Goal: Task Accomplishment & Management: Manage account settings

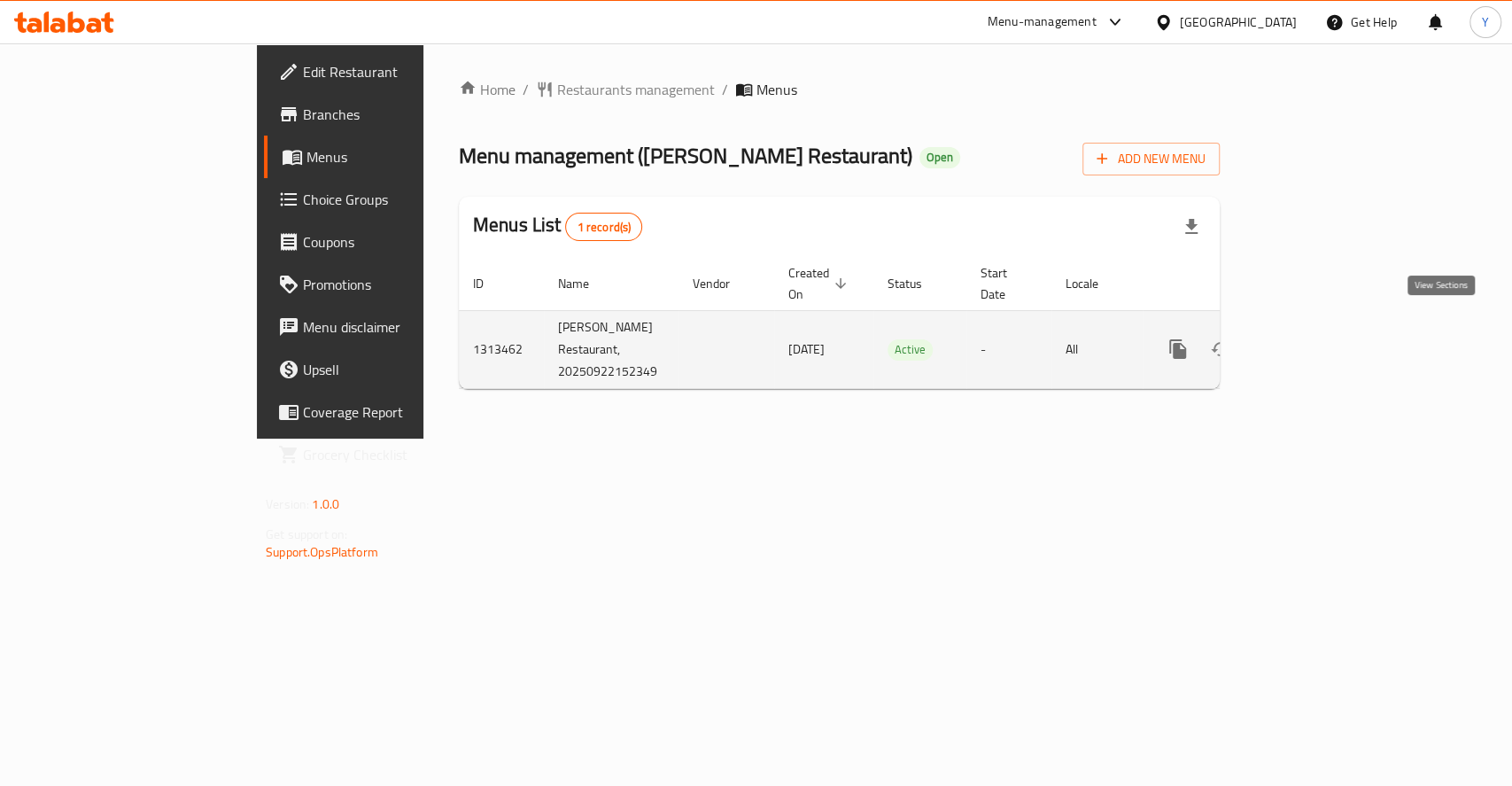
click at [1326, 334] on link "enhanced table" at bounding box center [1305, 349] width 42 height 42
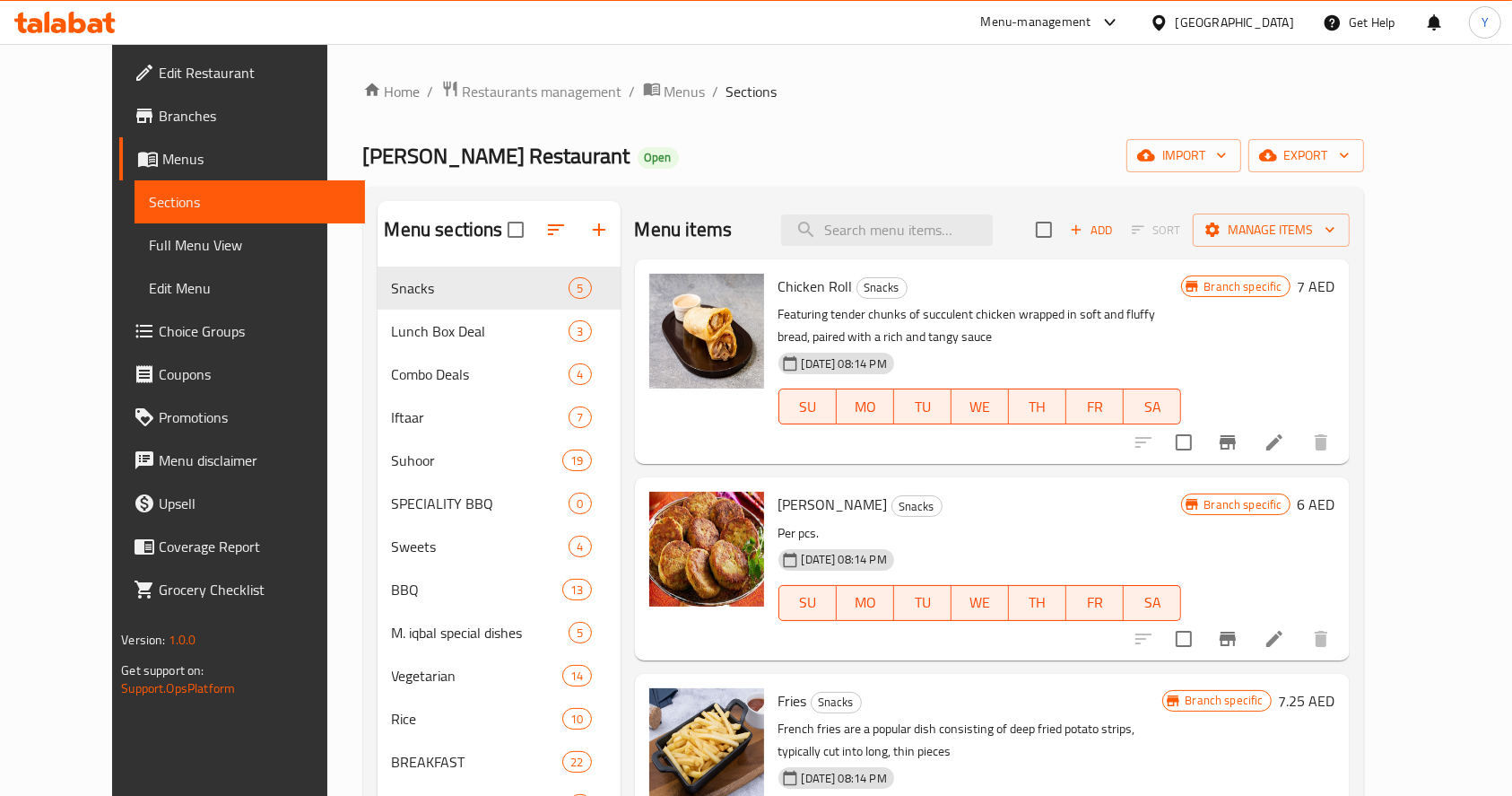
click at [975, 205] on div "Menu items Add Sort Manage items" at bounding box center [992, 230] width 714 height 58
click at [954, 227] on input "search" at bounding box center [887, 230] width 212 height 31
type input "chicken handi"
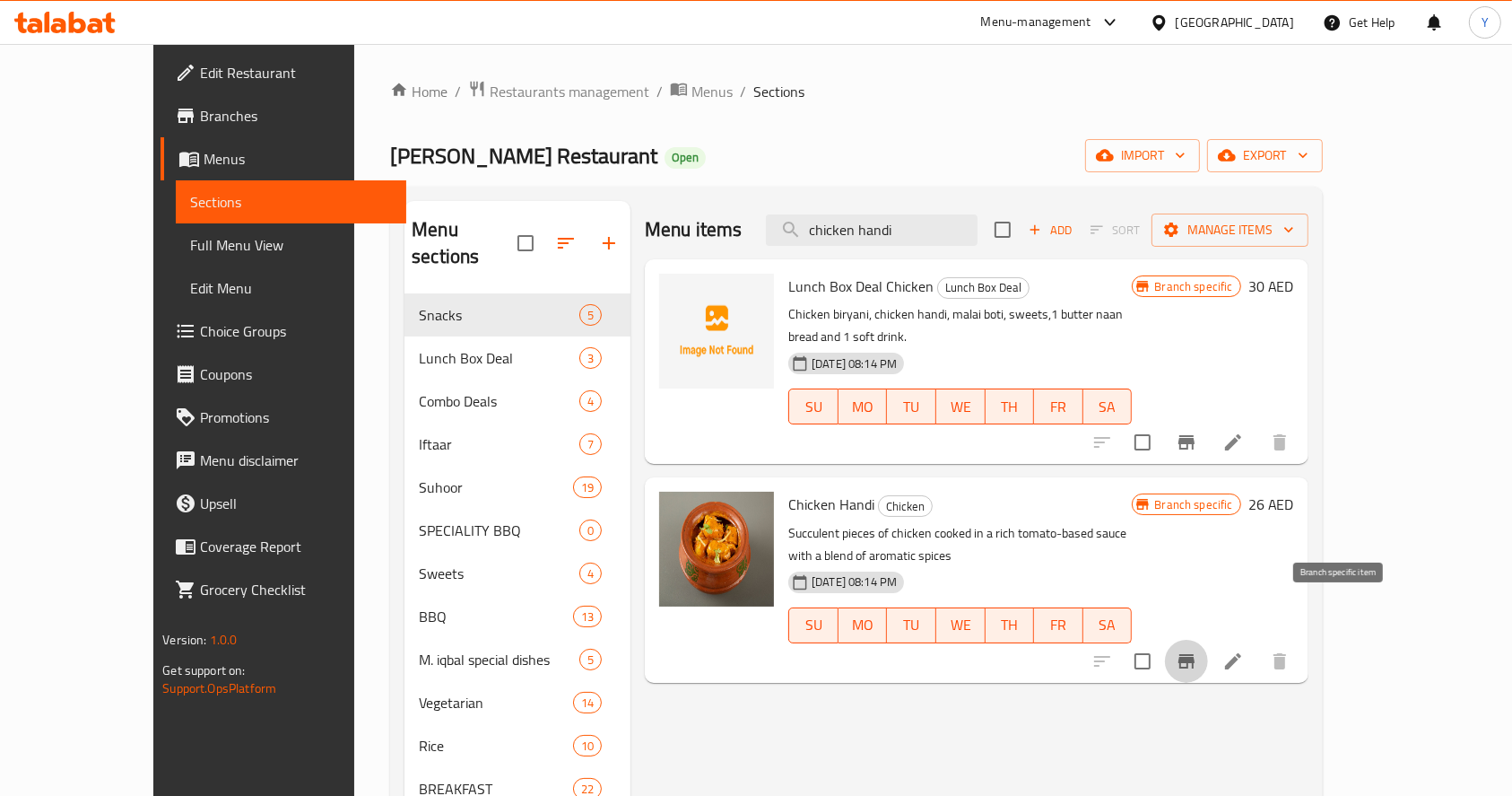
click at [1194, 654] on icon "Branch-specific-item" at bounding box center [1186, 661] width 16 height 15
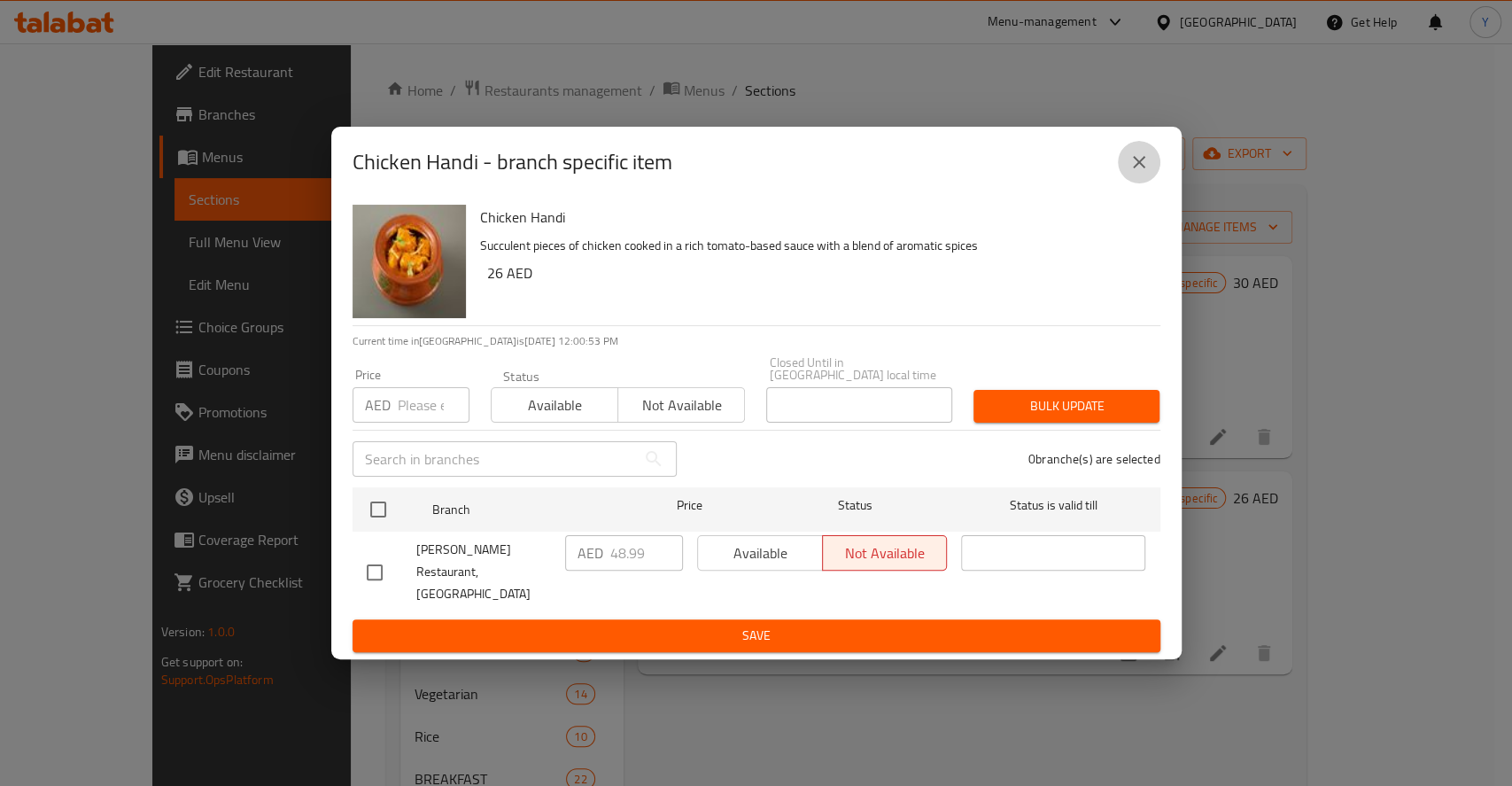
click at [1133, 173] on icon "close" at bounding box center [1139, 162] width 22 height 22
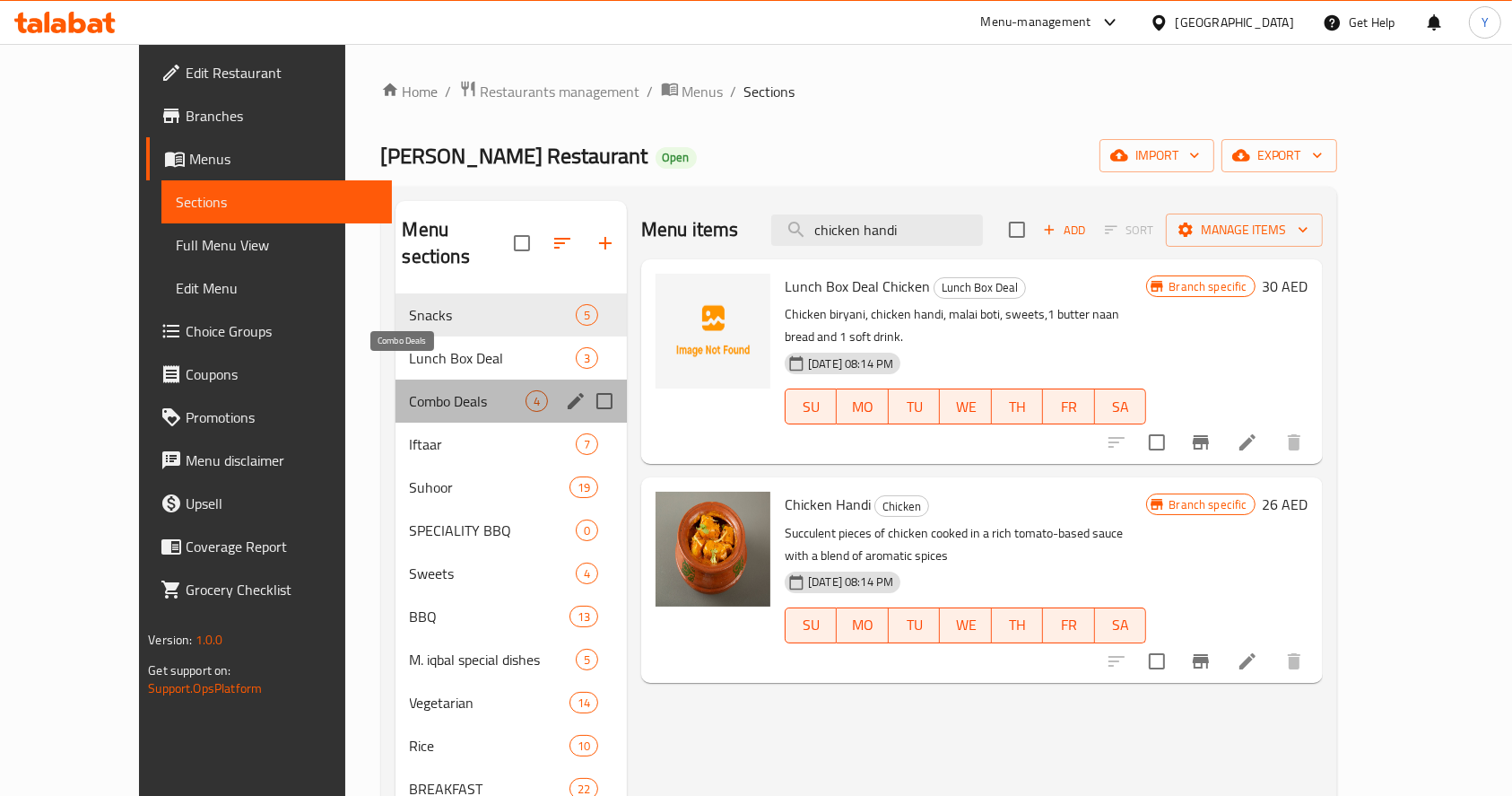
click at [410, 391] on span "Combo Deals" at bounding box center [467, 402] width 116 height 22
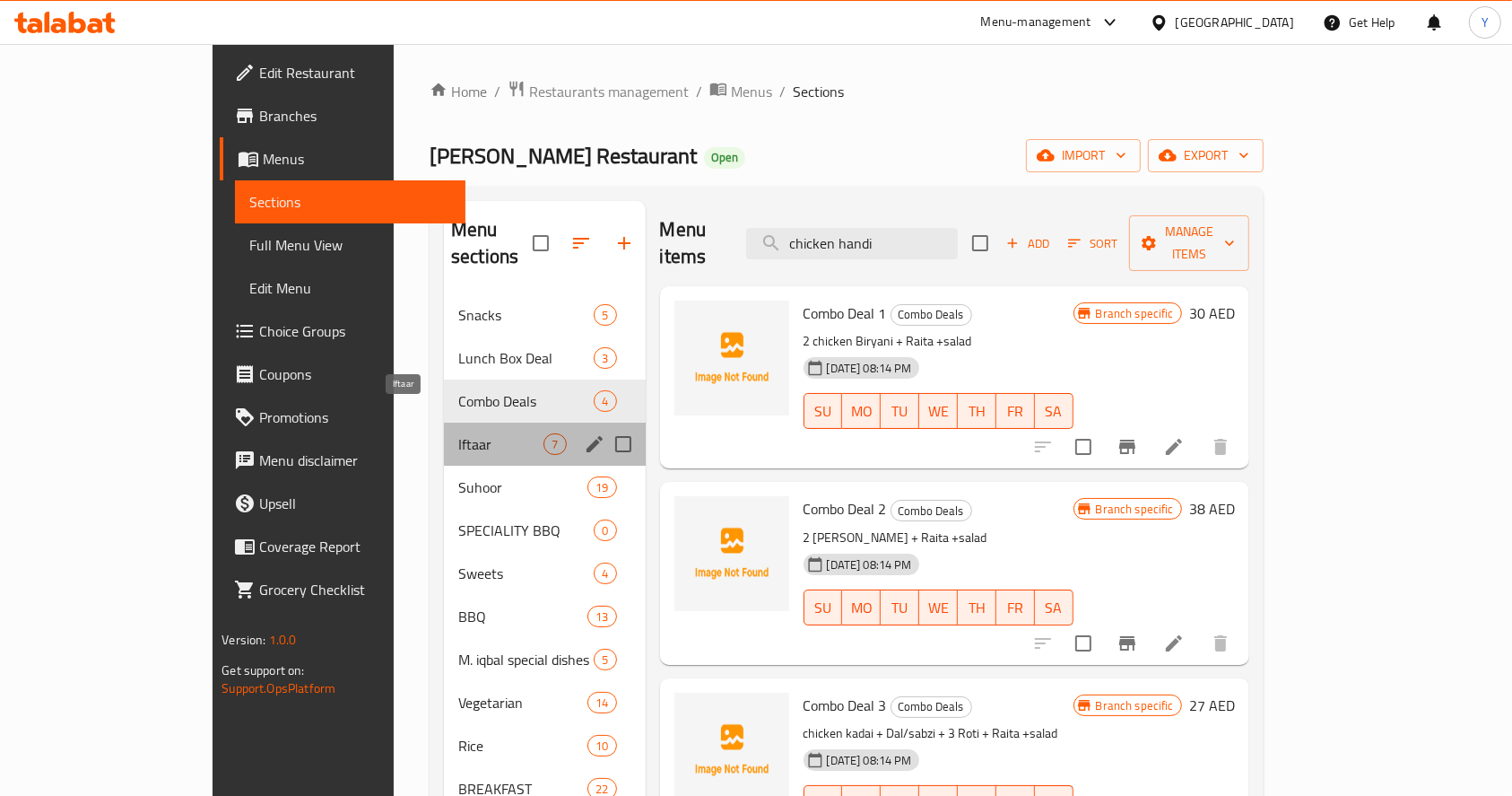
click at [458, 434] on span "Iftaar" at bounding box center [500, 445] width 85 height 22
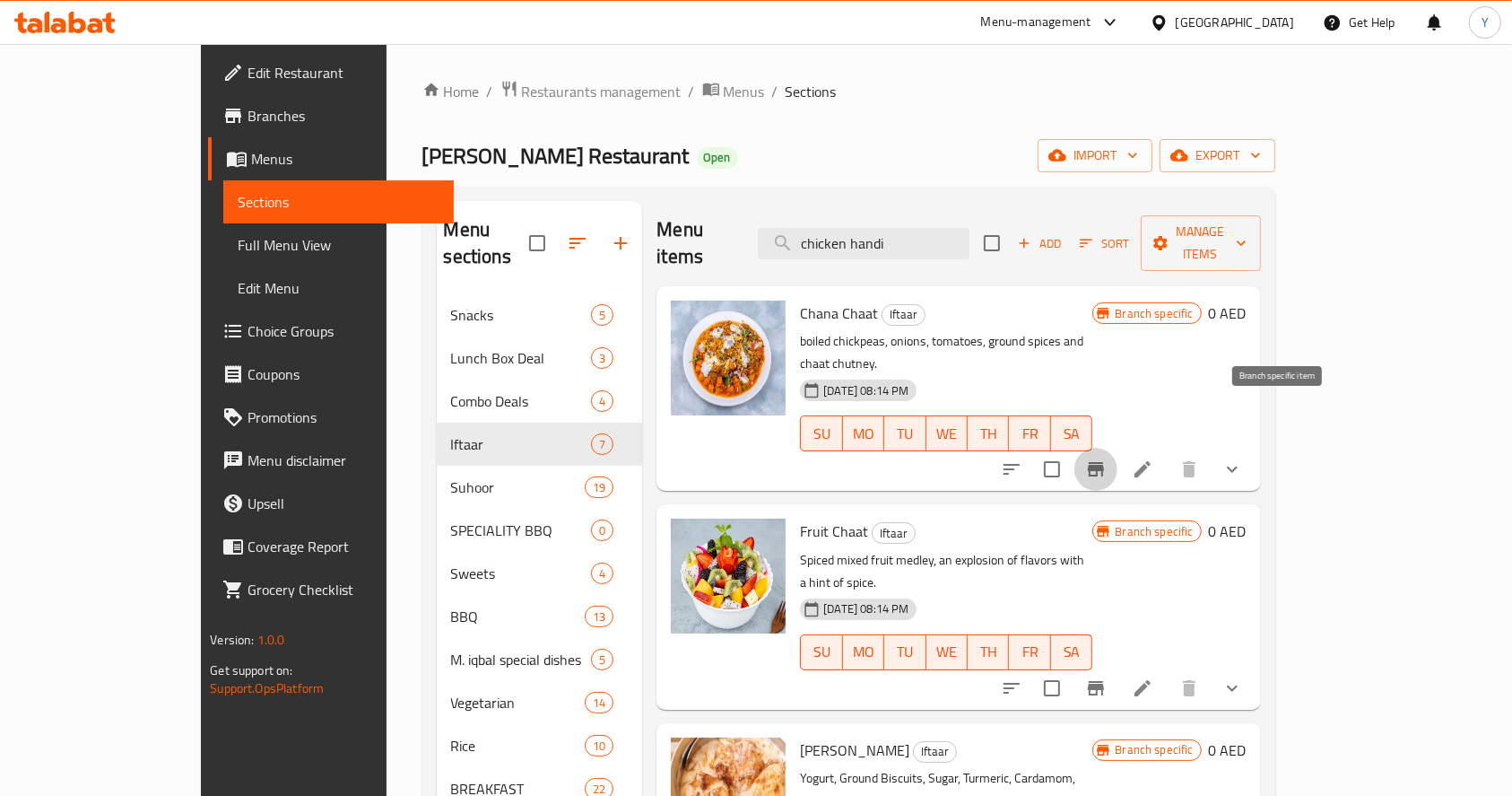
click at [1107, 458] on icon "Branch-specific-item" at bounding box center [1096, 469] width 22 height 22
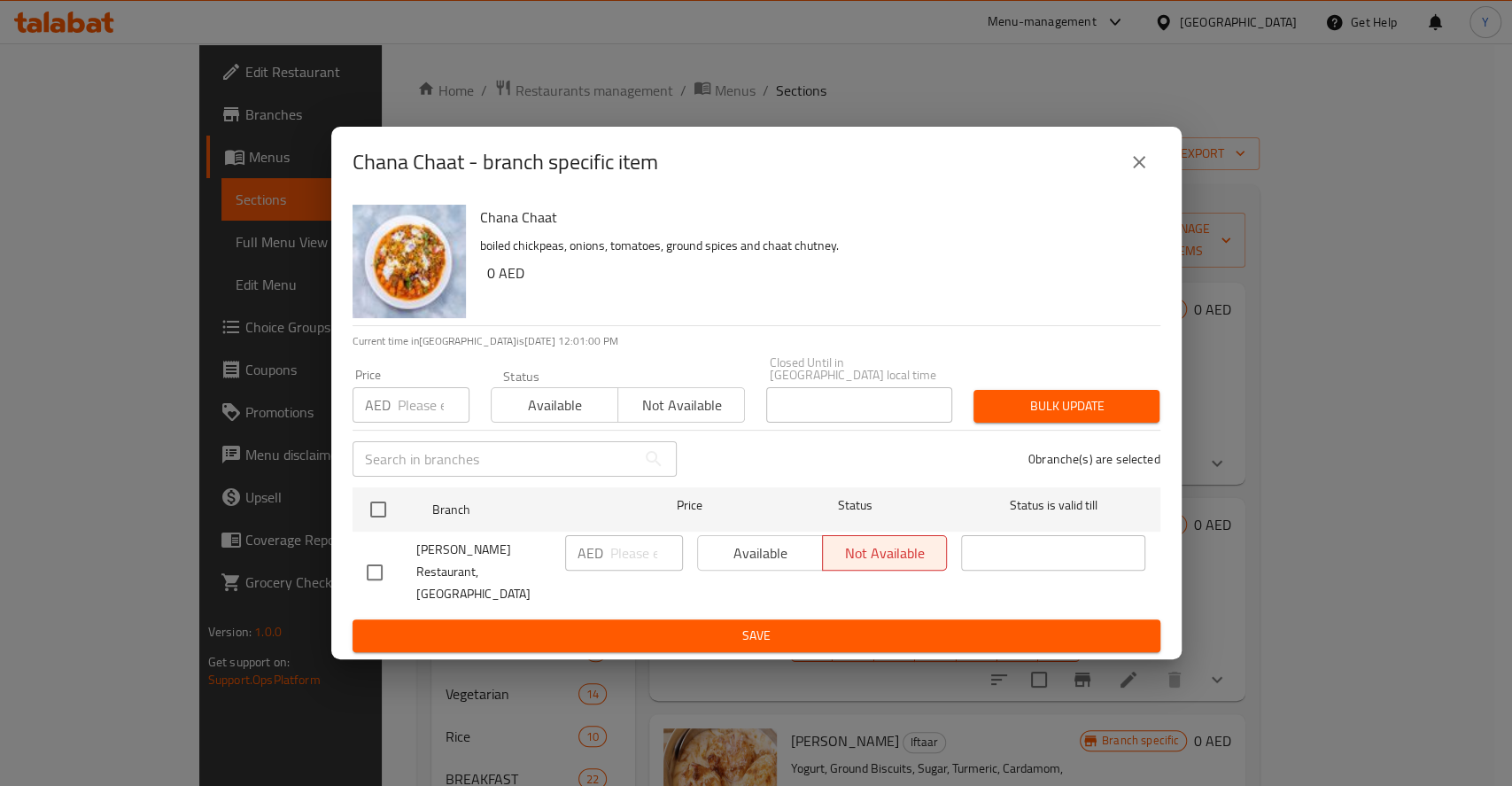
click at [1239, 466] on div "Chana Chaat - branch specific item Chana Chaat boiled chickpeas, onions, tomato…" at bounding box center [756, 393] width 1512 height 786
click at [1147, 173] on icon "close" at bounding box center [1139, 162] width 22 height 22
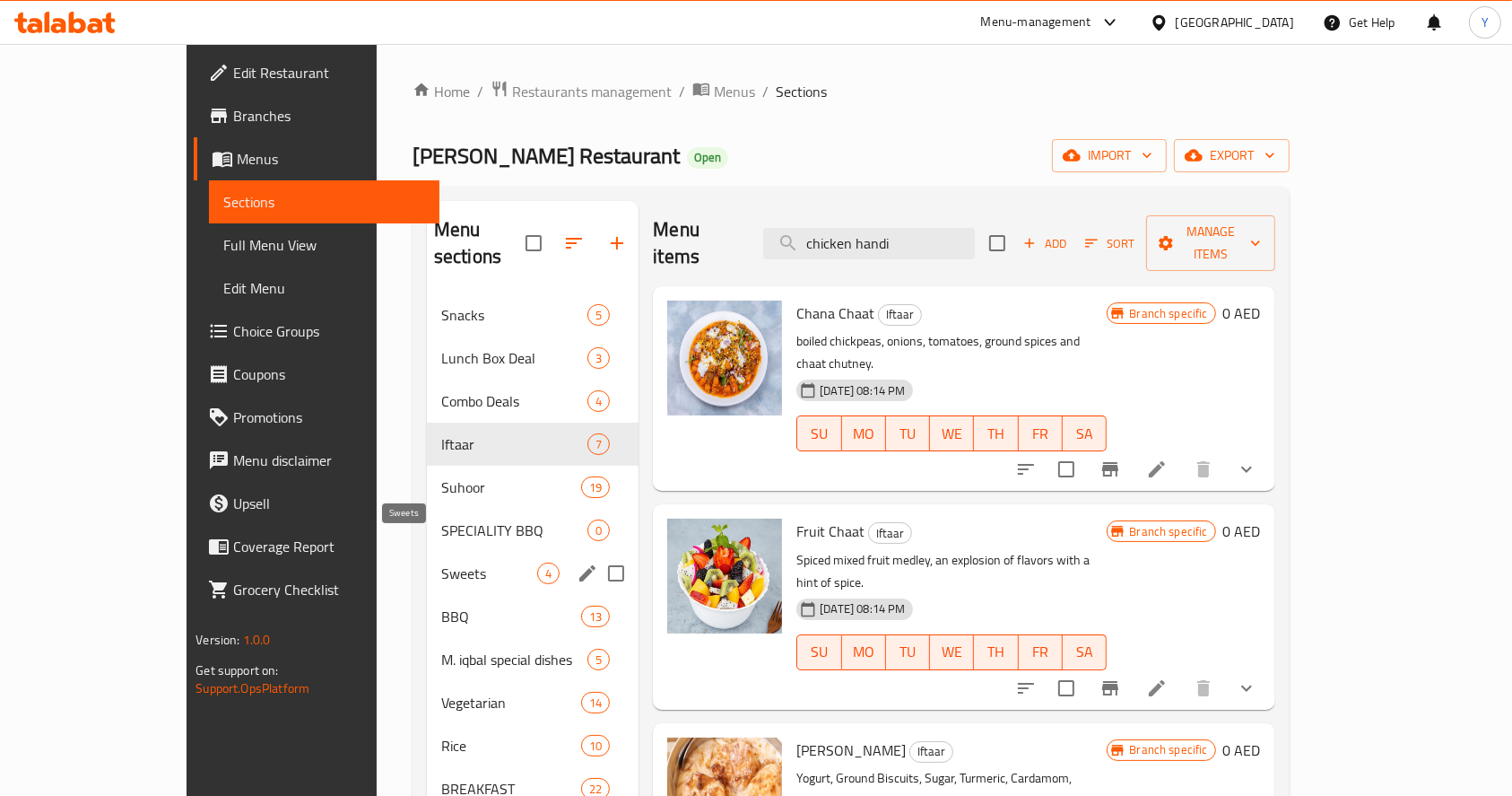
click at [442, 562] on span "Sweets" at bounding box center [489, 573] width 96 height 22
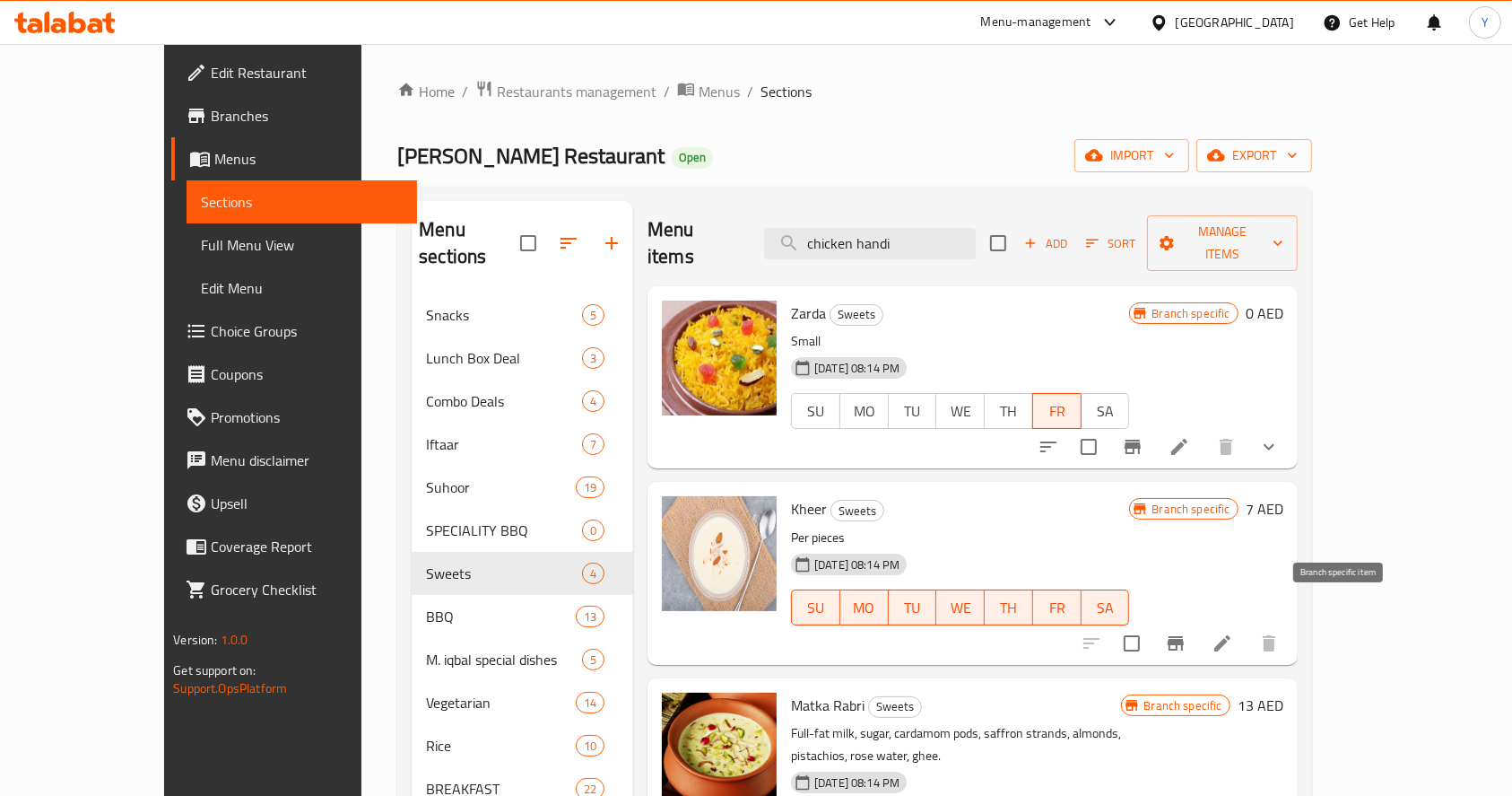
click at [1186, 633] on icon "Branch-specific-item" at bounding box center [1176, 644] width 22 height 22
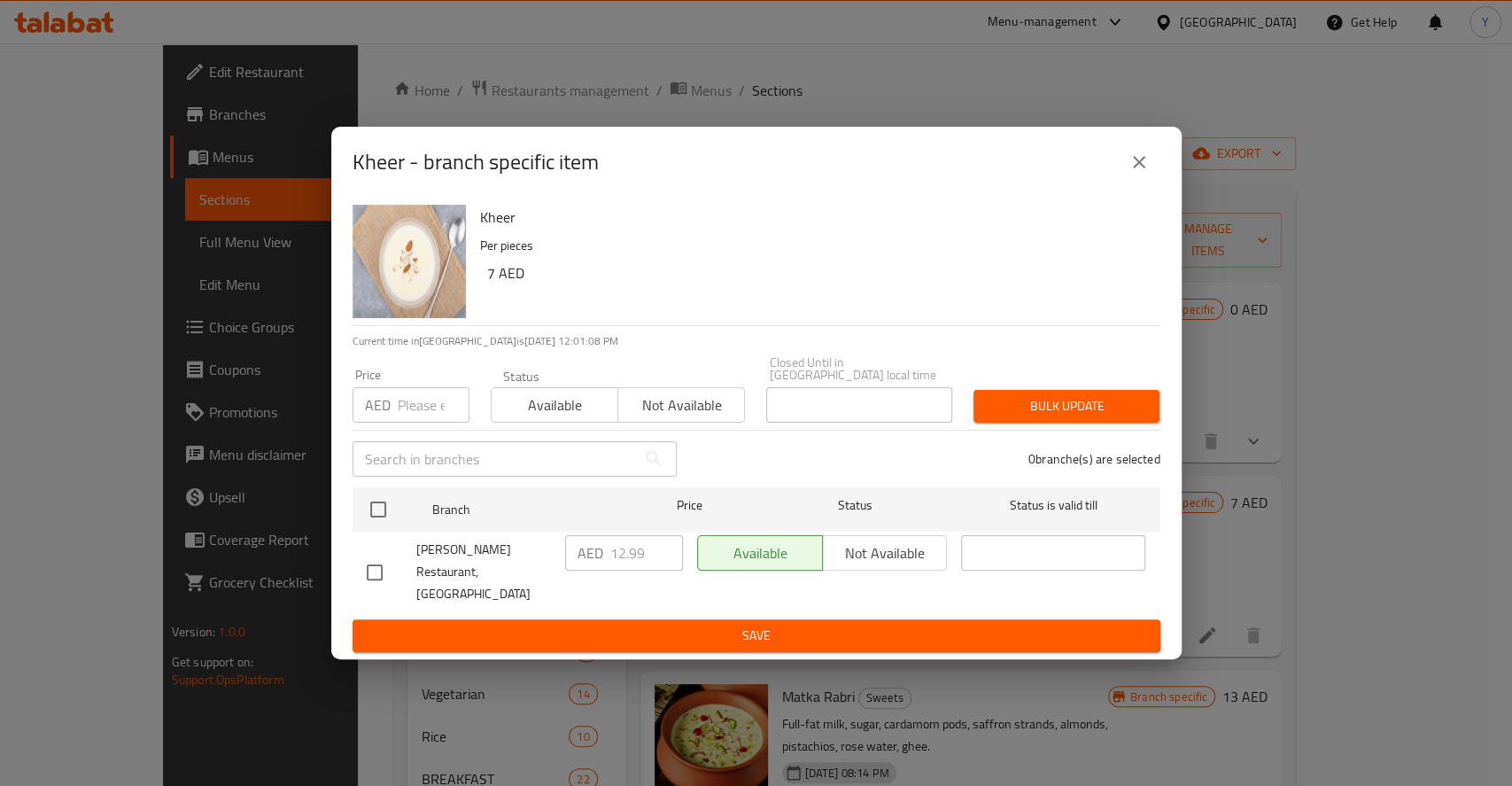
click at [1228, 543] on div "Kheer - branch specific item Kheer Per pieces 7 AED Current time in [GEOGRAPHIC…" at bounding box center [756, 393] width 1512 height 786
click at [1132, 167] on icon "close" at bounding box center [1139, 162] width 22 height 22
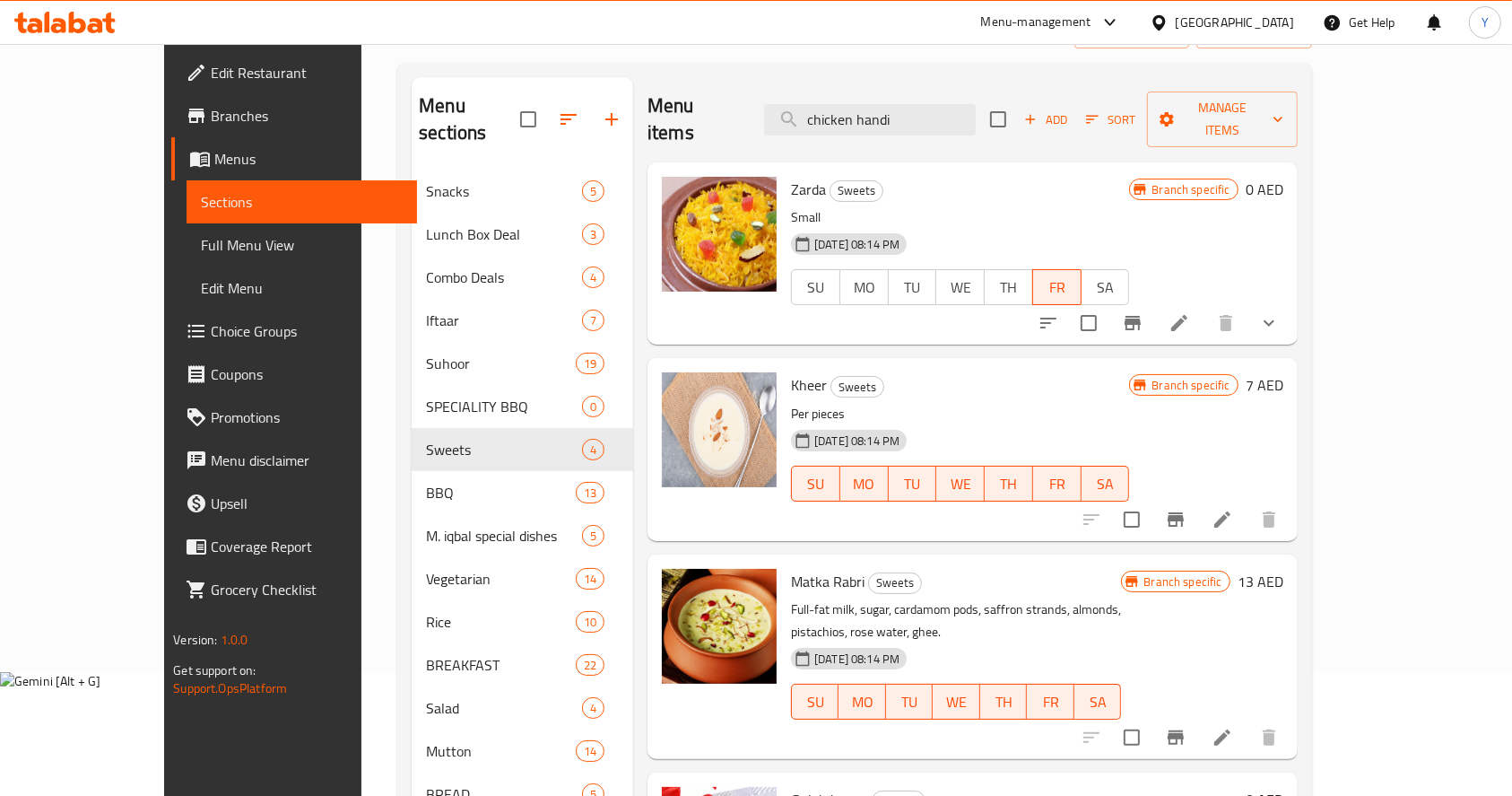
scroll to position [260, 0]
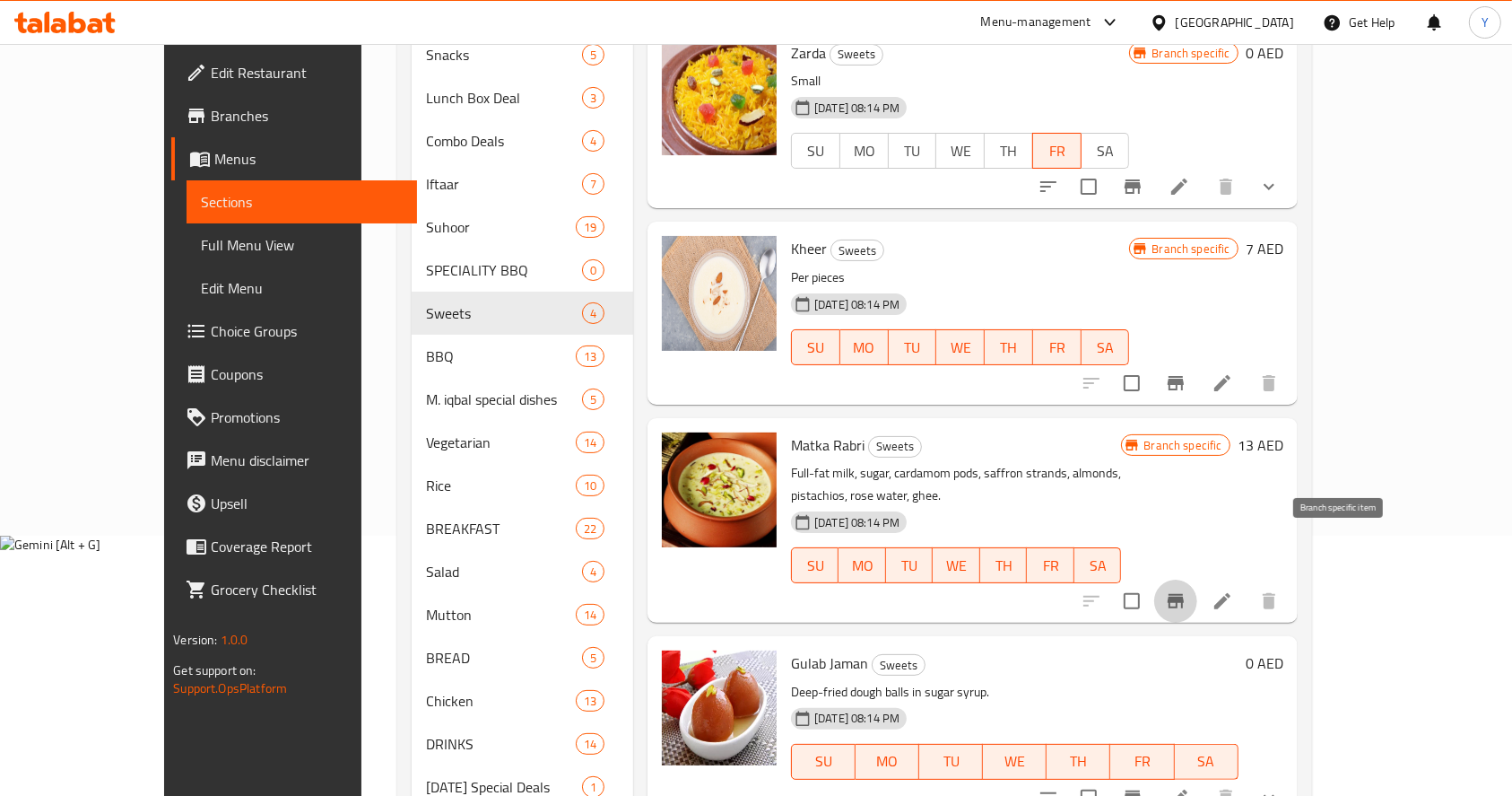
click at [1184, 594] on icon "Branch-specific-item" at bounding box center [1176, 602] width 16 height 15
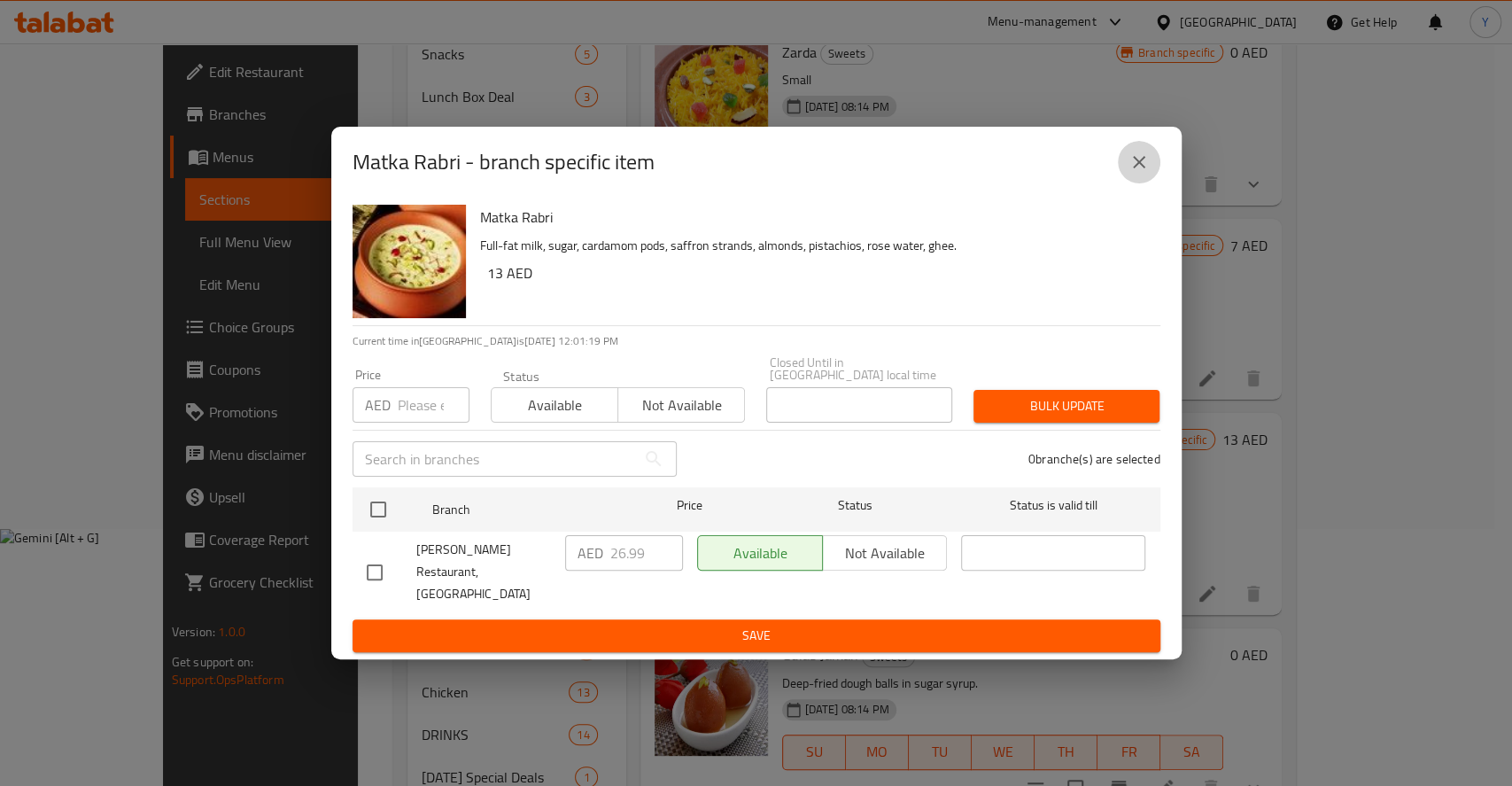
click at [1144, 183] on button "close" at bounding box center [1138, 161] width 42 height 42
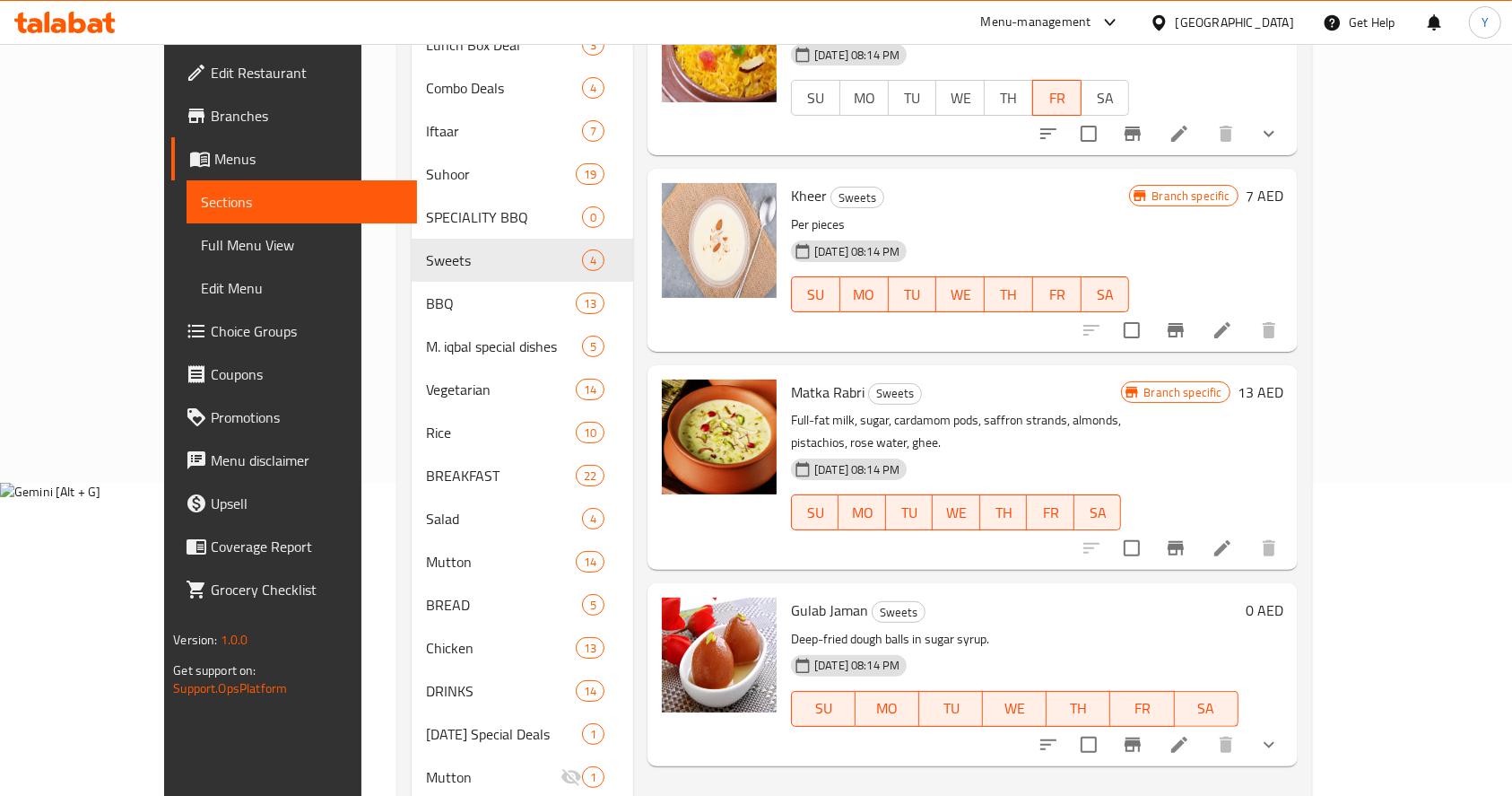
scroll to position [341, 0]
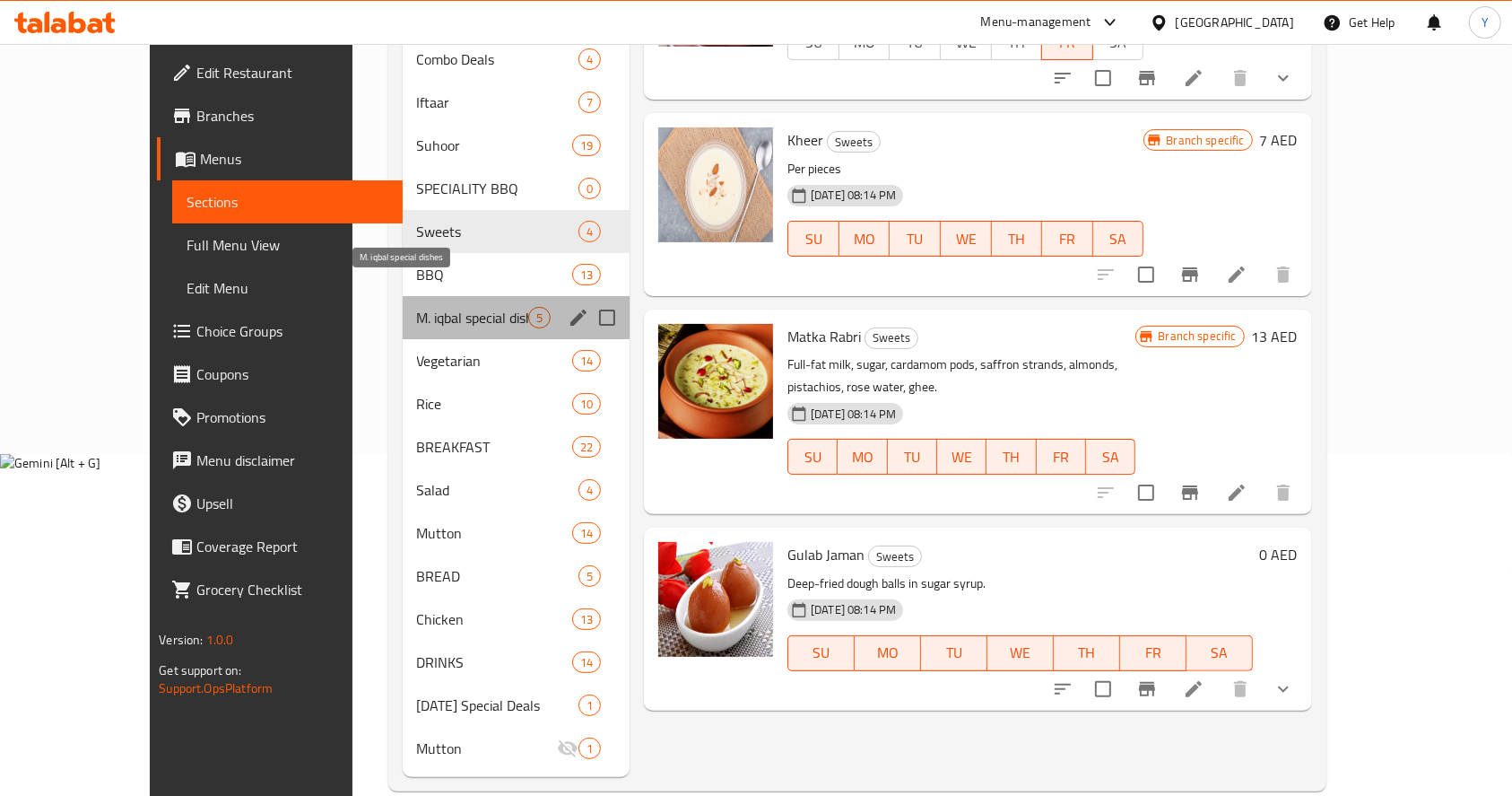
click at [417, 307] on span "M. iqbal special dishes" at bounding box center [473, 318] width 111 height 22
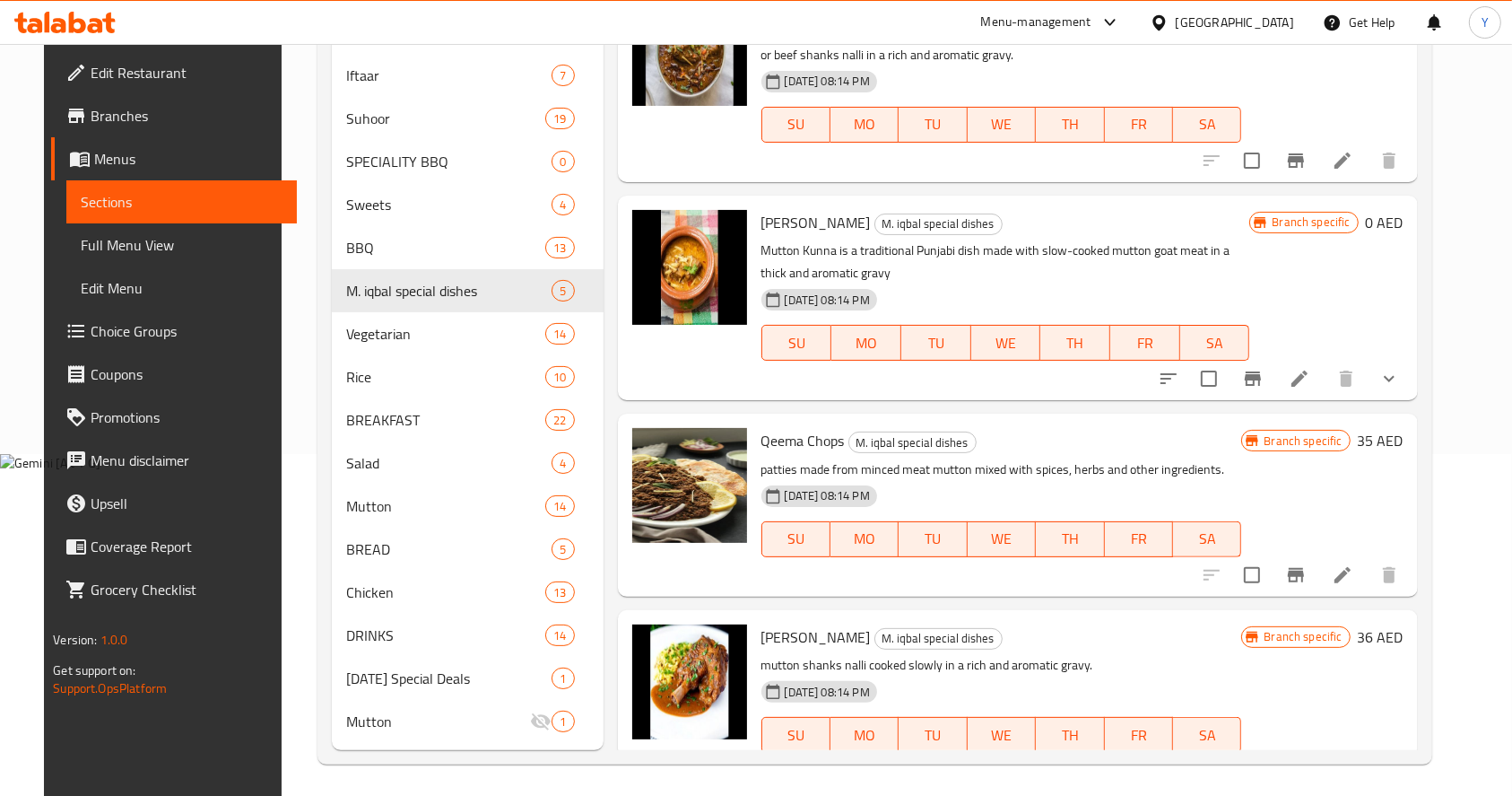
scroll to position [138, 0]
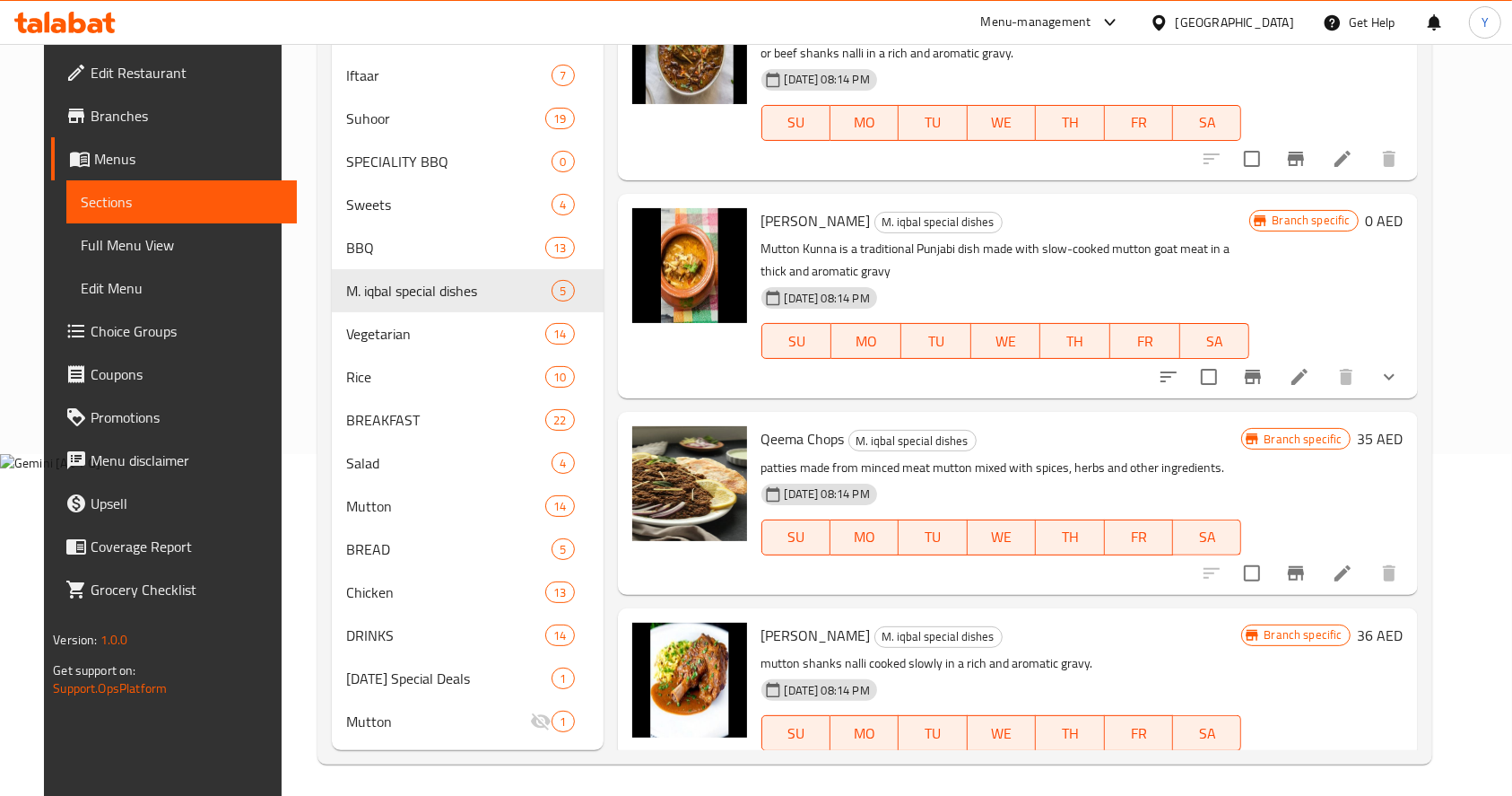
click at [1342, 560] on li at bounding box center [1342, 572] width 50 height 32
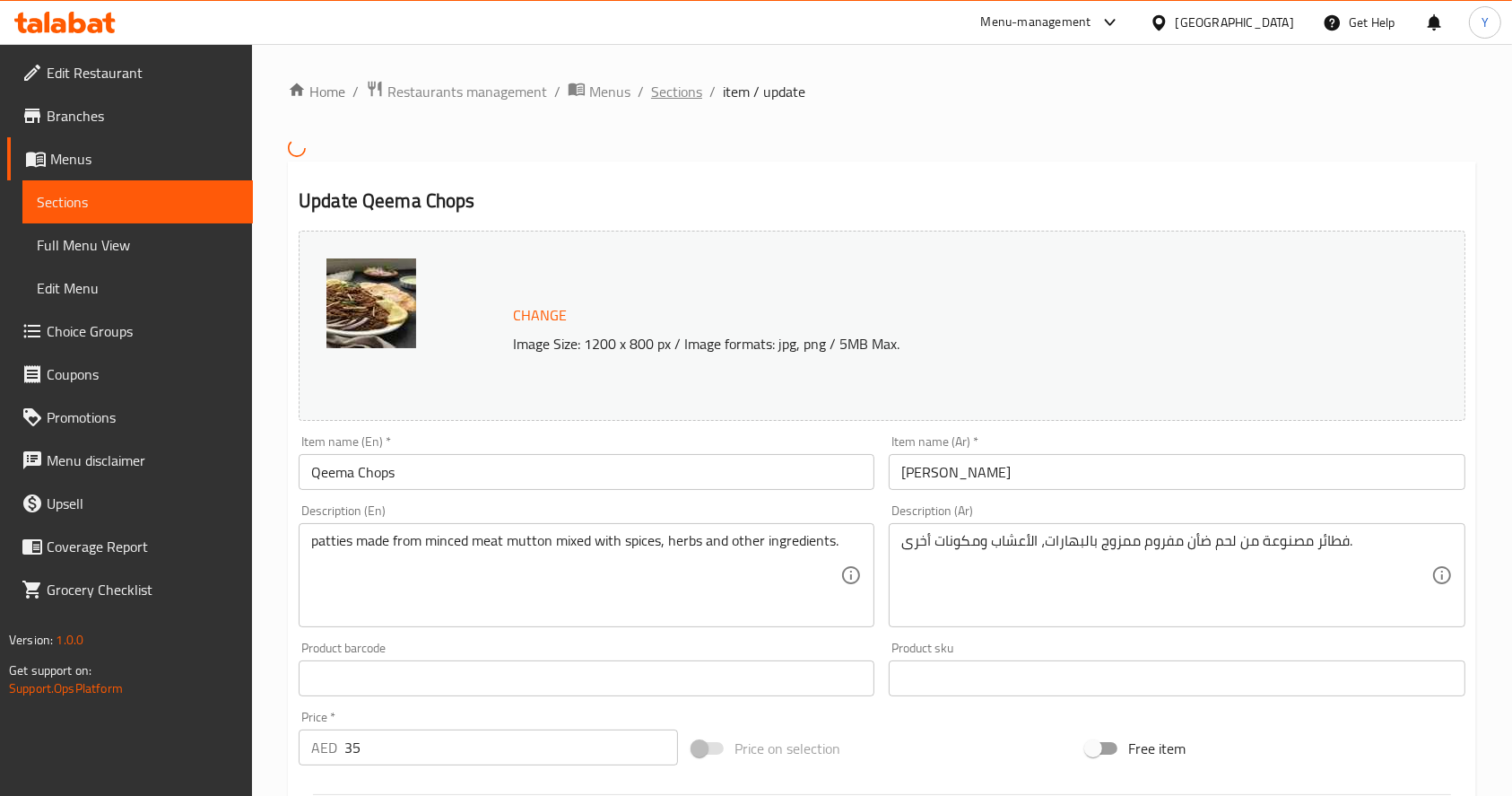
click at [665, 86] on span "Sections" at bounding box center [676, 91] width 51 height 22
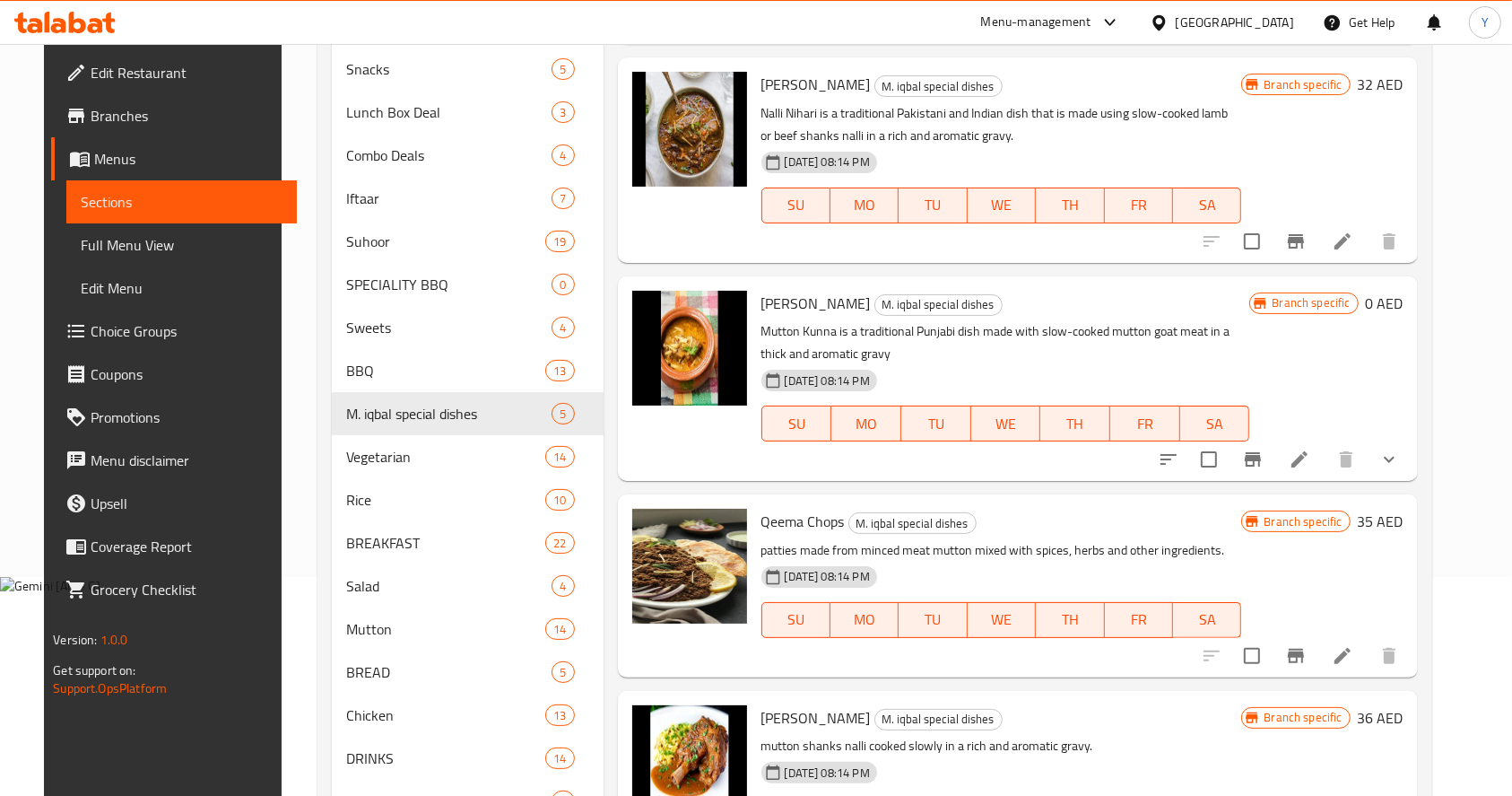
scroll to position [232, 0]
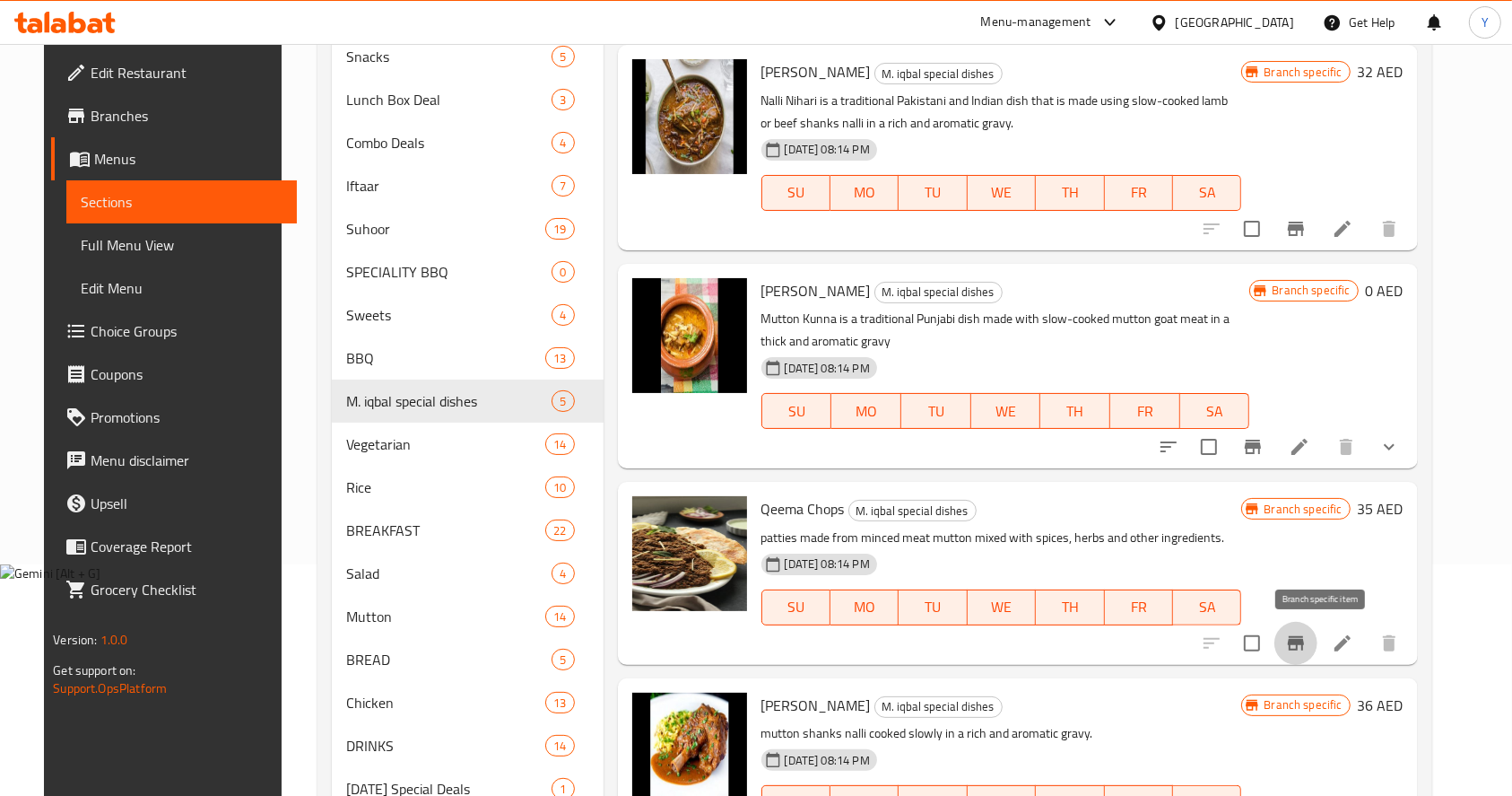
click at [1307, 651] on icon "Branch-specific-item" at bounding box center [1296, 644] width 22 height 22
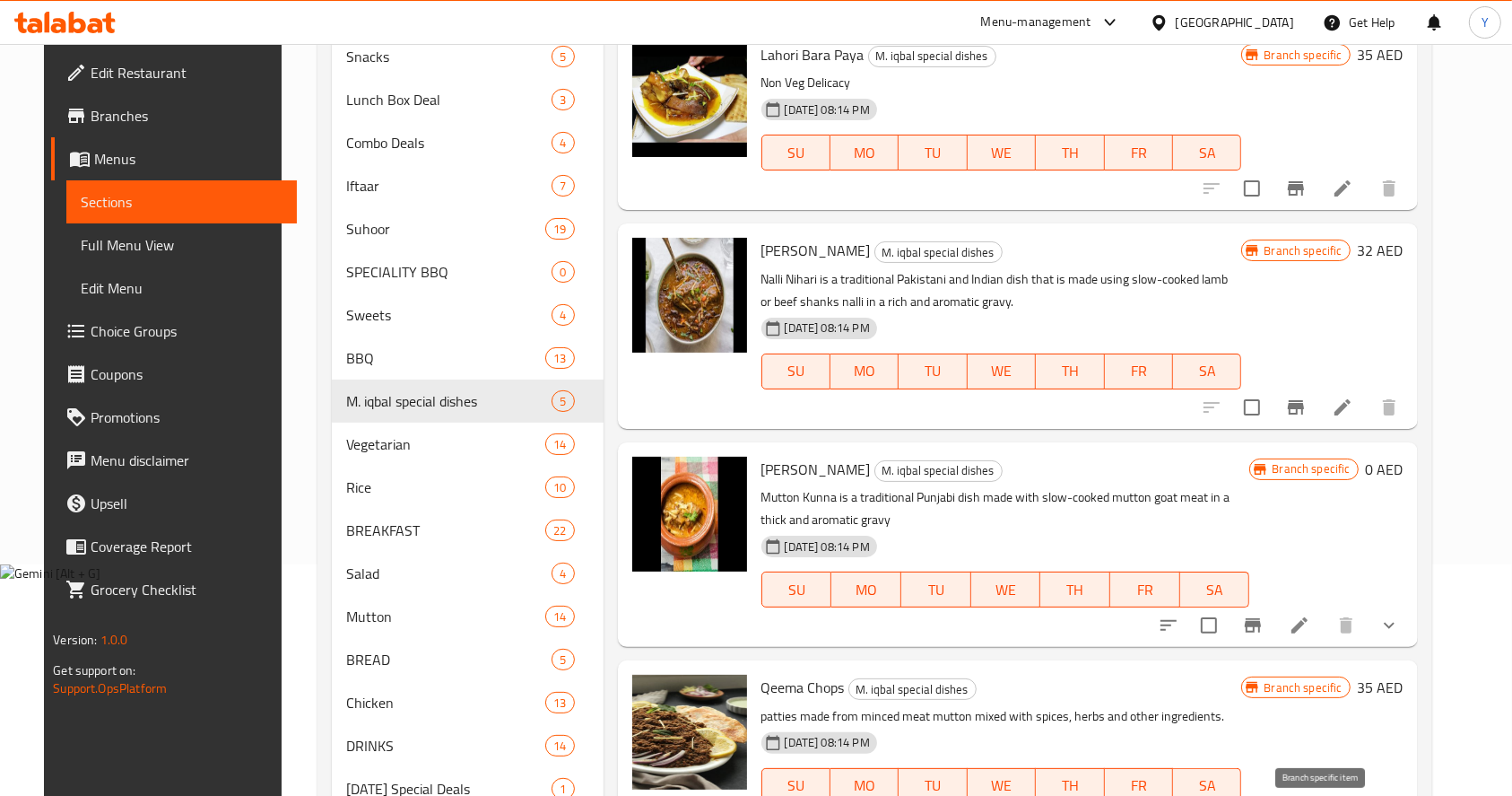
scroll to position [0, 0]
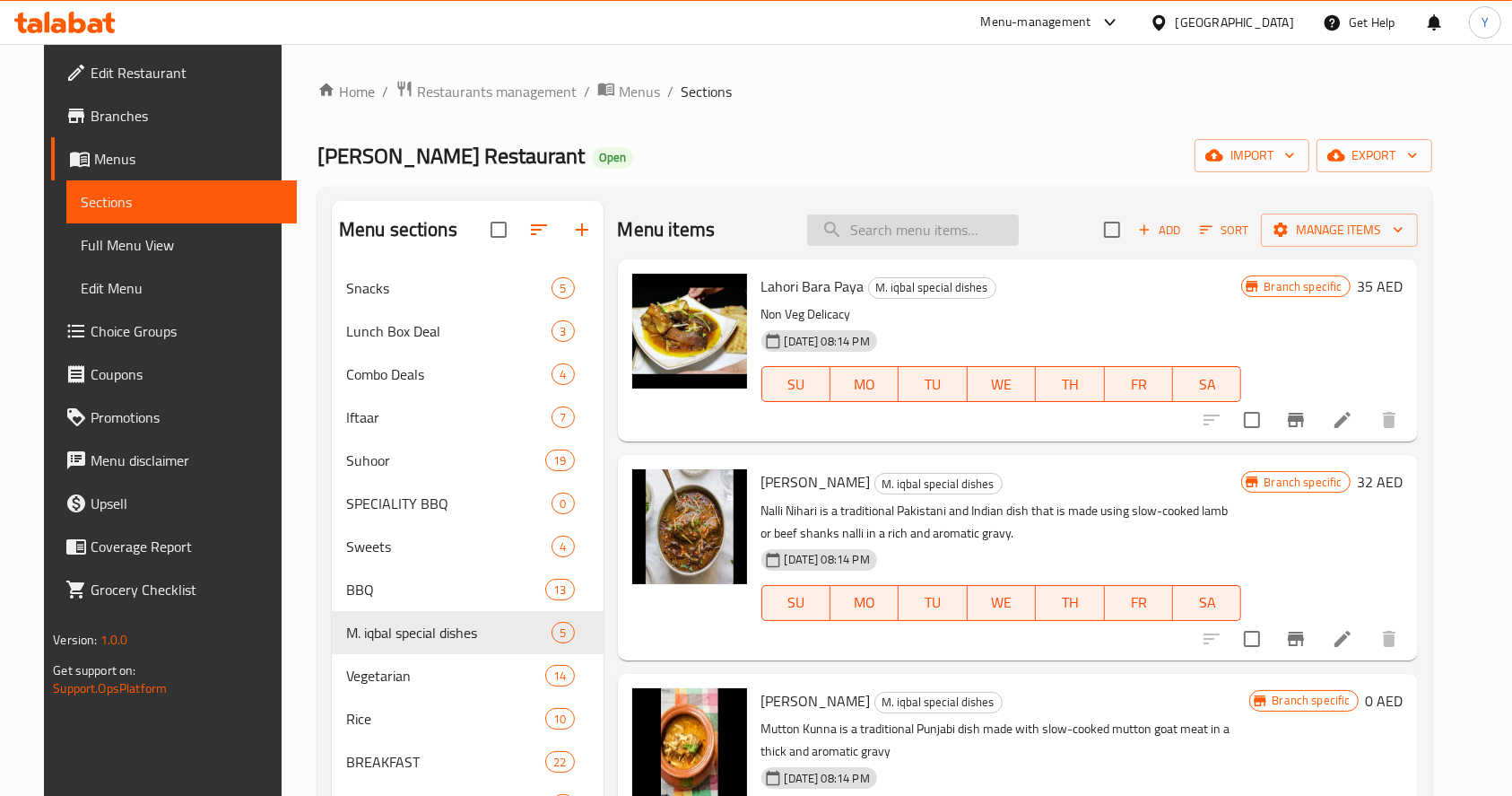
click at [937, 218] on input "search" at bounding box center [912, 230] width 212 height 31
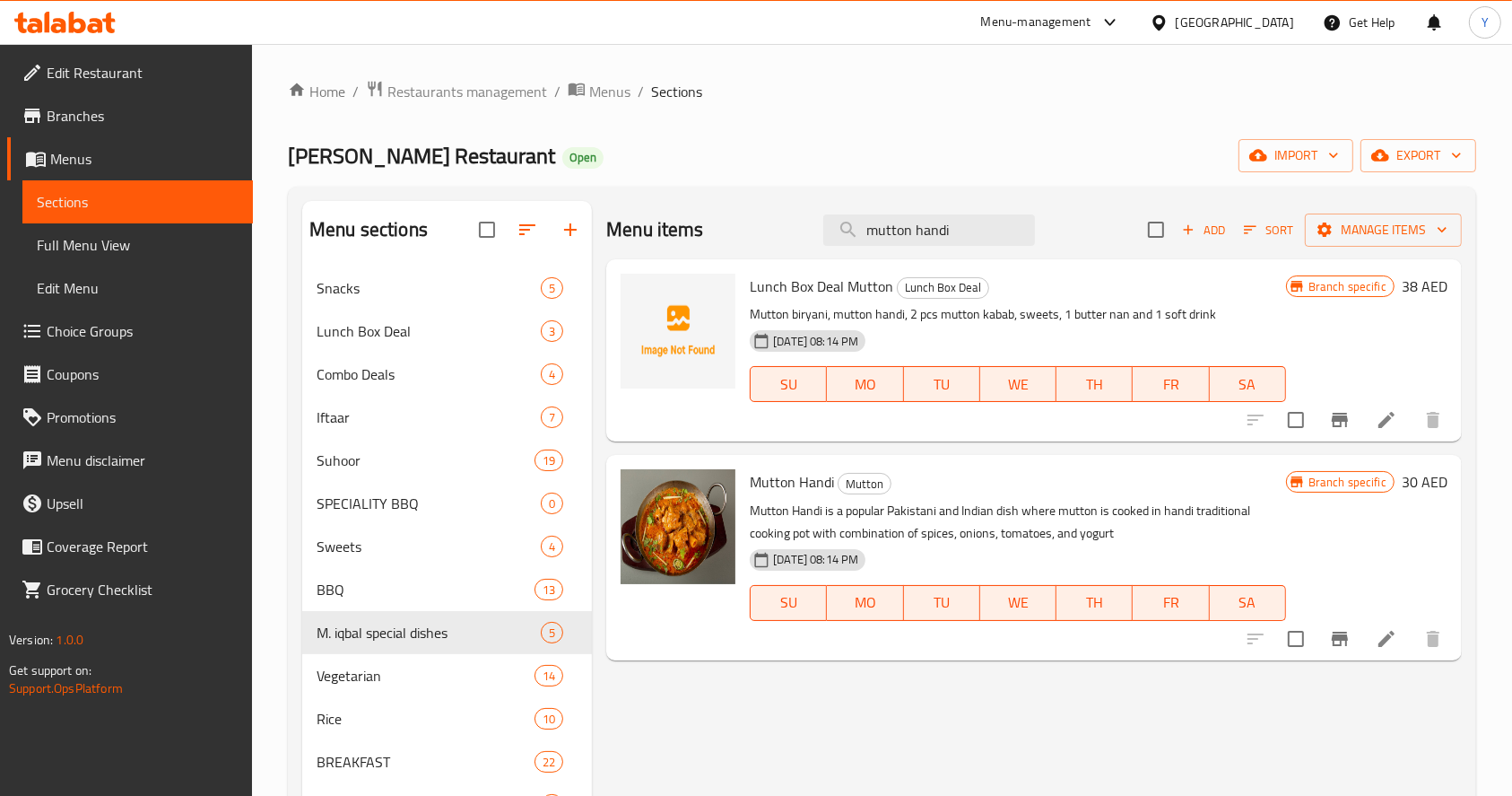
type input "mutton handi"
click at [1329, 640] on icon "Branch-specific-item" at bounding box center [1340, 639] width 22 height 22
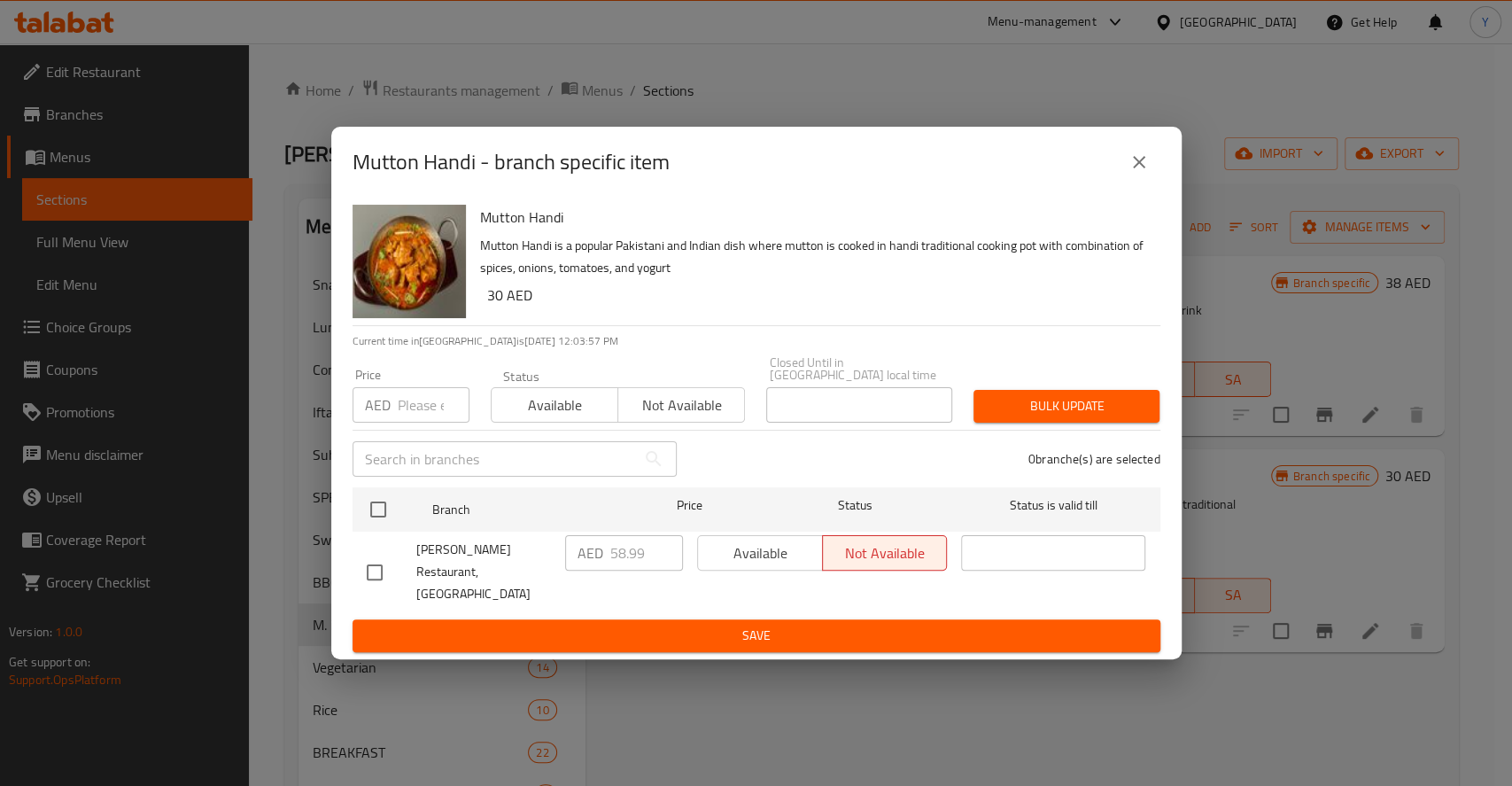
click at [1069, 490] on ul "Branch Price Status Status is valid till [PERSON_NAME] Restaurant, Business Bay…" at bounding box center [756, 550] width 807 height 139
drag, startPoint x: 1145, startPoint y: 177, endPoint x: 1144, endPoint y: 277, distance: 100.0
click at [1144, 277] on div "Mutton Handi - branch specific item Mutton Handi Mutton Handi is a popular Paki…" at bounding box center [756, 393] width 850 height 533
click at [1143, 173] on icon "close" at bounding box center [1139, 162] width 22 height 22
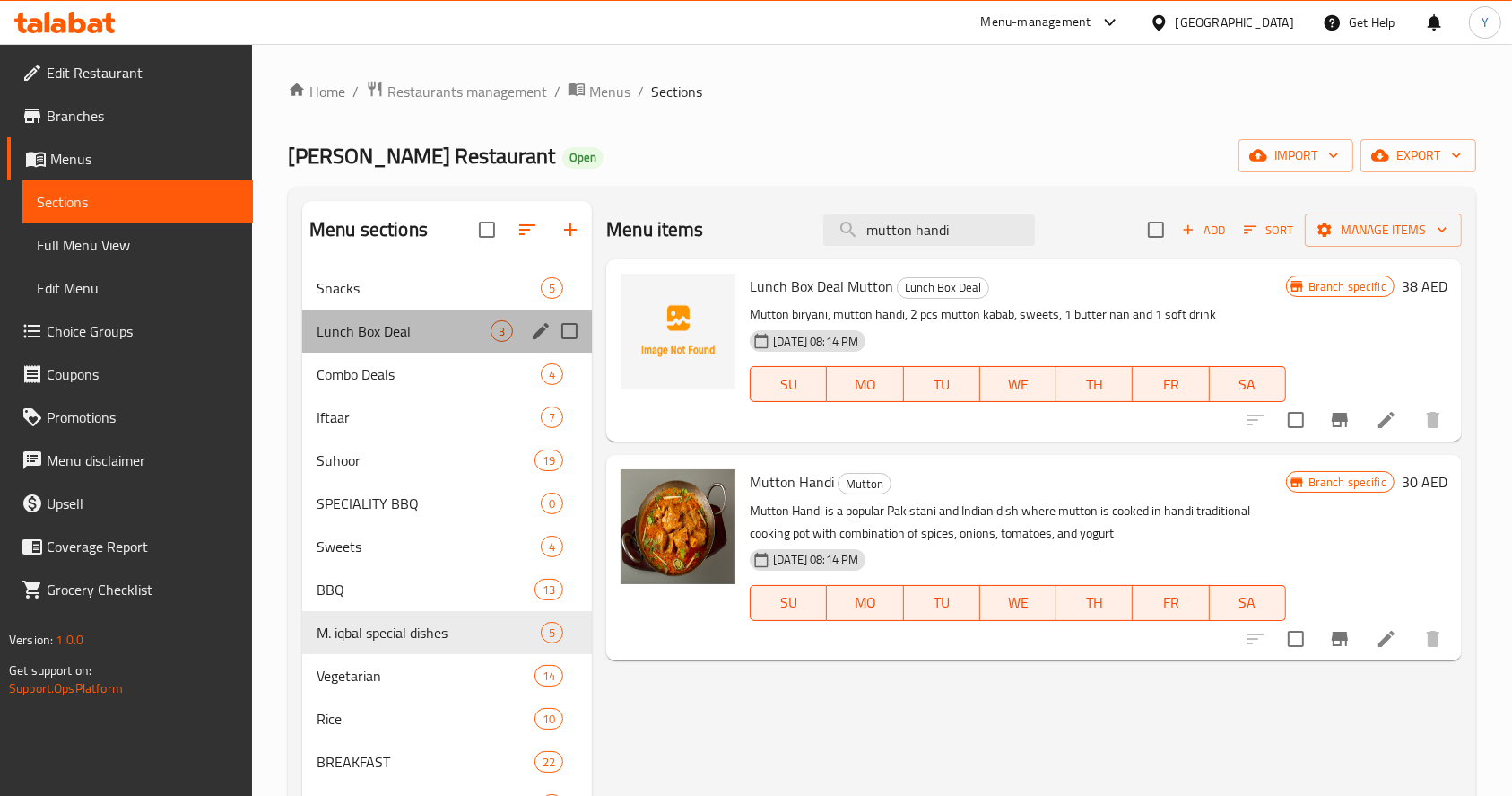
click at [464, 313] on div "Lunch Box Deal 3" at bounding box center [446, 330] width 289 height 43
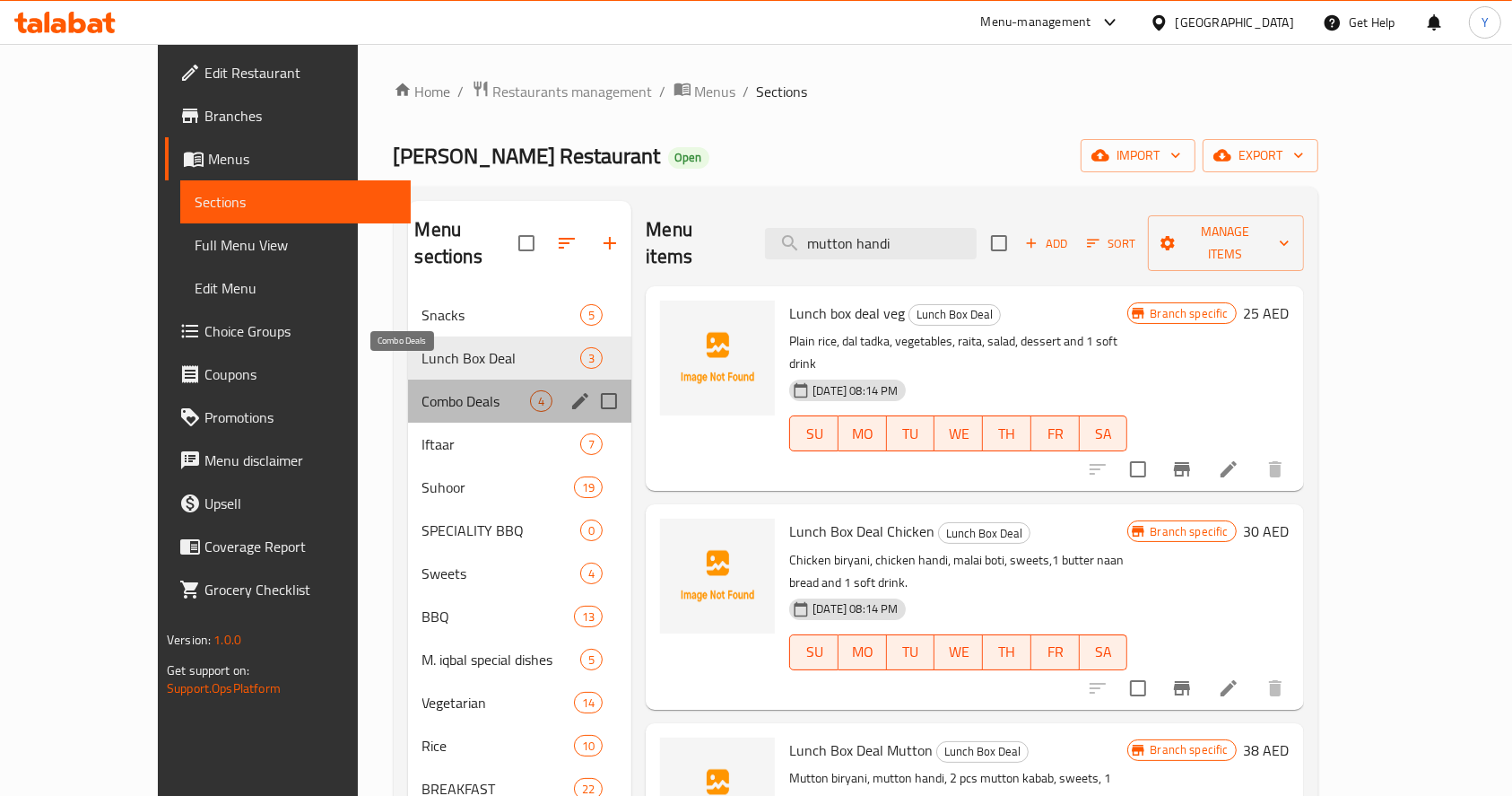
click at [437, 391] on span "Combo Deals" at bounding box center [476, 402] width 109 height 22
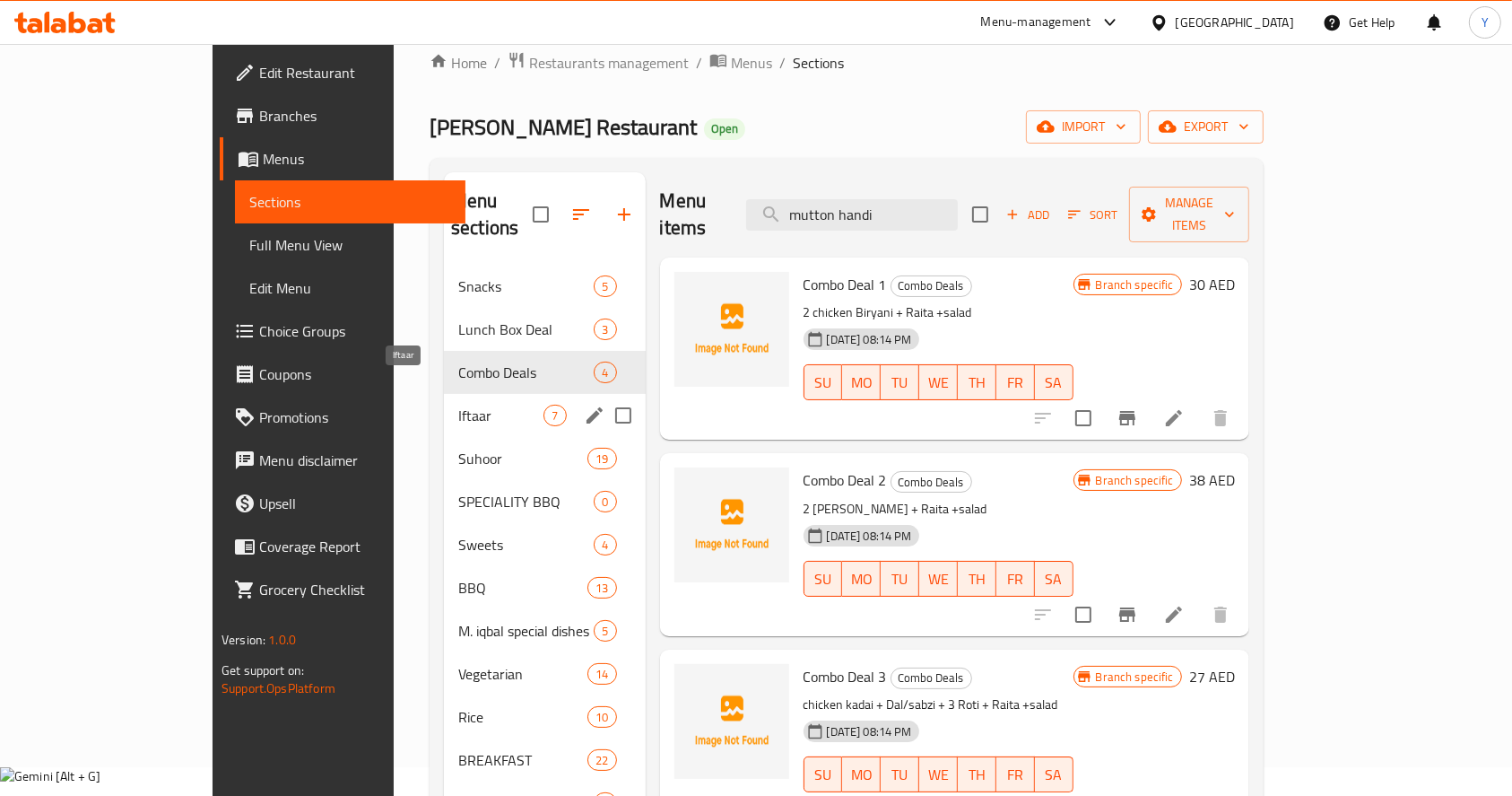
scroll to position [47, 0]
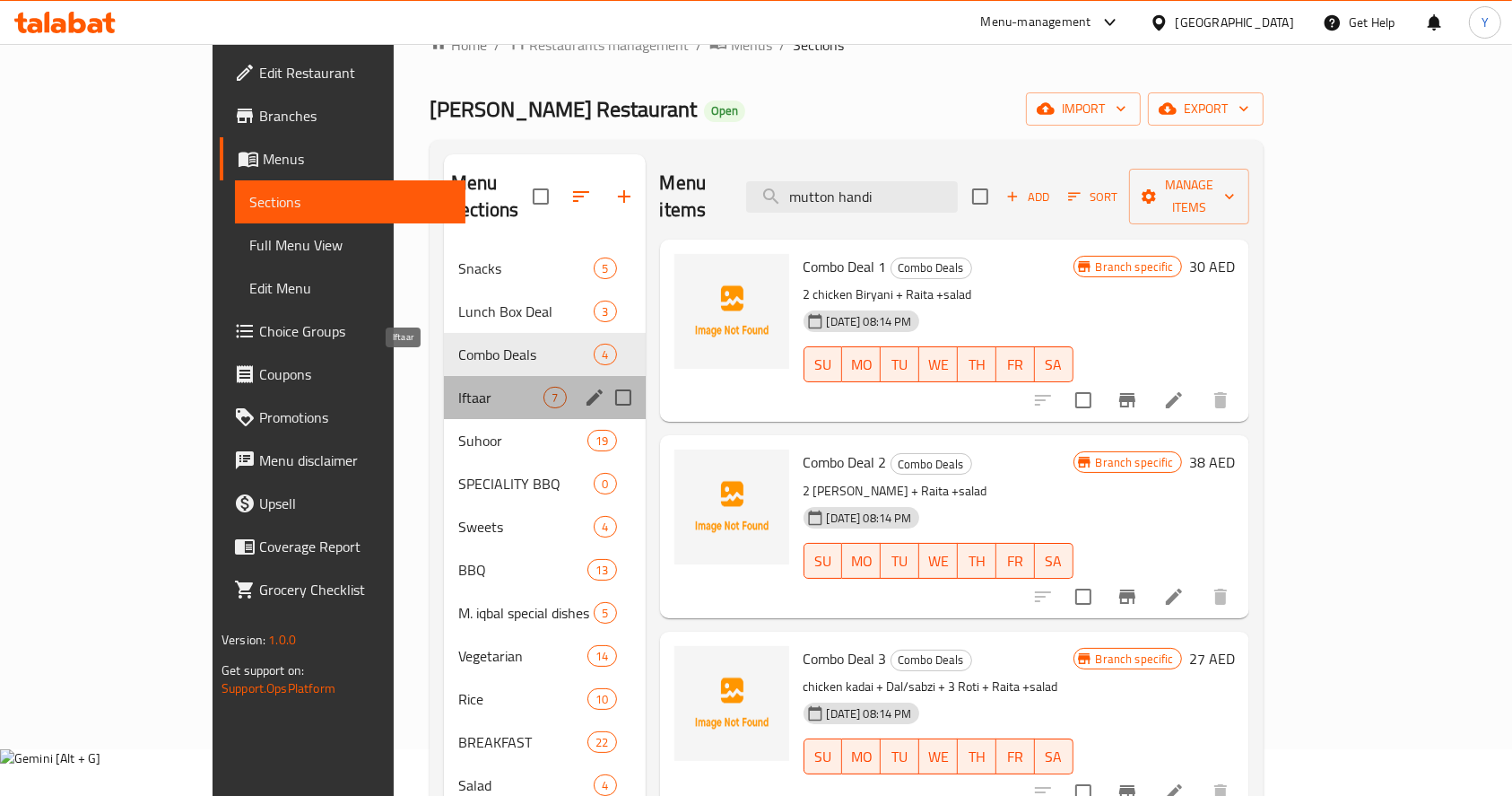
click at [458, 387] on span "Iftaar" at bounding box center [500, 398] width 85 height 22
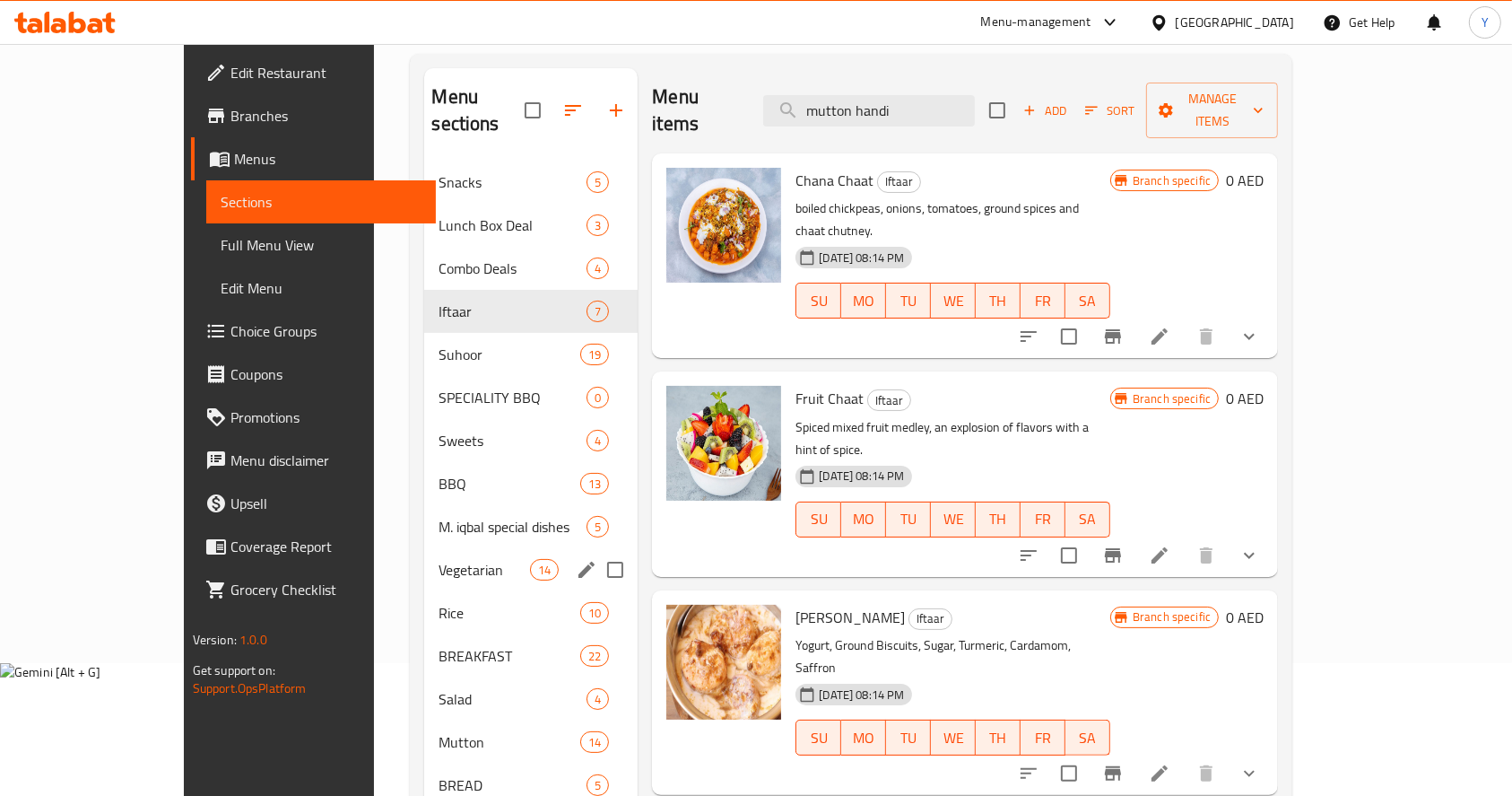
scroll to position [315, 0]
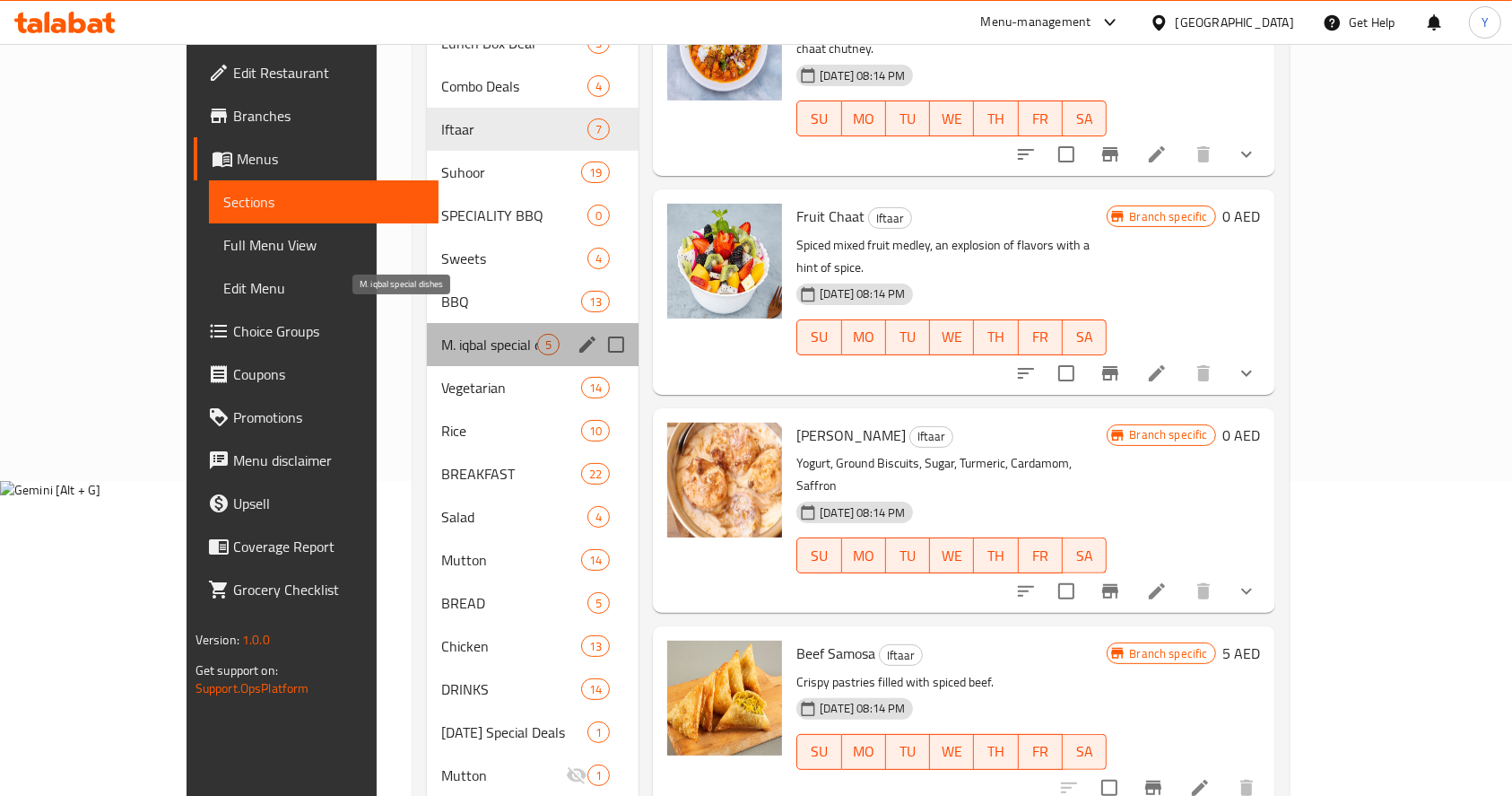
click at [442, 334] on span "M. iqbal special dishes" at bounding box center [489, 345] width 96 height 22
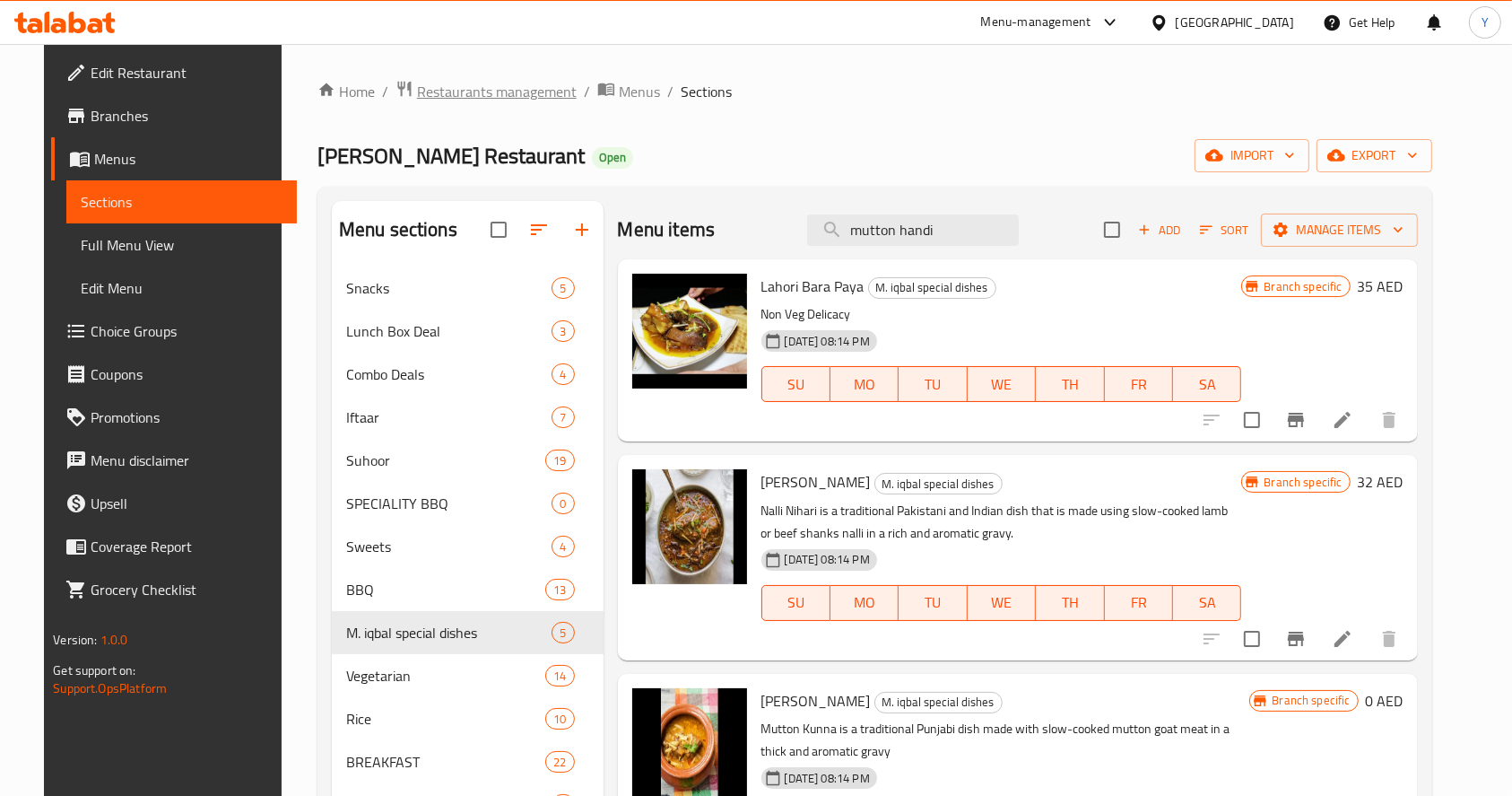
click at [514, 89] on span "Restaurants management" at bounding box center [496, 91] width 160 height 22
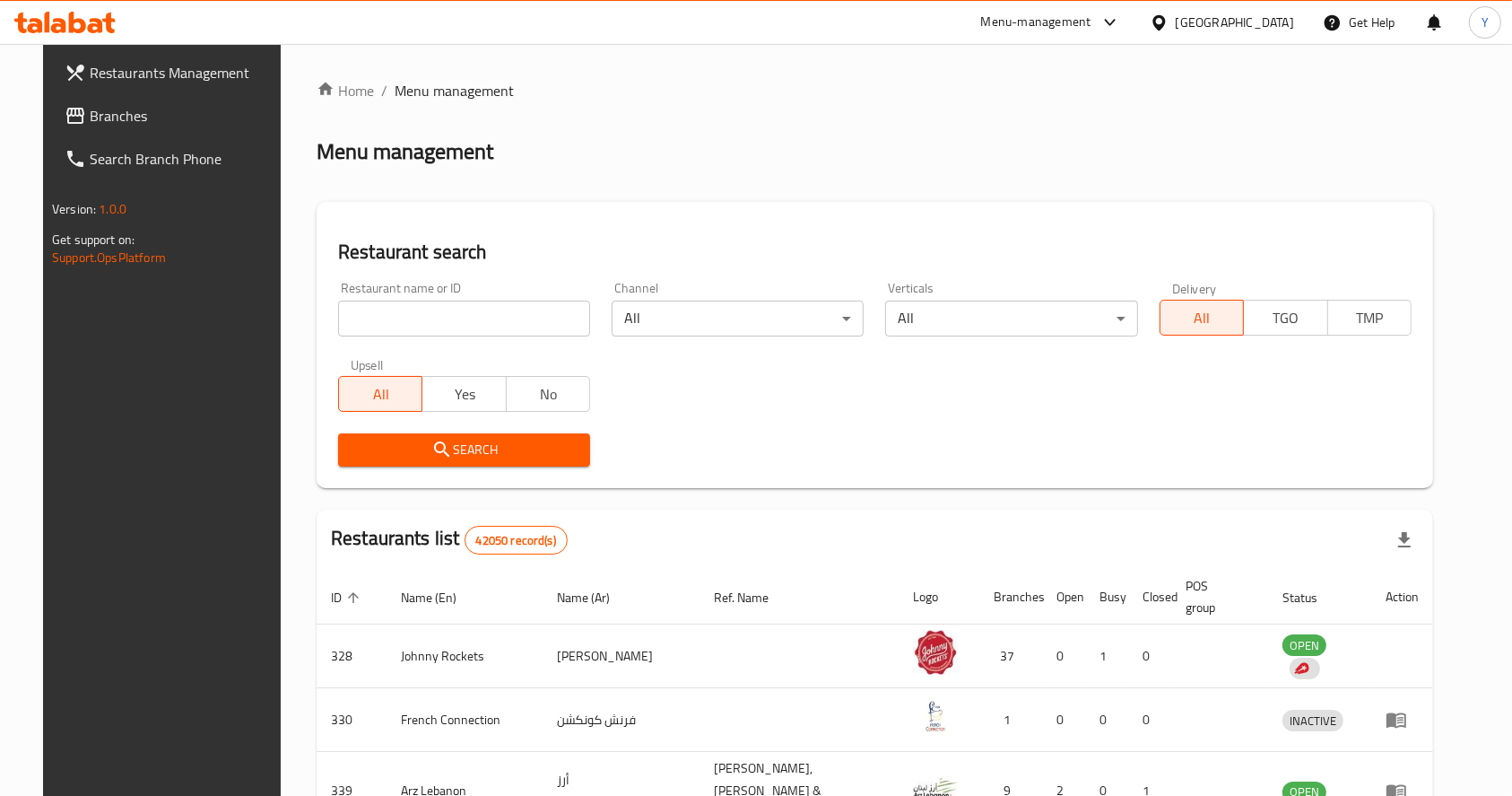
click at [502, 321] on input "search" at bounding box center [464, 318] width 252 height 36
type input "[PERSON_NAME]"
click button "Search" at bounding box center [464, 450] width 252 height 33
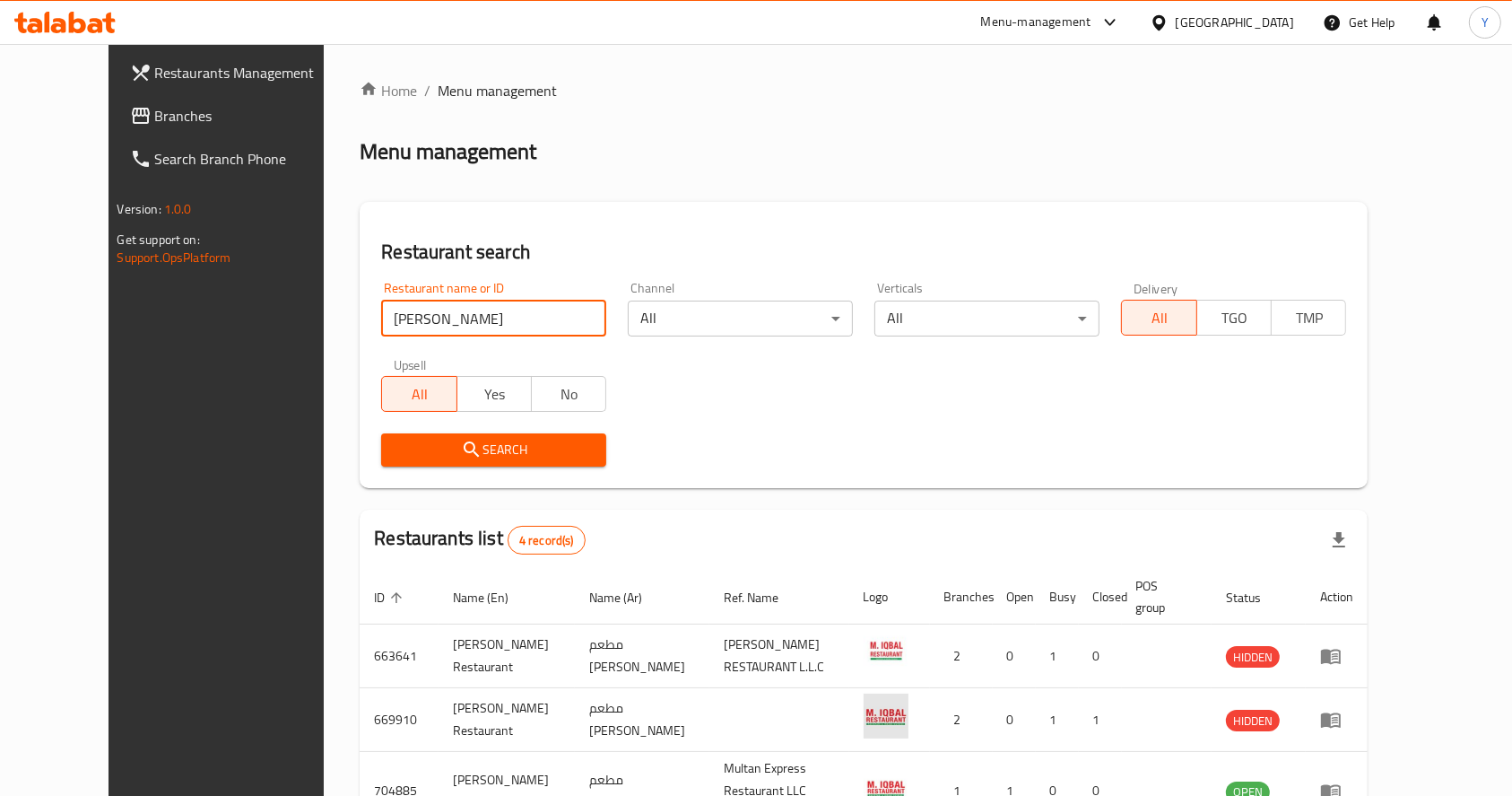
scroll to position [178, 0]
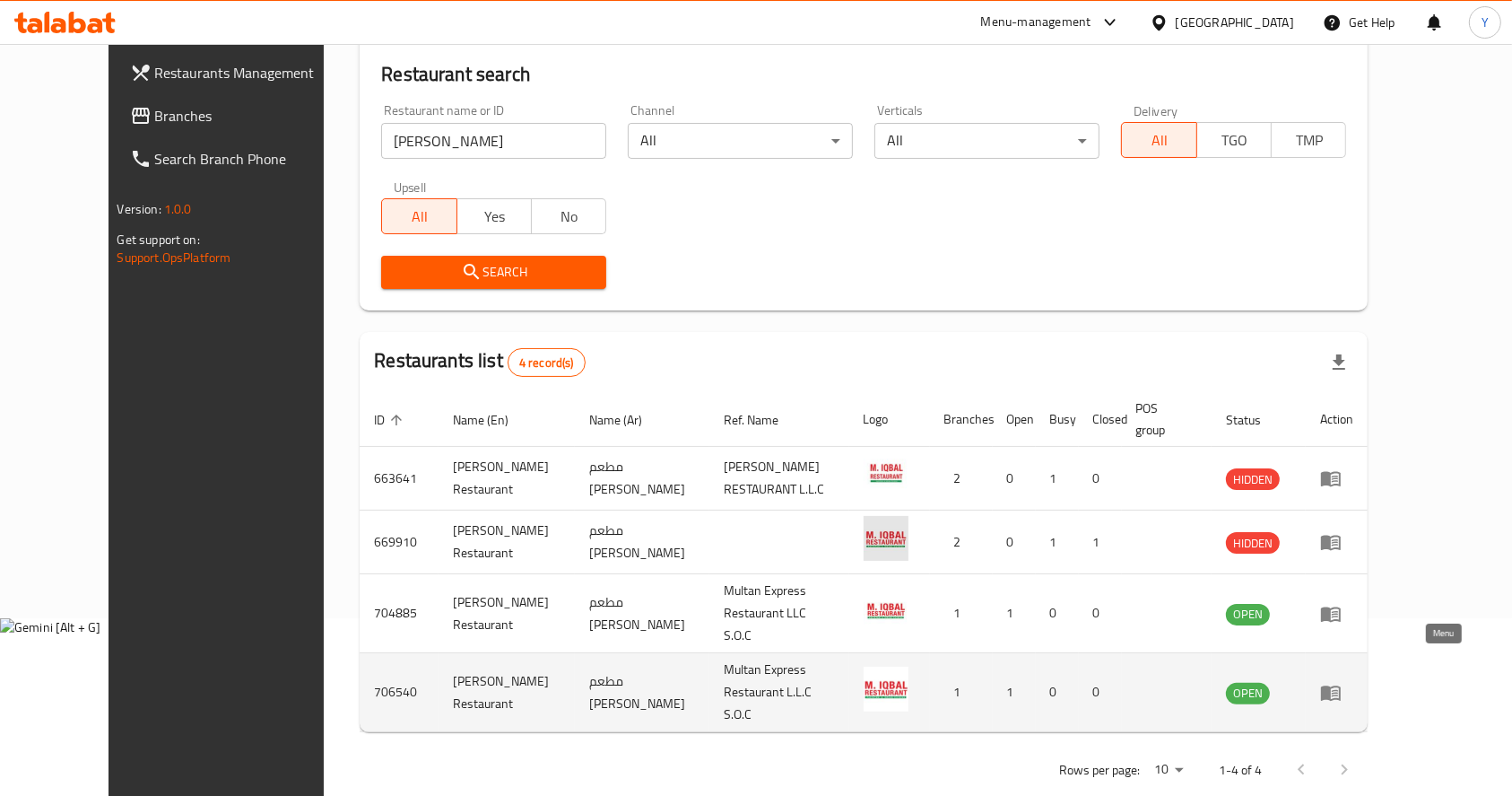
click at [1353, 682] on link "enhanced table" at bounding box center [1337, 693] width 33 height 22
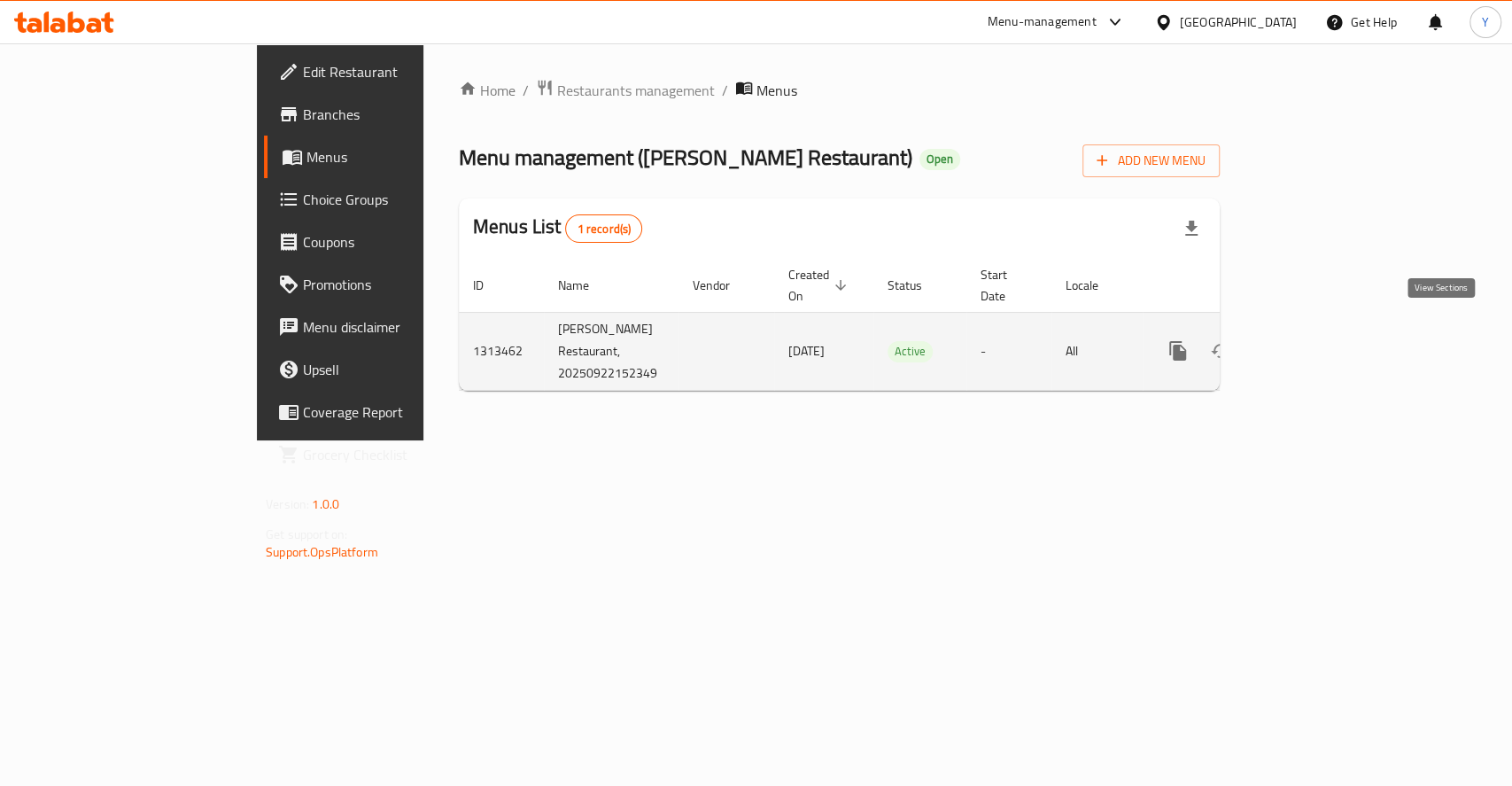
click at [1316, 341] on icon "enhanced table" at bounding box center [1306, 351] width 22 height 22
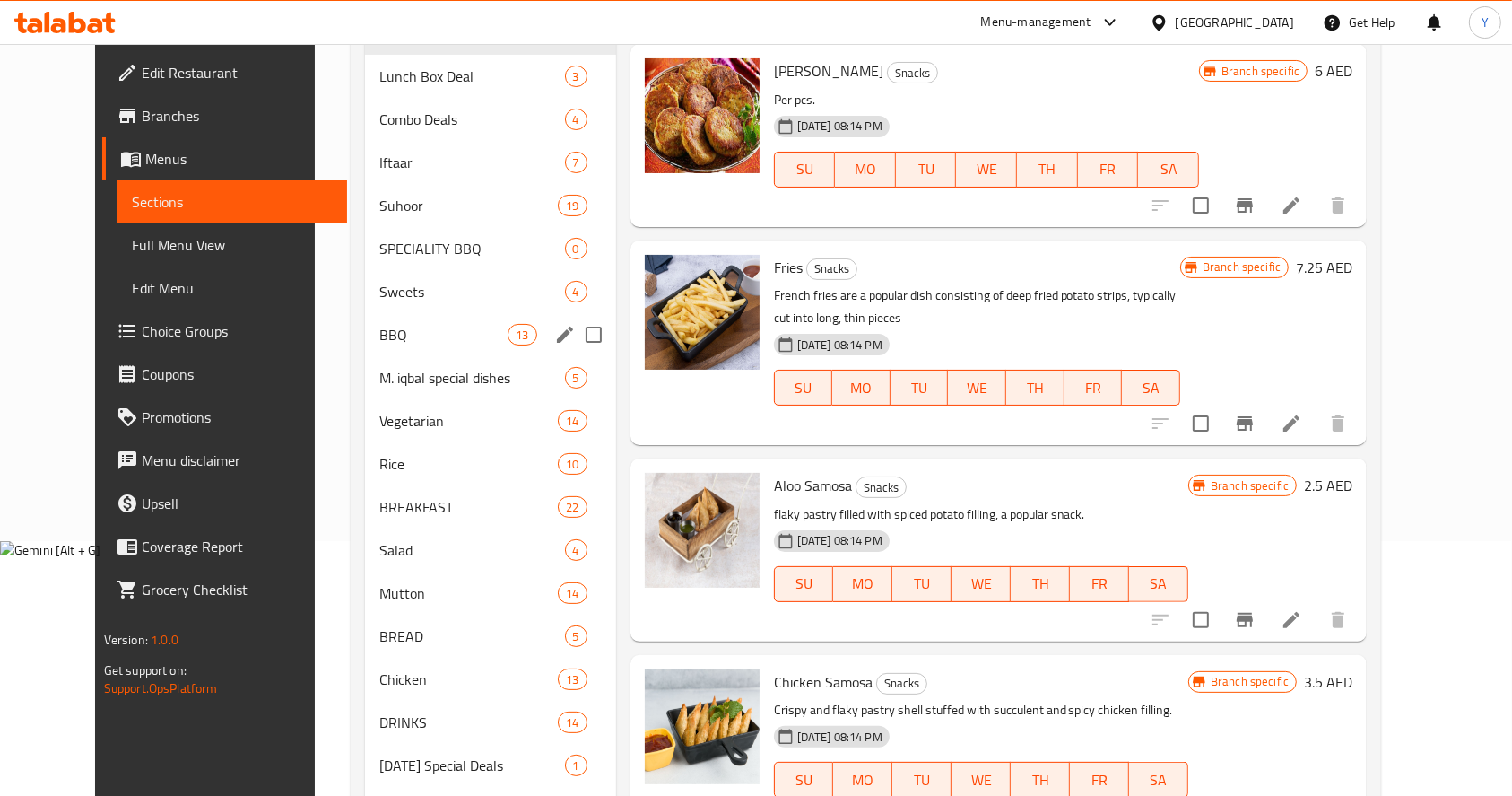
scroll to position [345, 0]
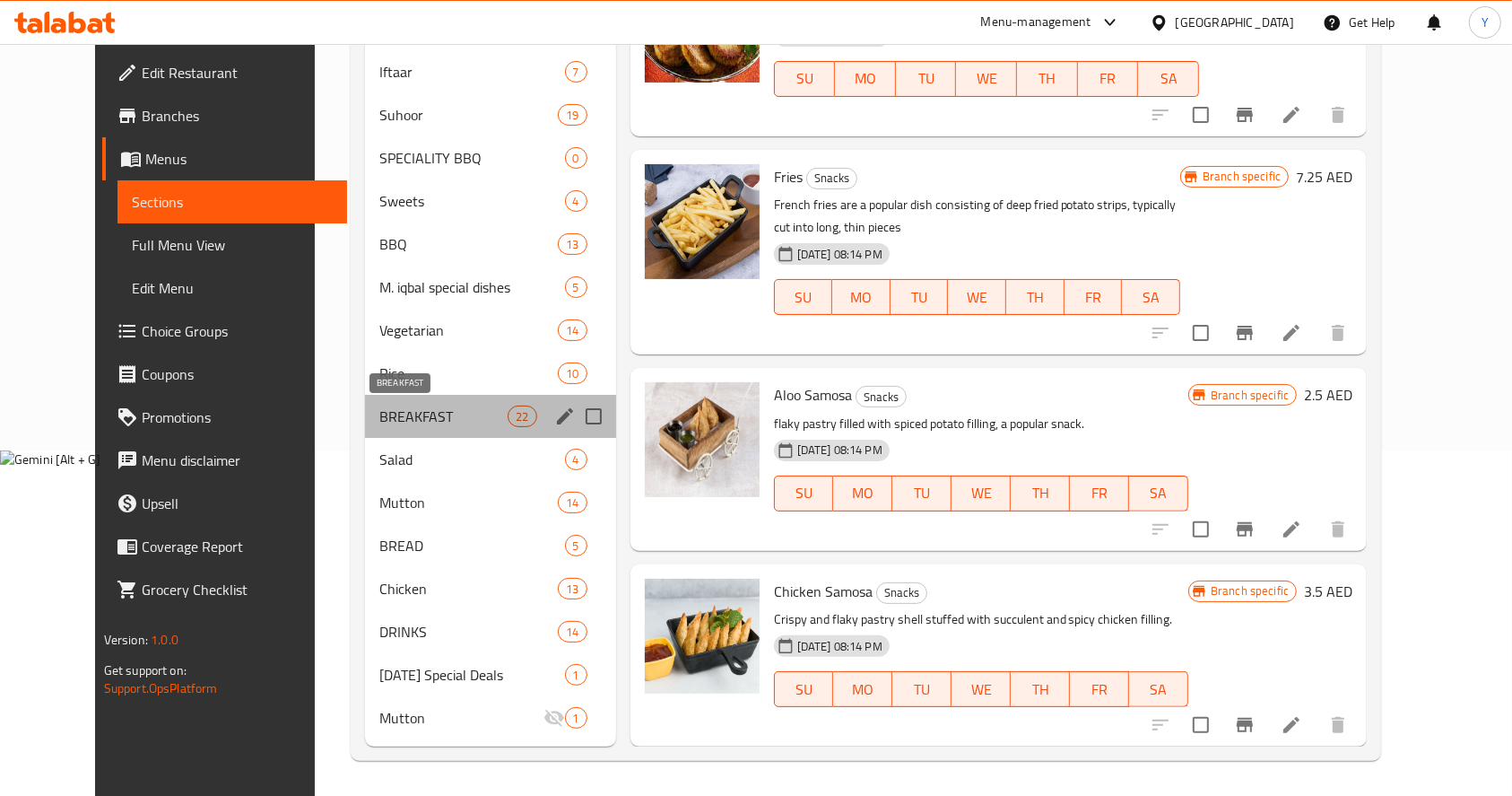
click at [479, 406] on span "BREAKFAST" at bounding box center [443, 416] width 129 height 22
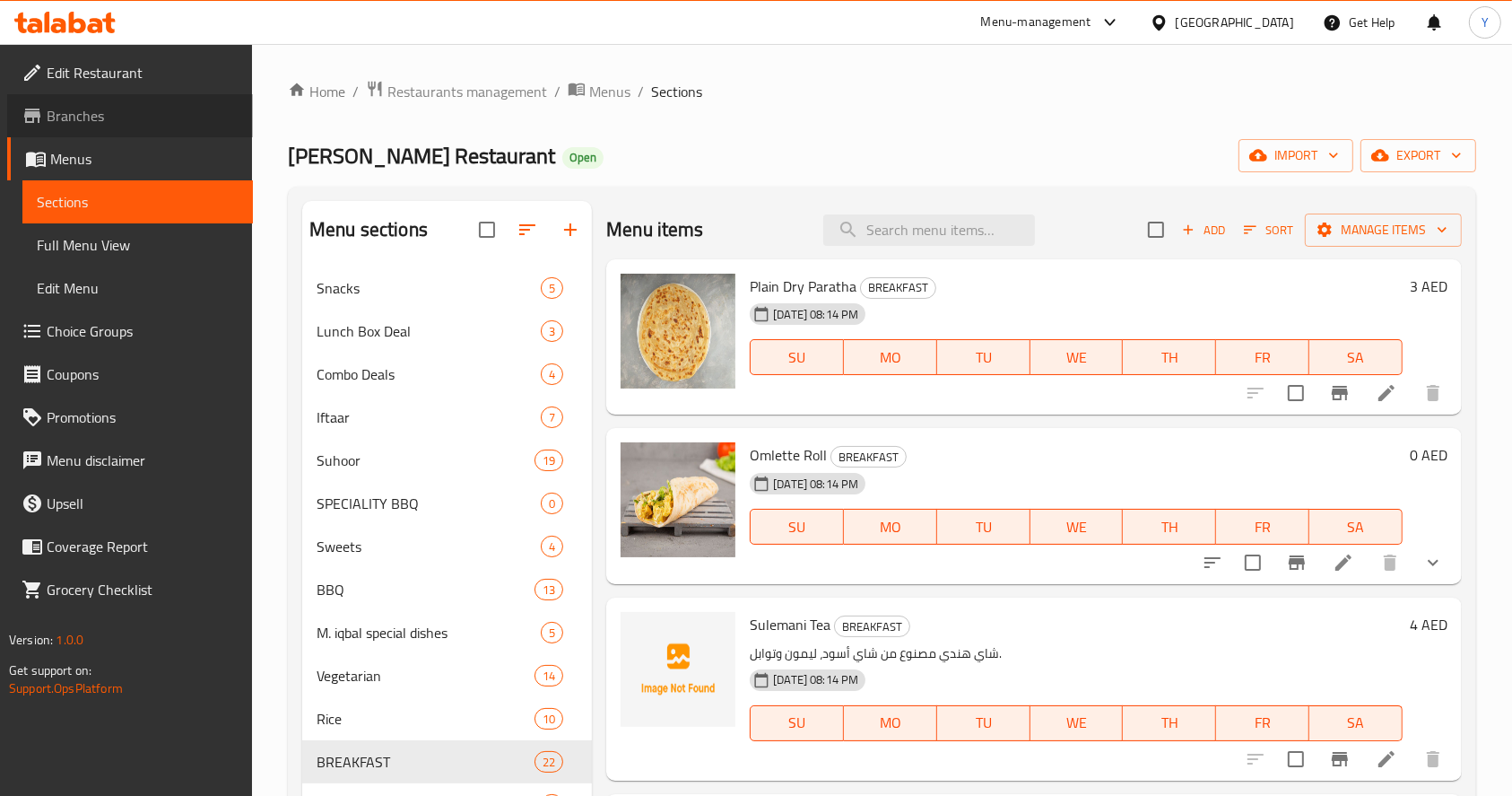
click at [122, 121] on span "Branches" at bounding box center [142, 116] width 192 height 22
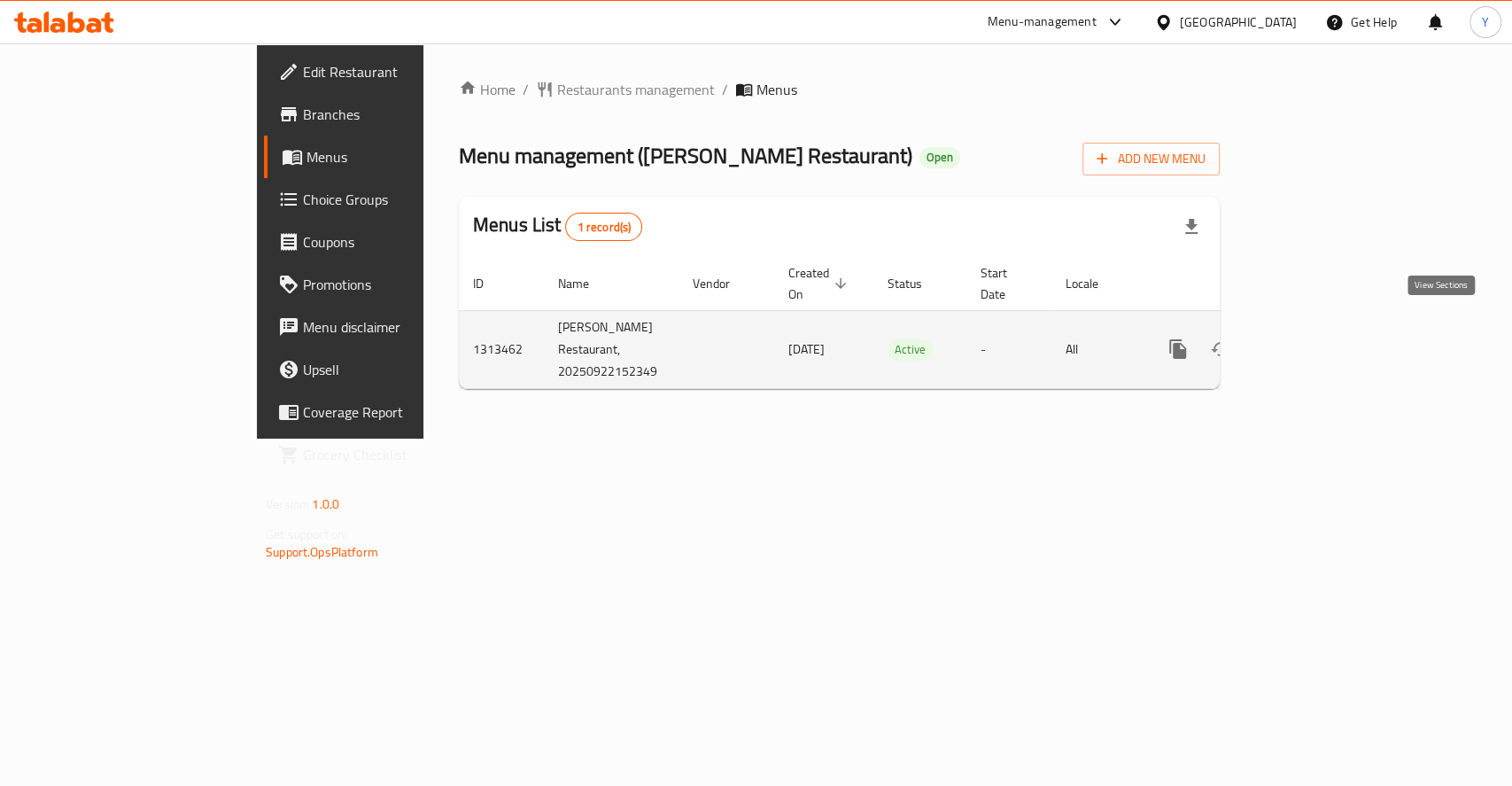
click at [1316, 338] on icon "enhanced table" at bounding box center [1306, 349] width 22 height 22
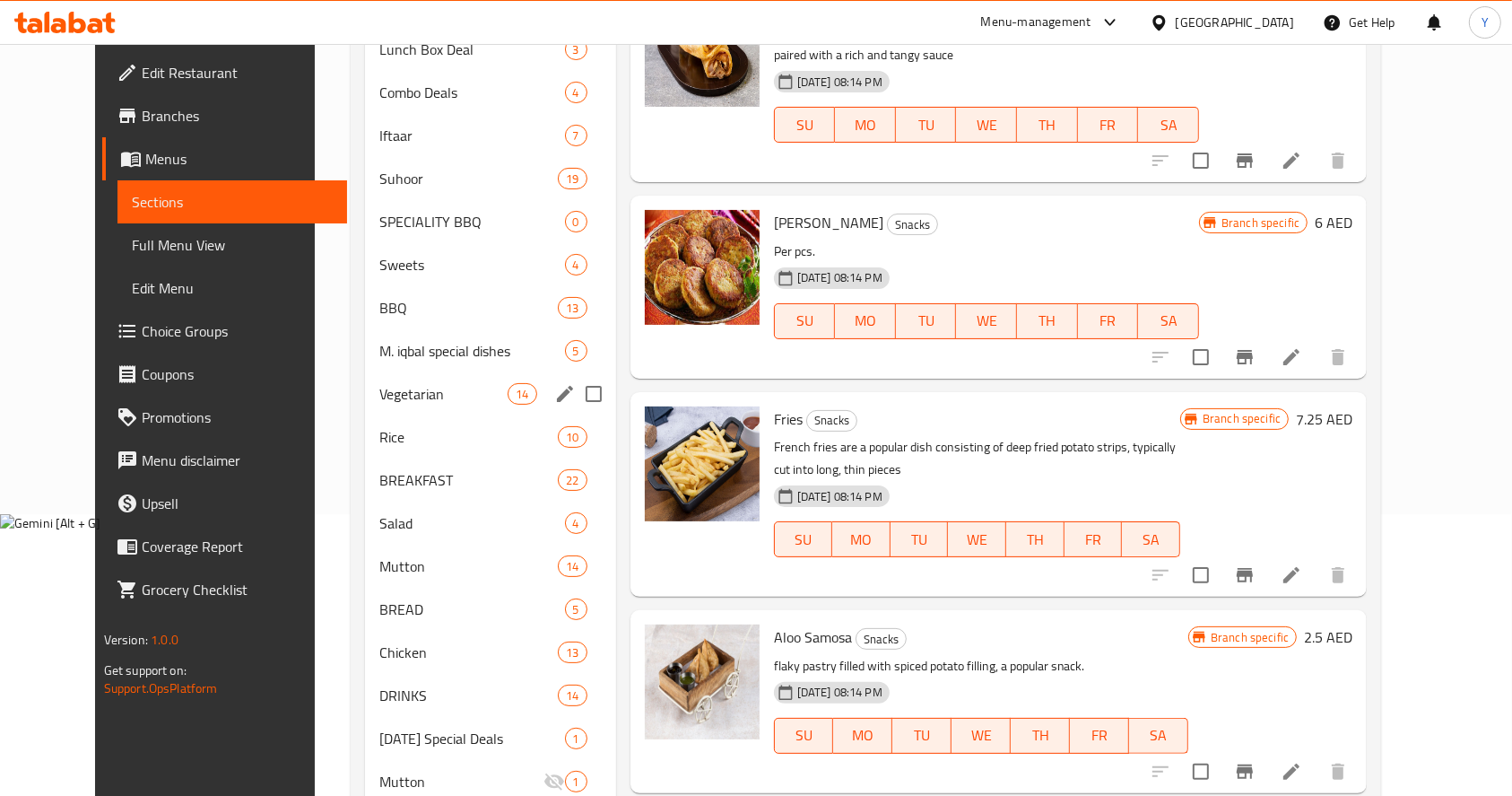
scroll to position [293, 0]
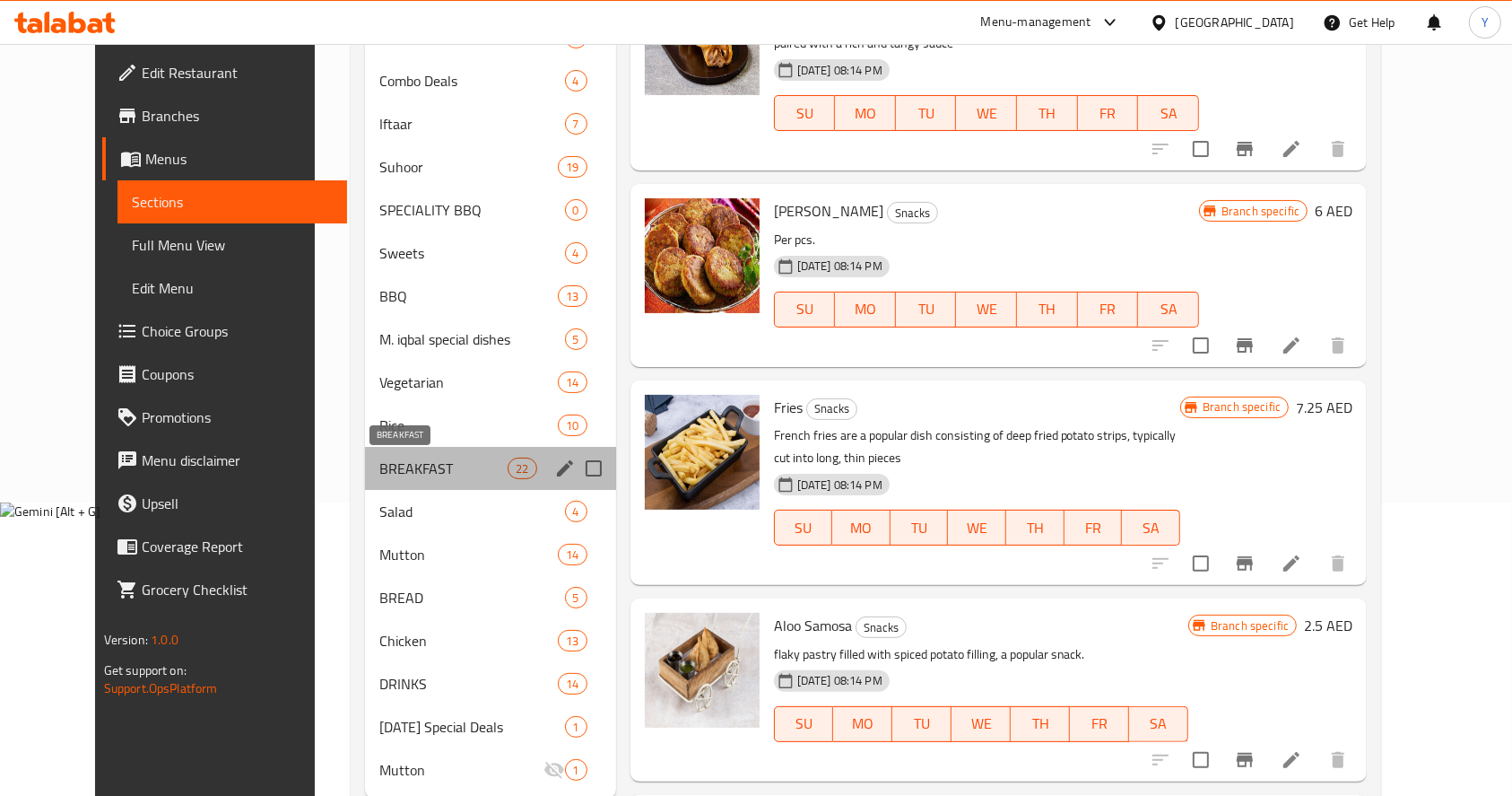
click at [406, 476] on span "BREAKFAST" at bounding box center [443, 468] width 129 height 22
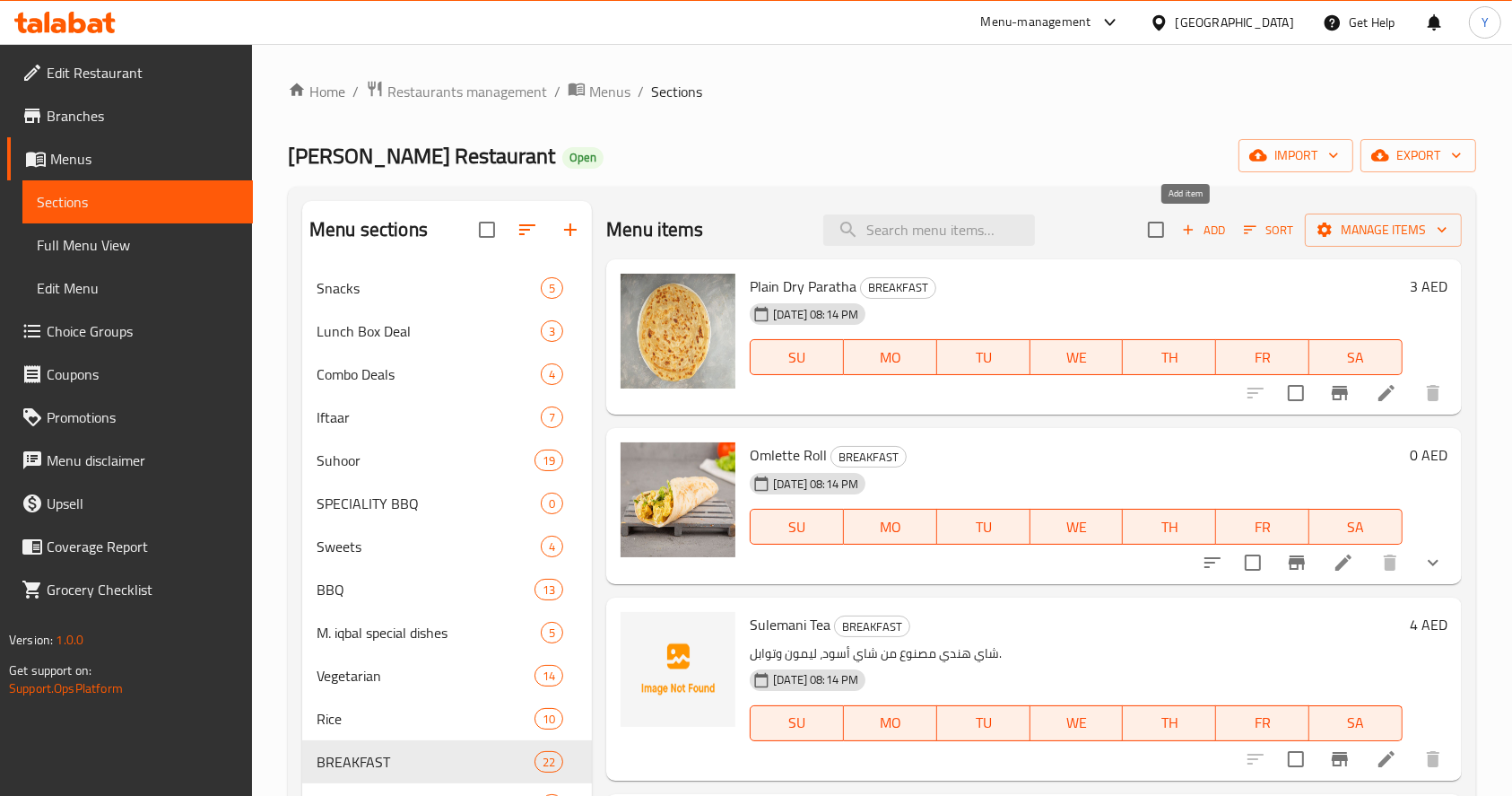
click at [1137, 225] on input "checkbox" at bounding box center [1155, 229] width 37 height 37
checkbox input "true"
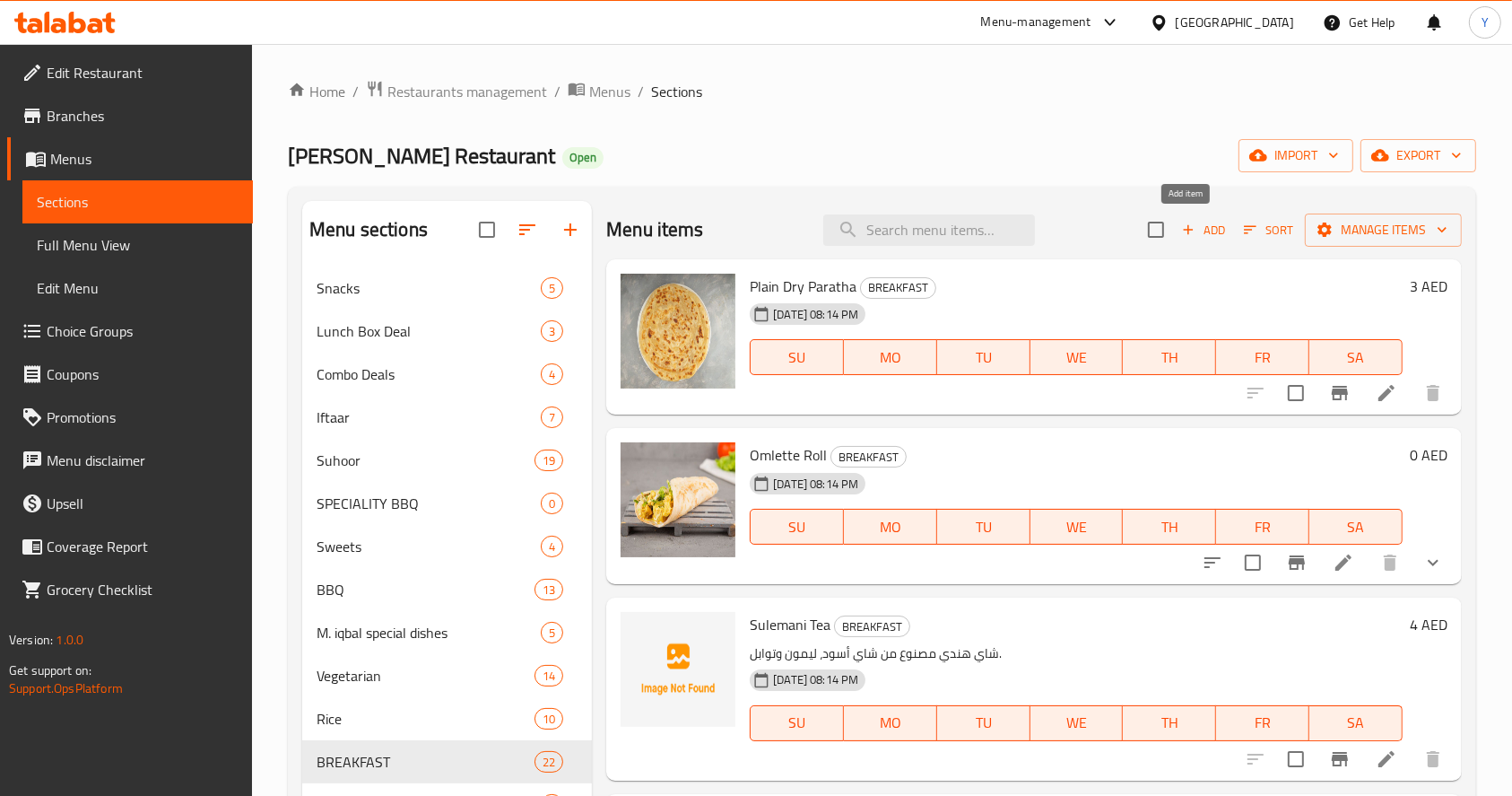
checkbox input "true"
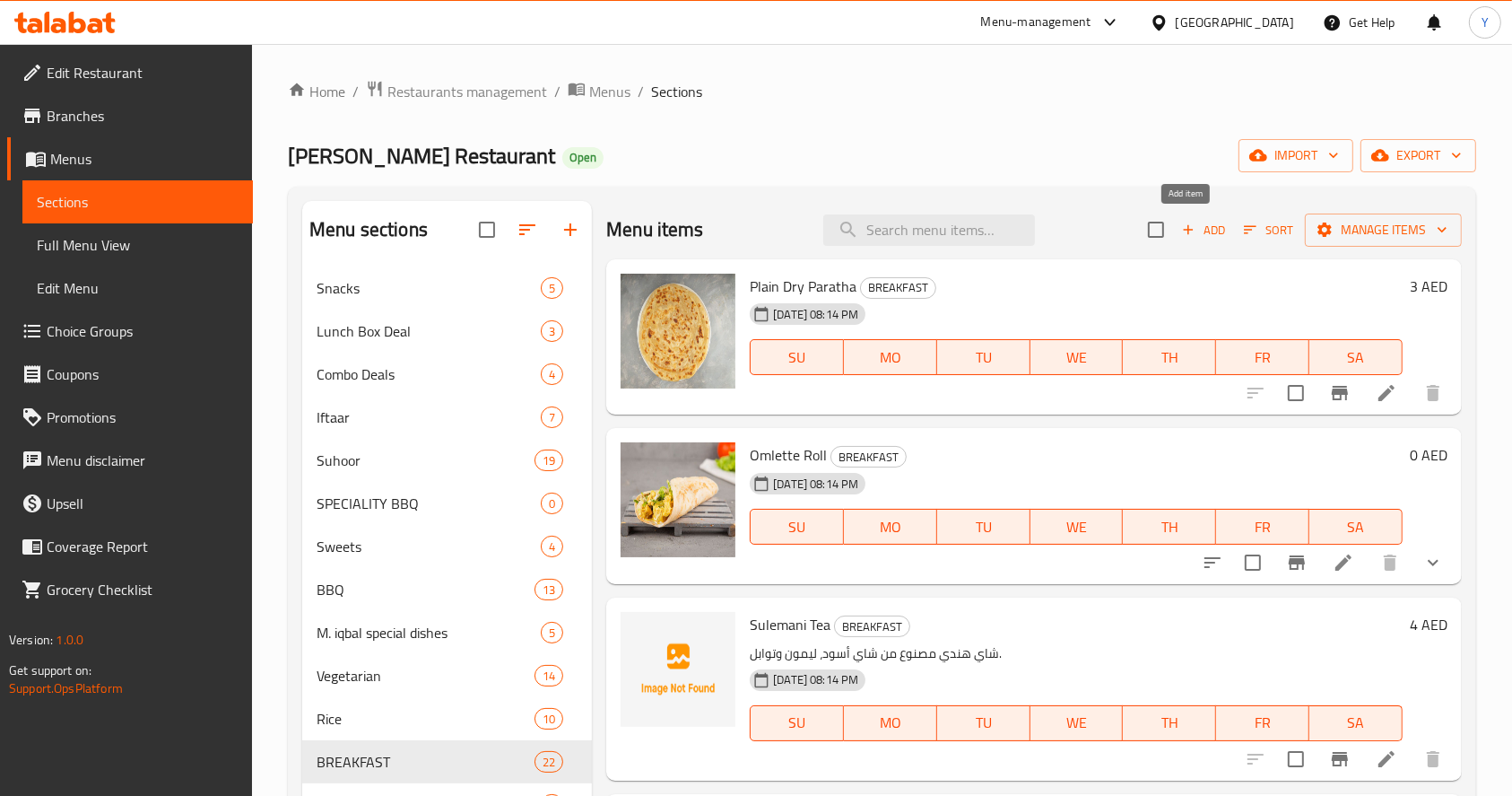
checkbox input "true"
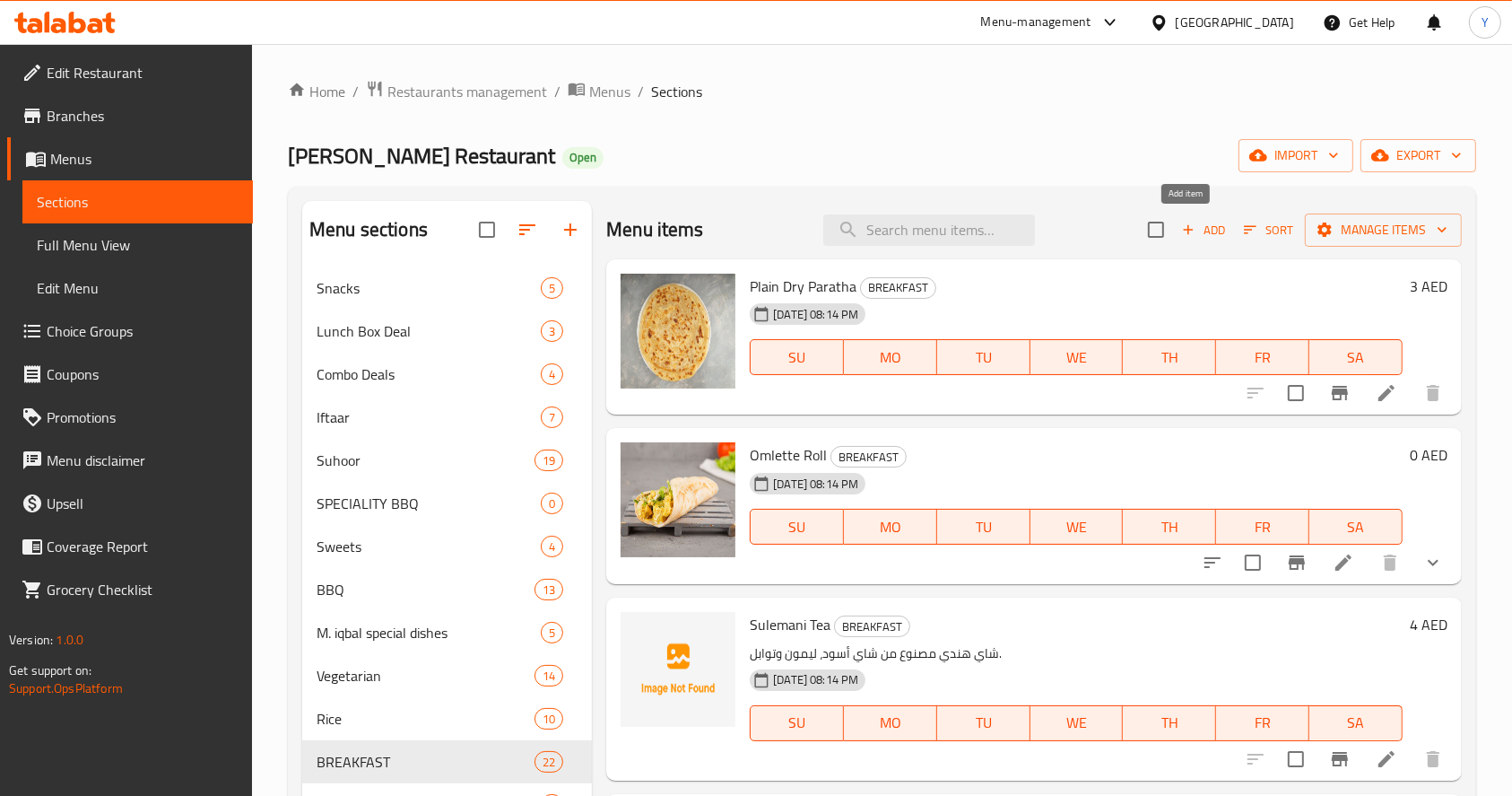
checkbox input "true"
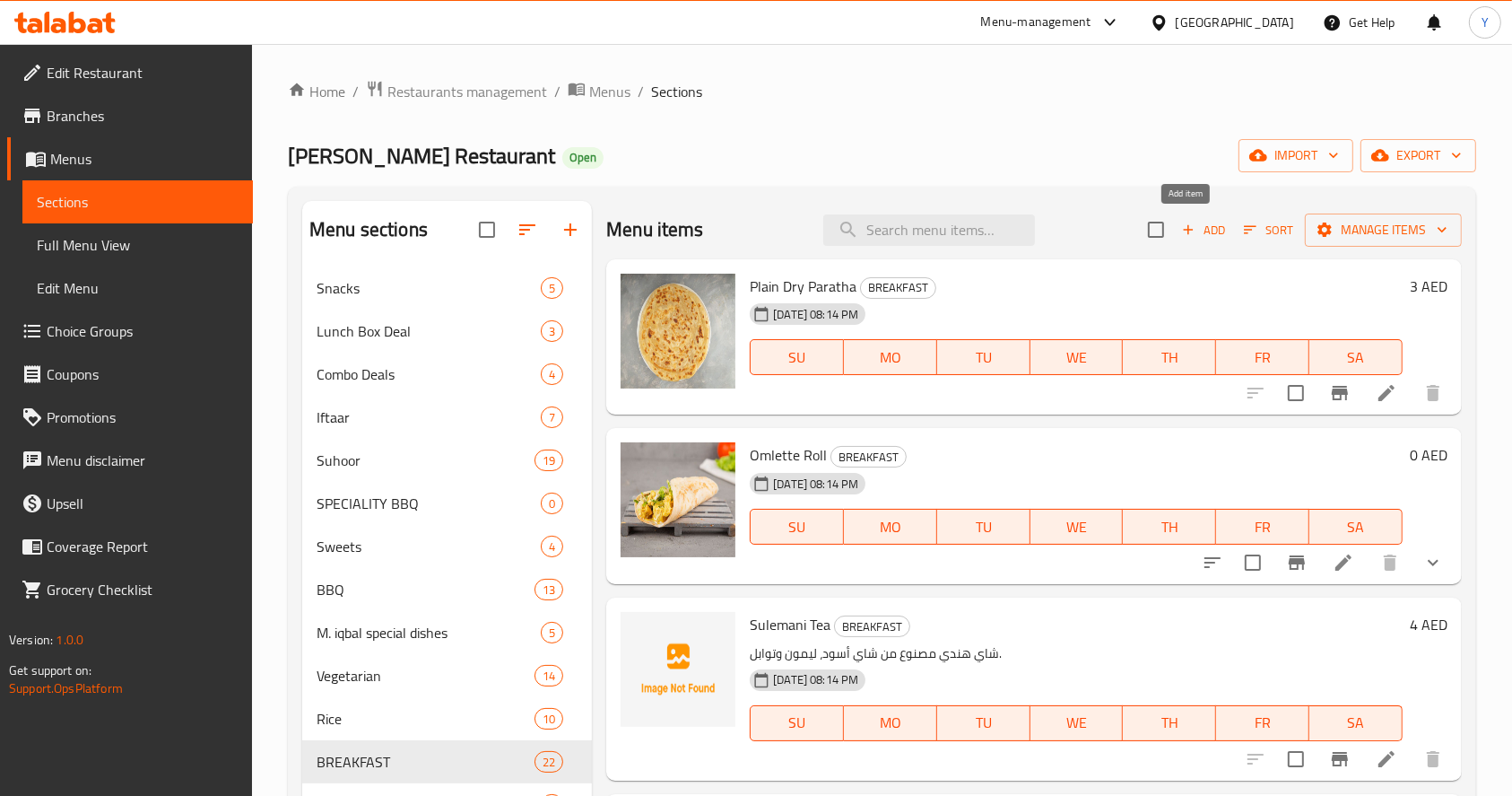
checkbox input "true"
click at [1350, 220] on span "Manage items" at bounding box center [1383, 230] width 129 height 23
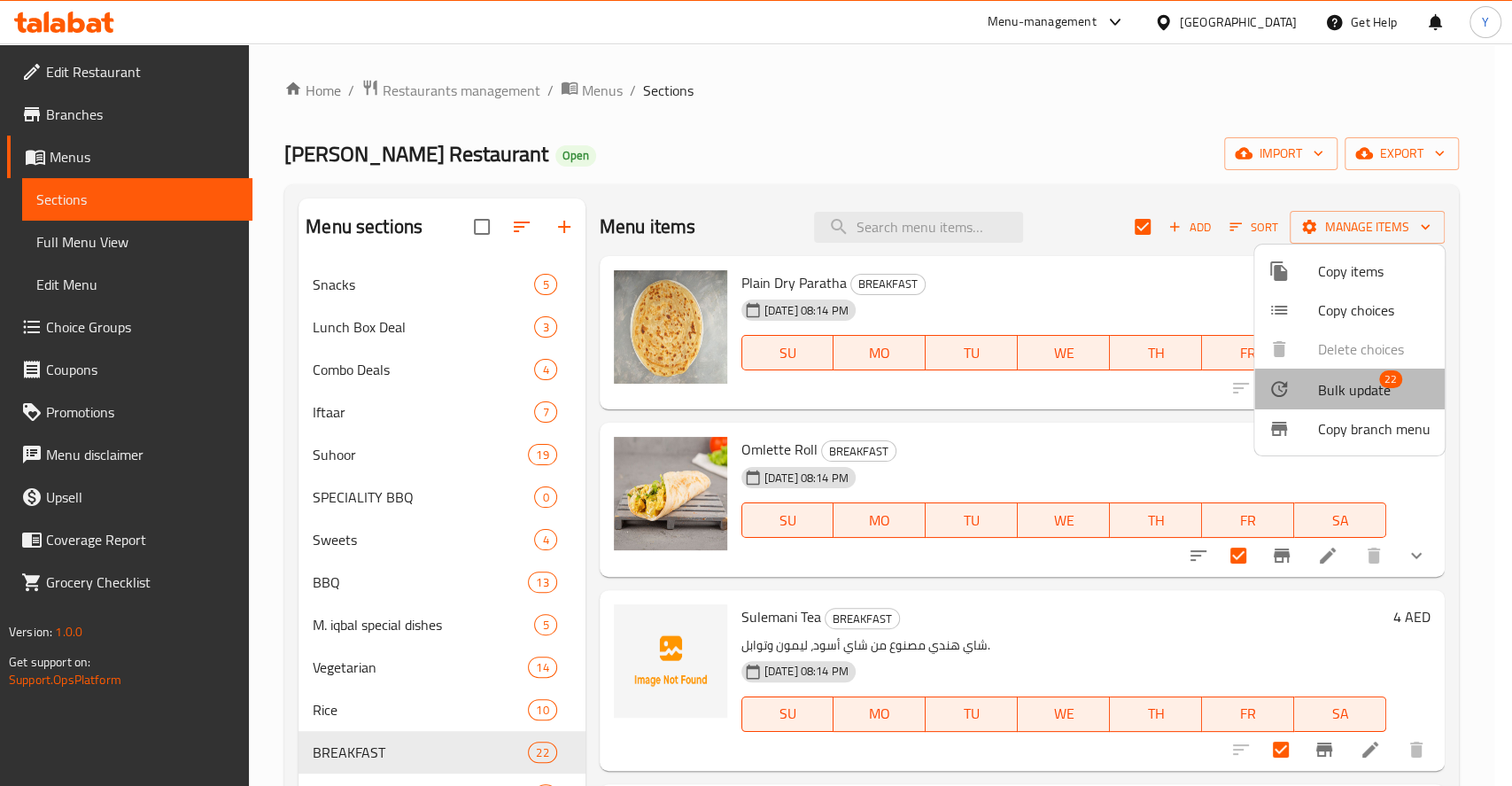
click at [1325, 379] on span "Bulk update" at bounding box center [1353, 390] width 73 height 22
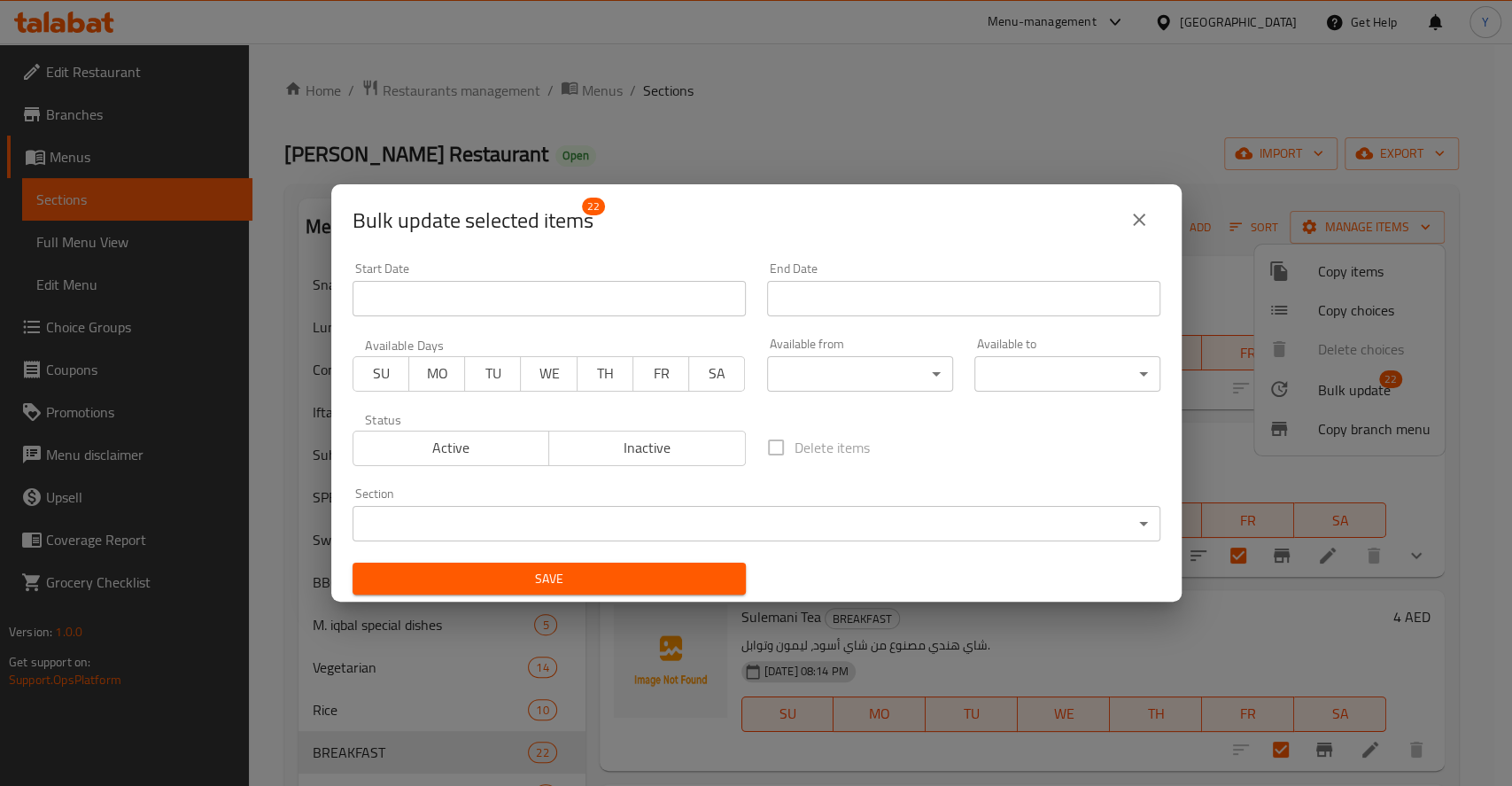
click at [833, 370] on body "​ Menu-management United Arab Emirates Get Help Y Edit Restaurant Branches Menu…" at bounding box center [756, 423] width 1512 height 760
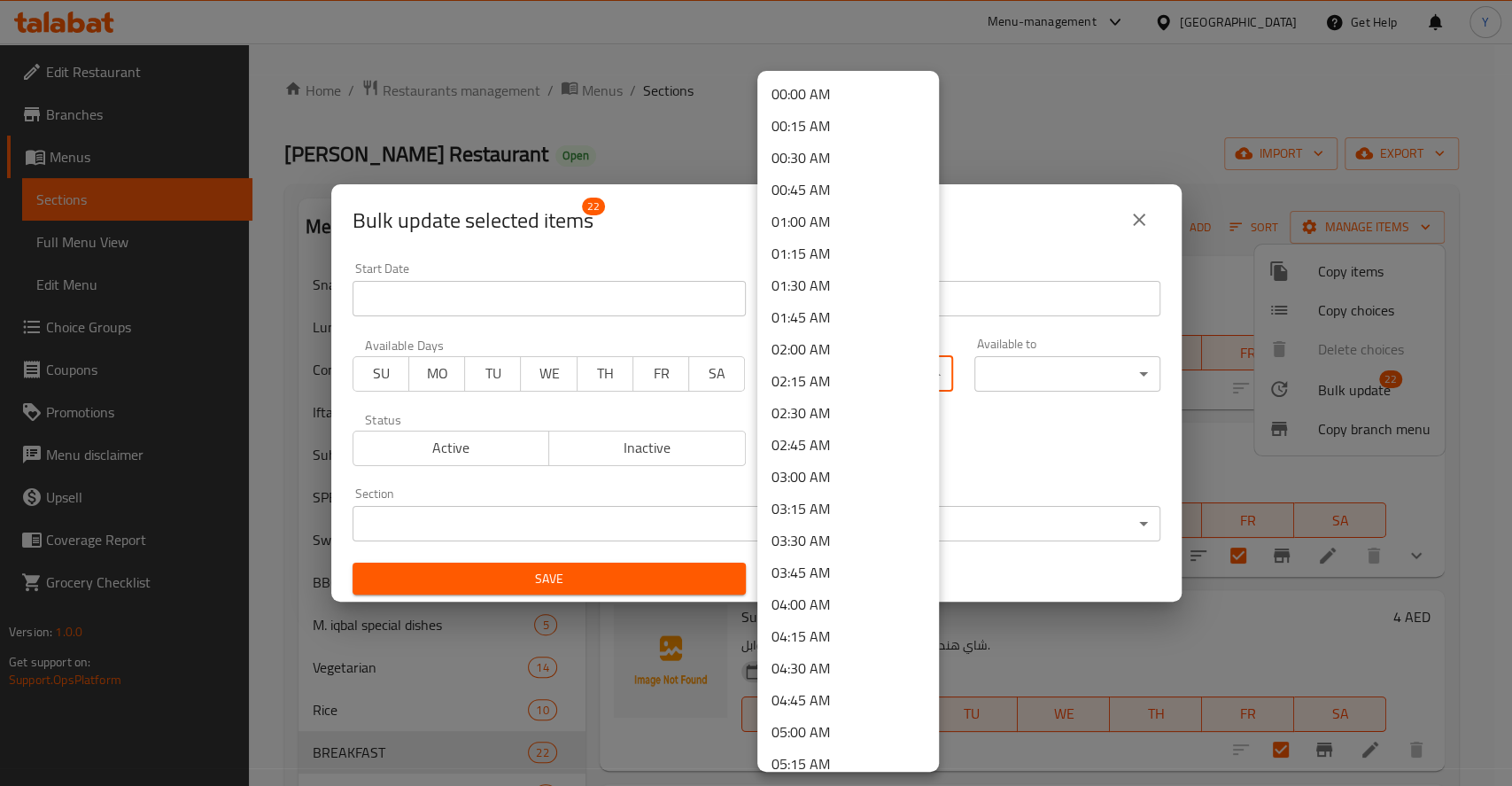
scroll to position [111, 0]
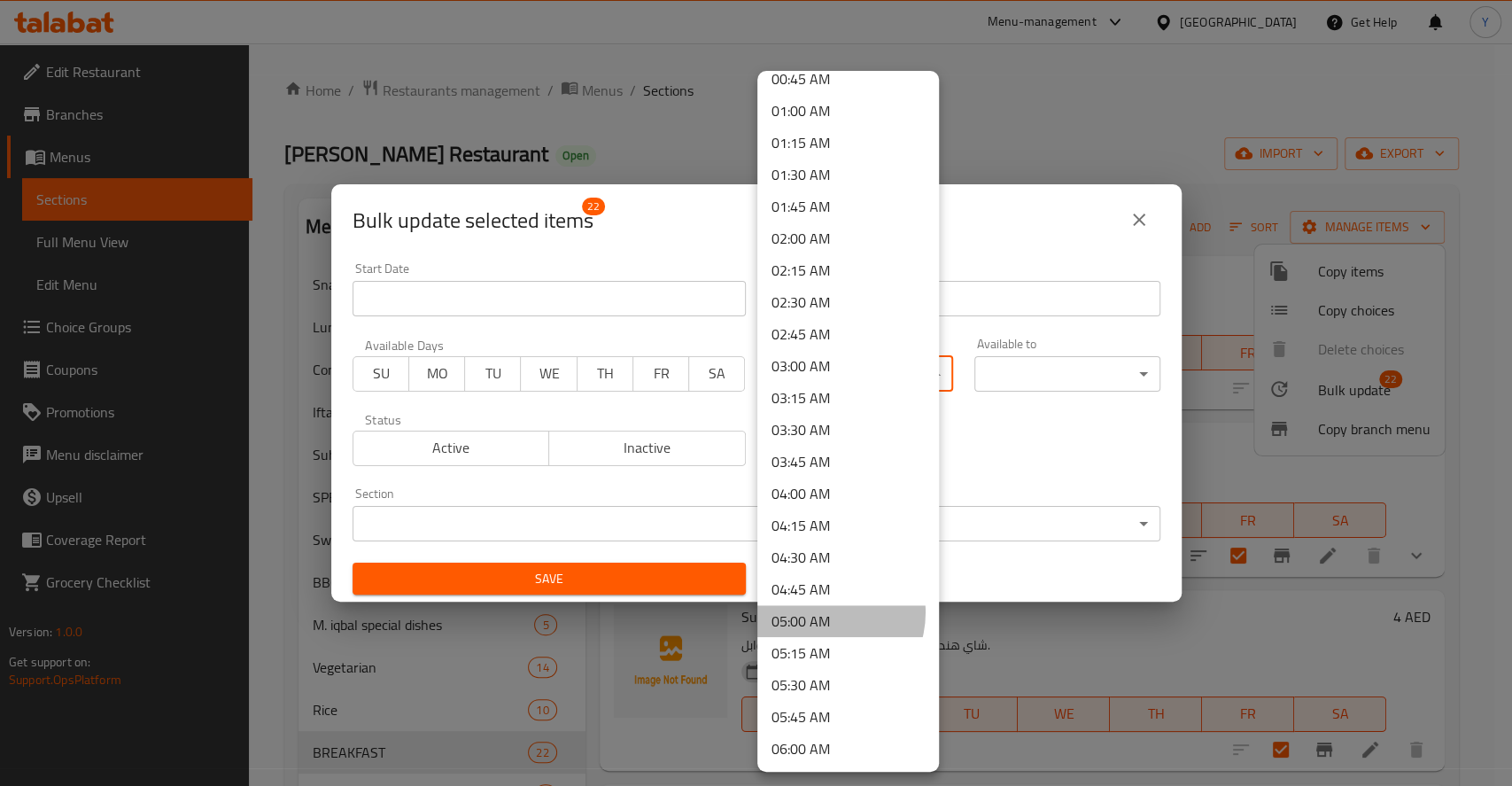
click at [822, 612] on li "05:00 AM" at bounding box center [847, 620] width 181 height 32
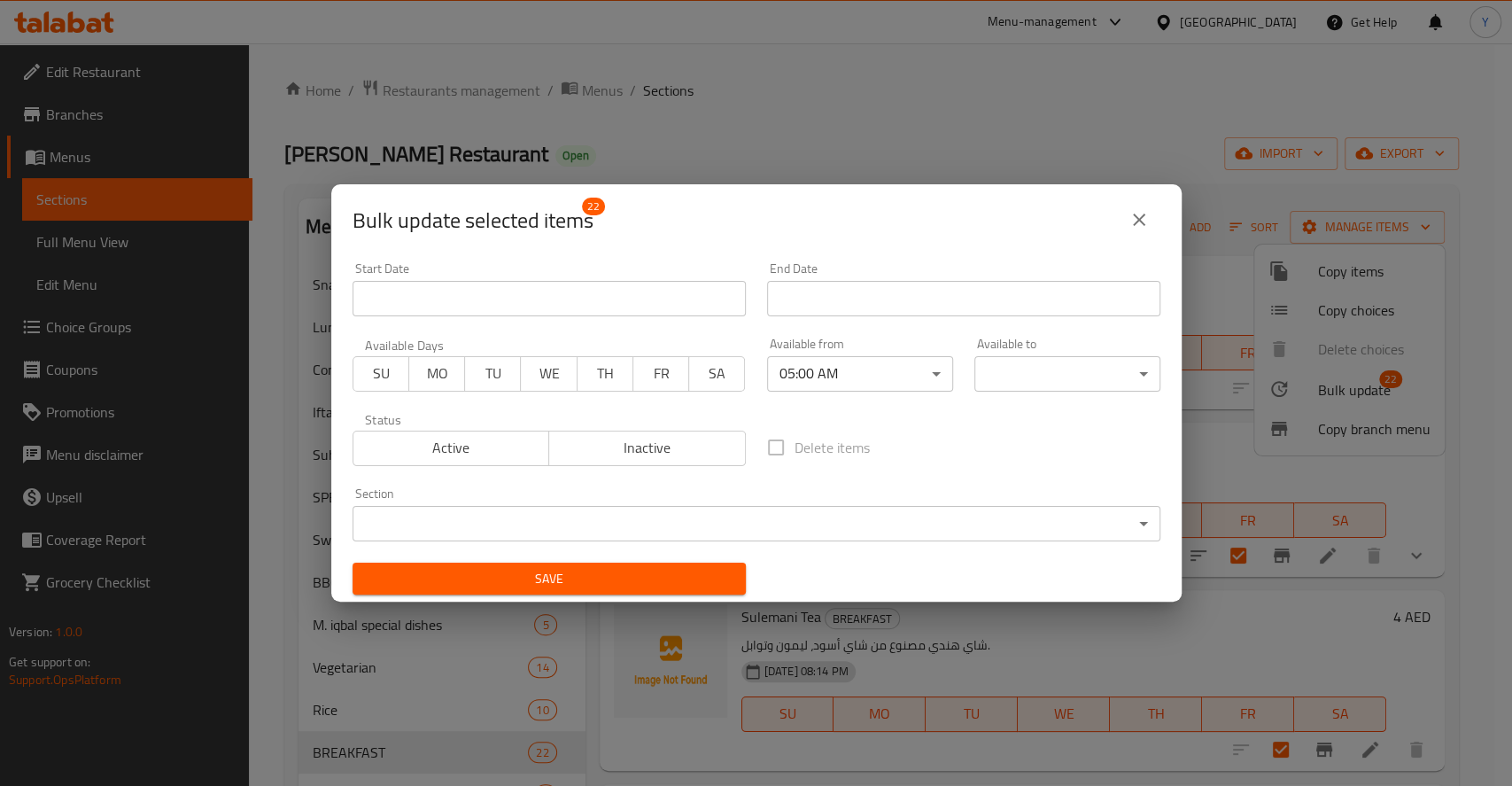
click at [973, 397] on div "Available to ​ ​" at bounding box center [1067, 365] width 207 height 76
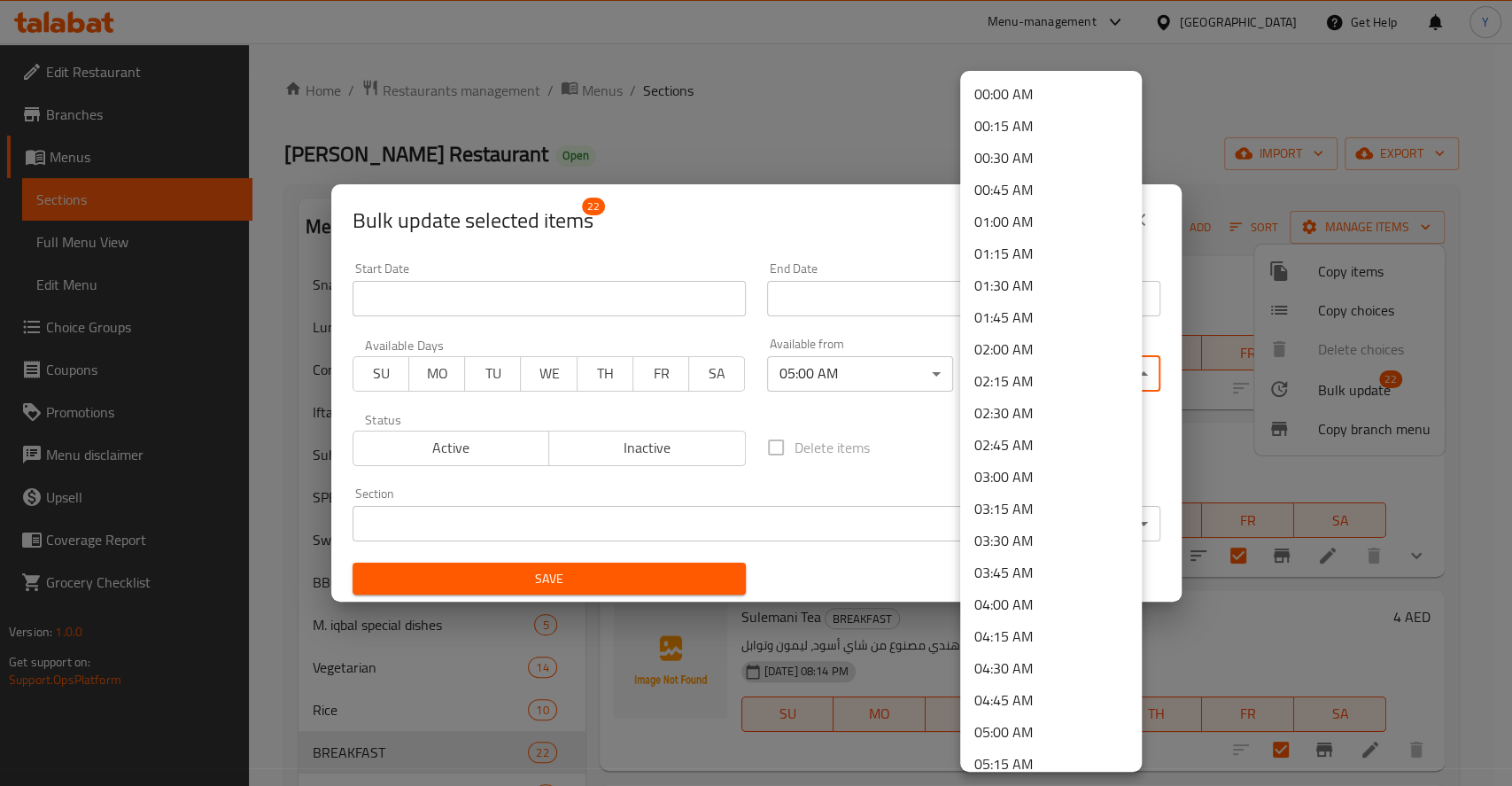
click at [1001, 381] on body "​ Menu-management United Arab Emirates Get Help Y Edit Restaurant Branches Menu…" at bounding box center [756, 423] width 1512 height 760
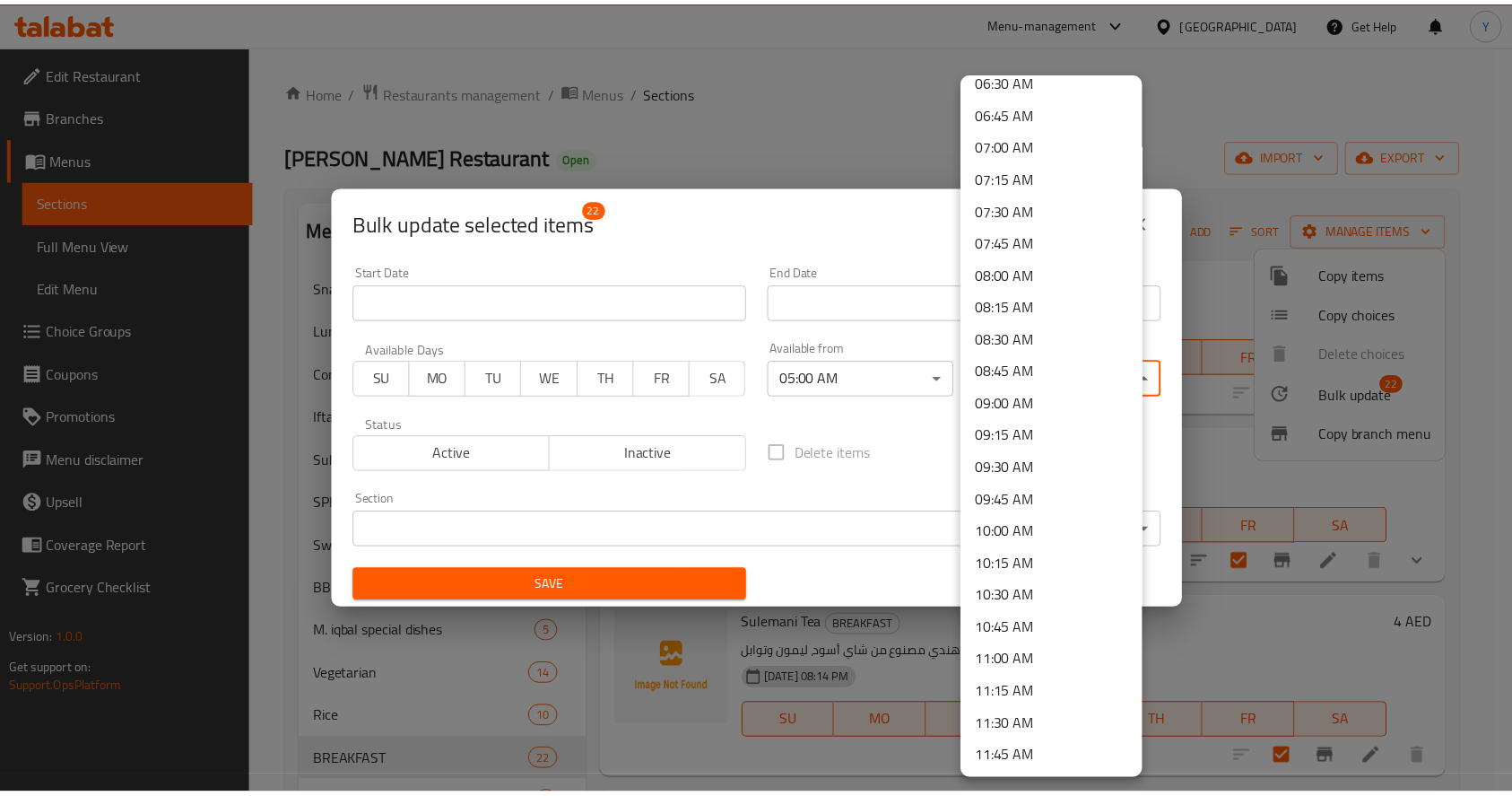
scroll to position [858, 0]
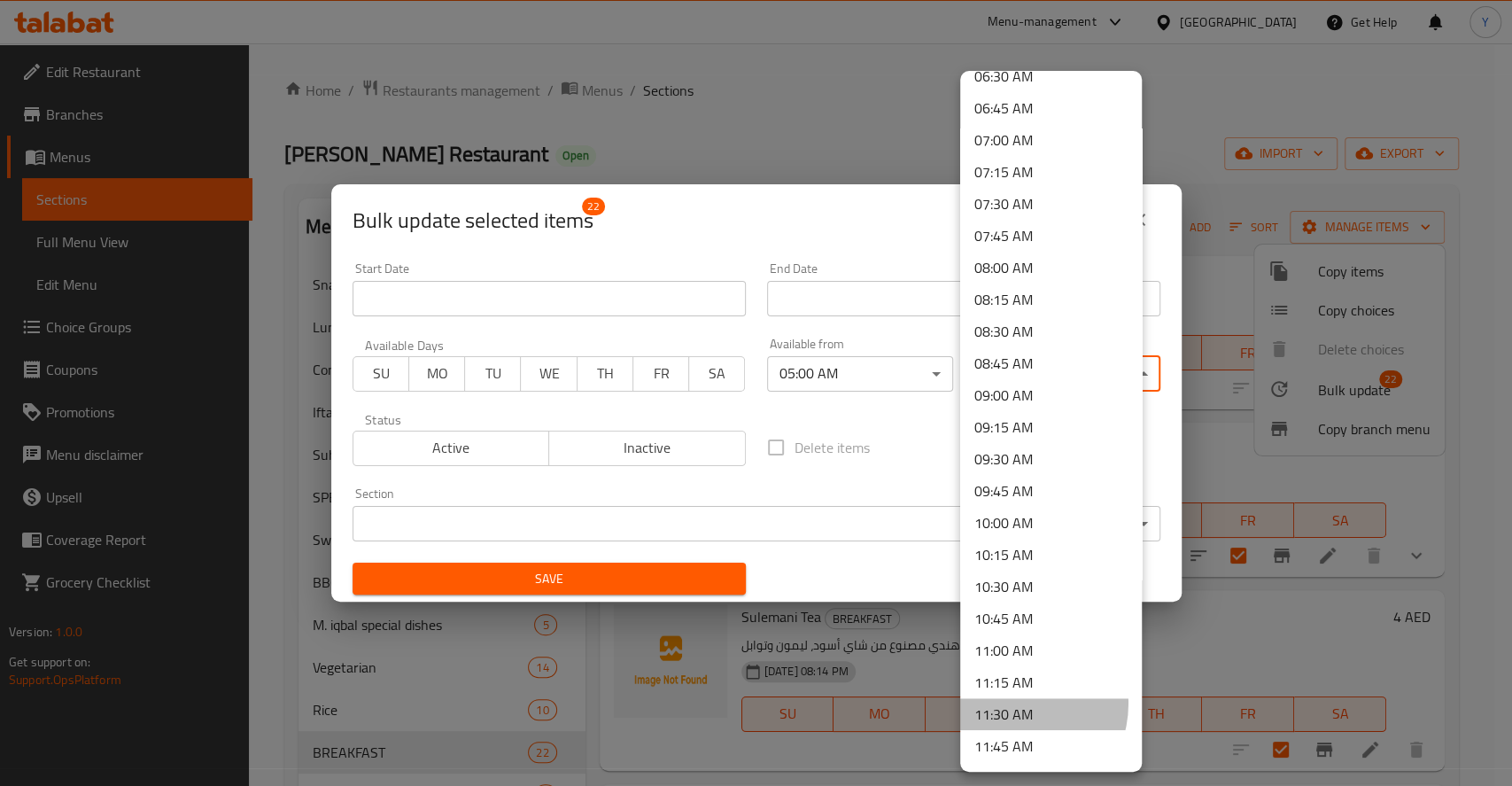
click at [1016, 705] on li "11:30 AM" at bounding box center [1050, 713] width 181 height 32
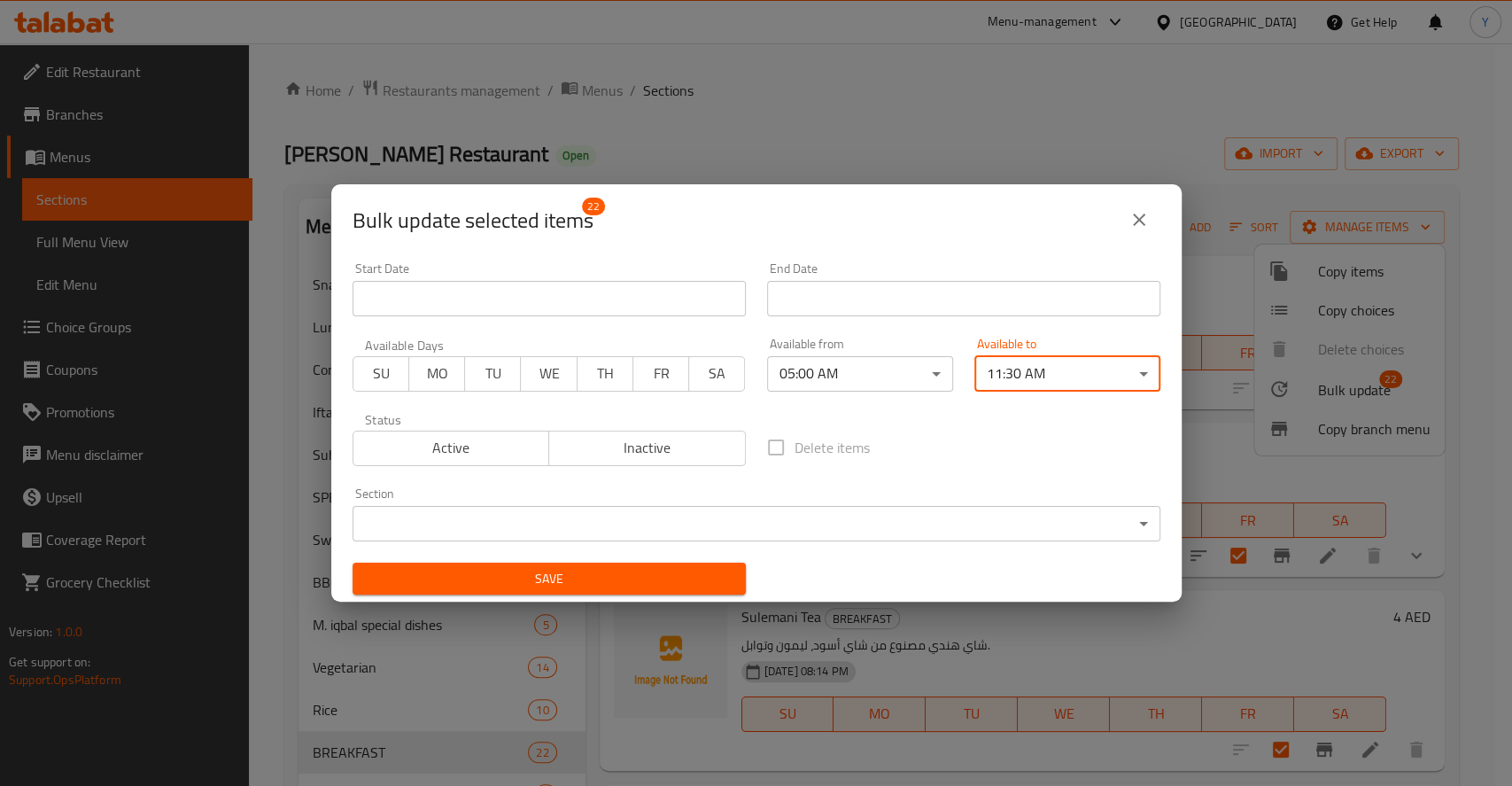
click at [532, 521] on body "​ Menu-management United Arab Emirates Get Help Y Edit Restaurant Branches Menu…" at bounding box center [756, 423] width 1512 height 760
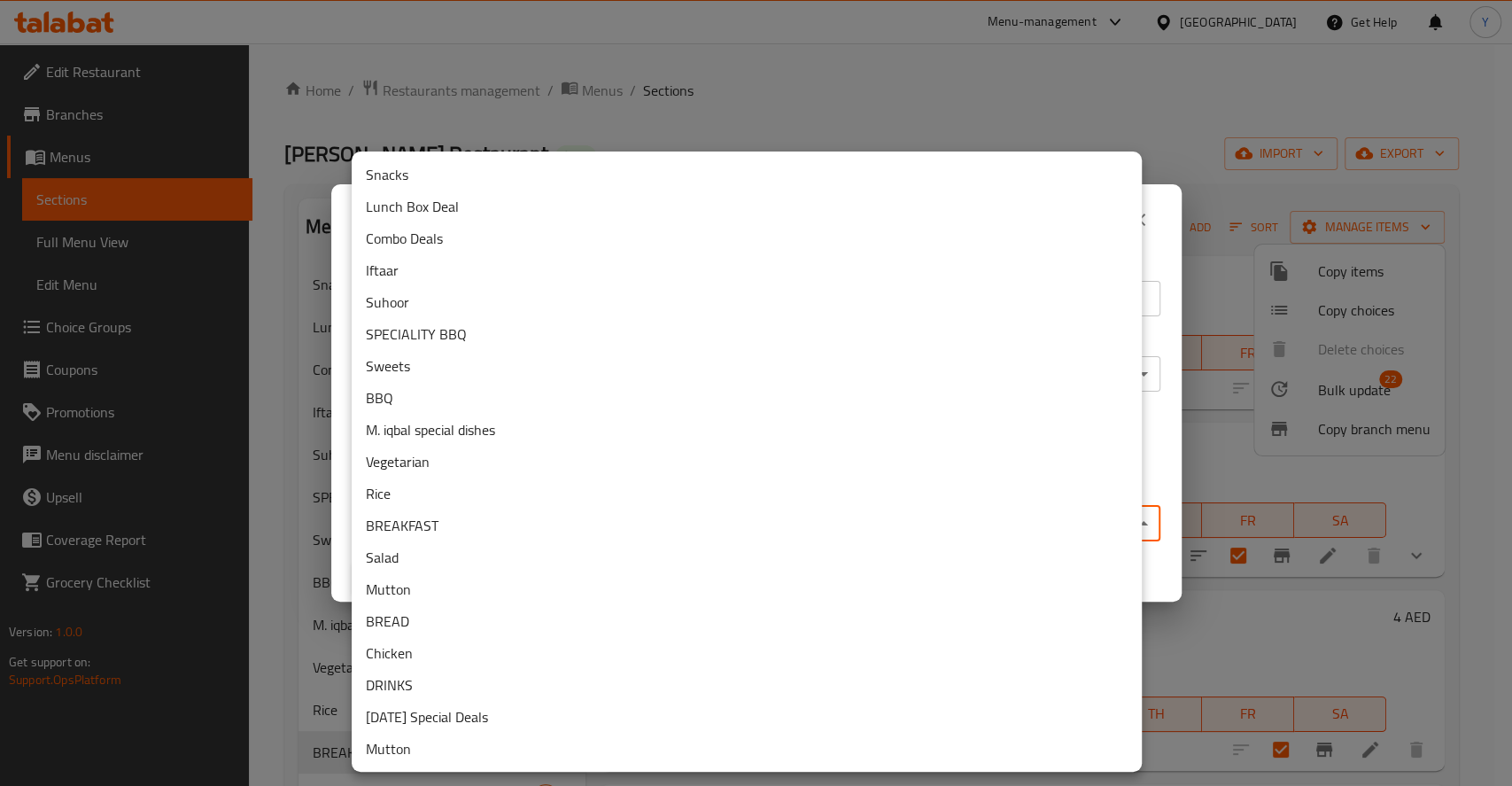
click at [414, 530] on li "BREAKFAST" at bounding box center [746, 525] width 790 height 32
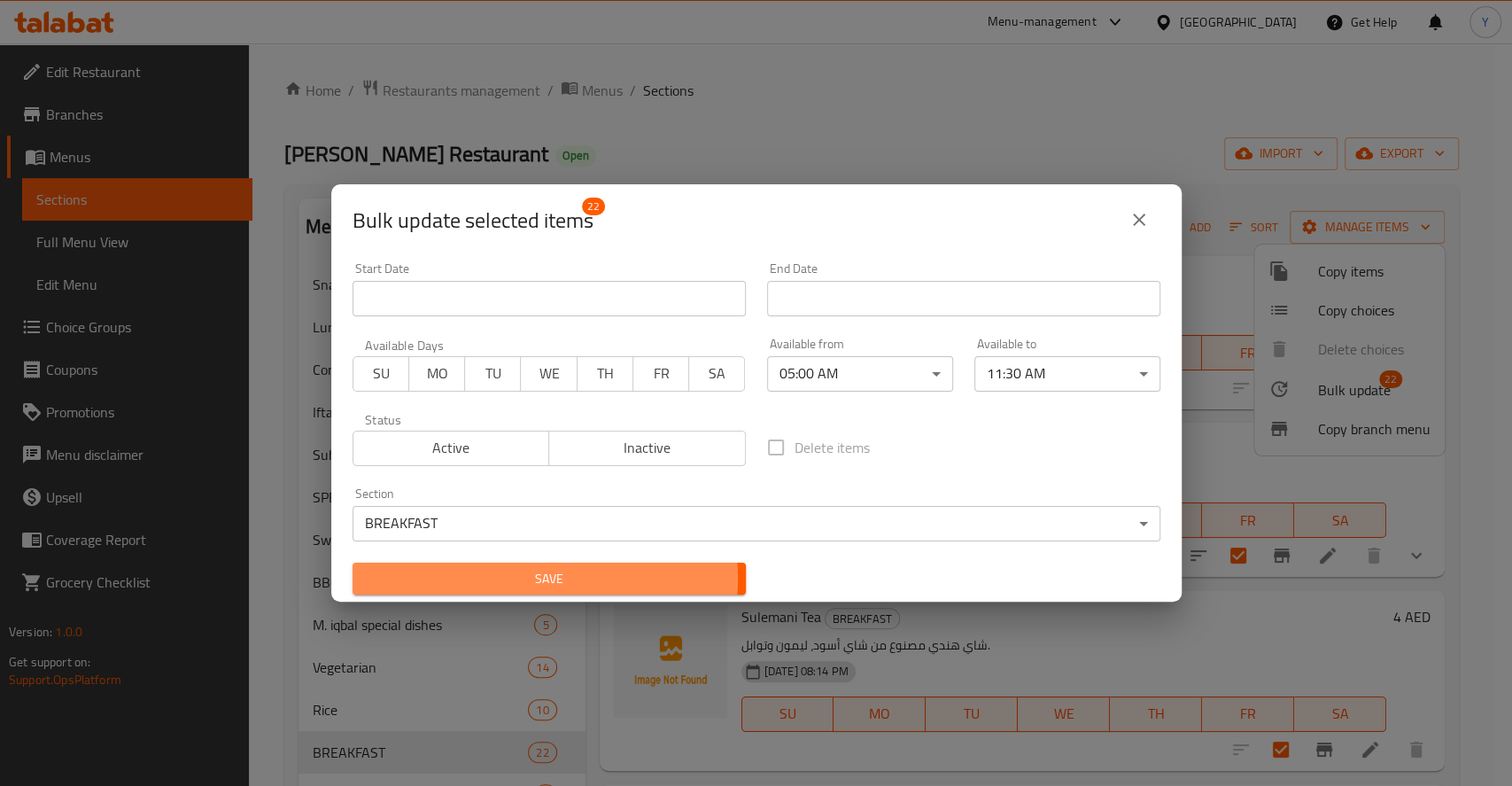
click at [535, 579] on span "Save" at bounding box center [549, 579] width 365 height 23
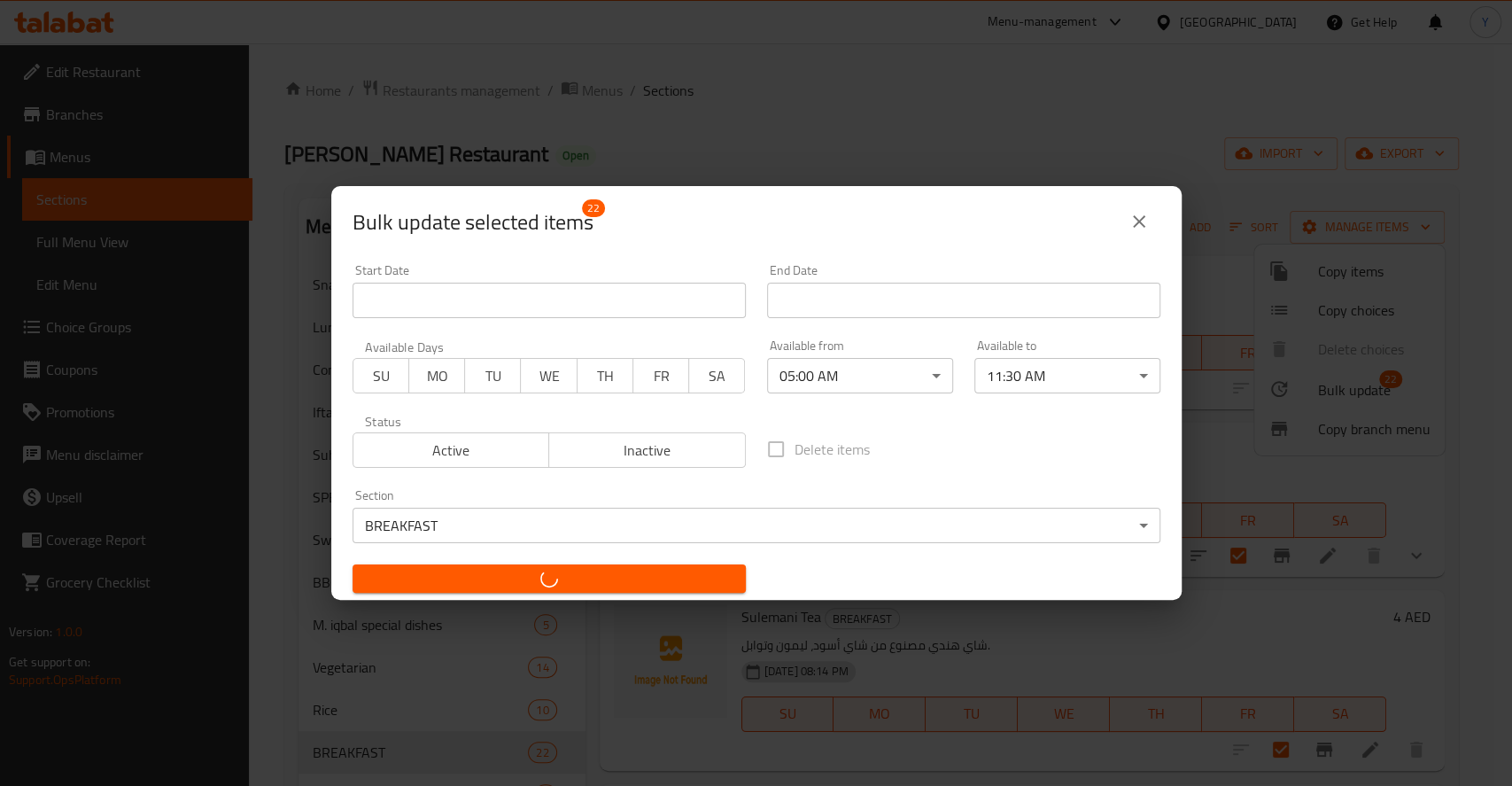
checkbox input "false"
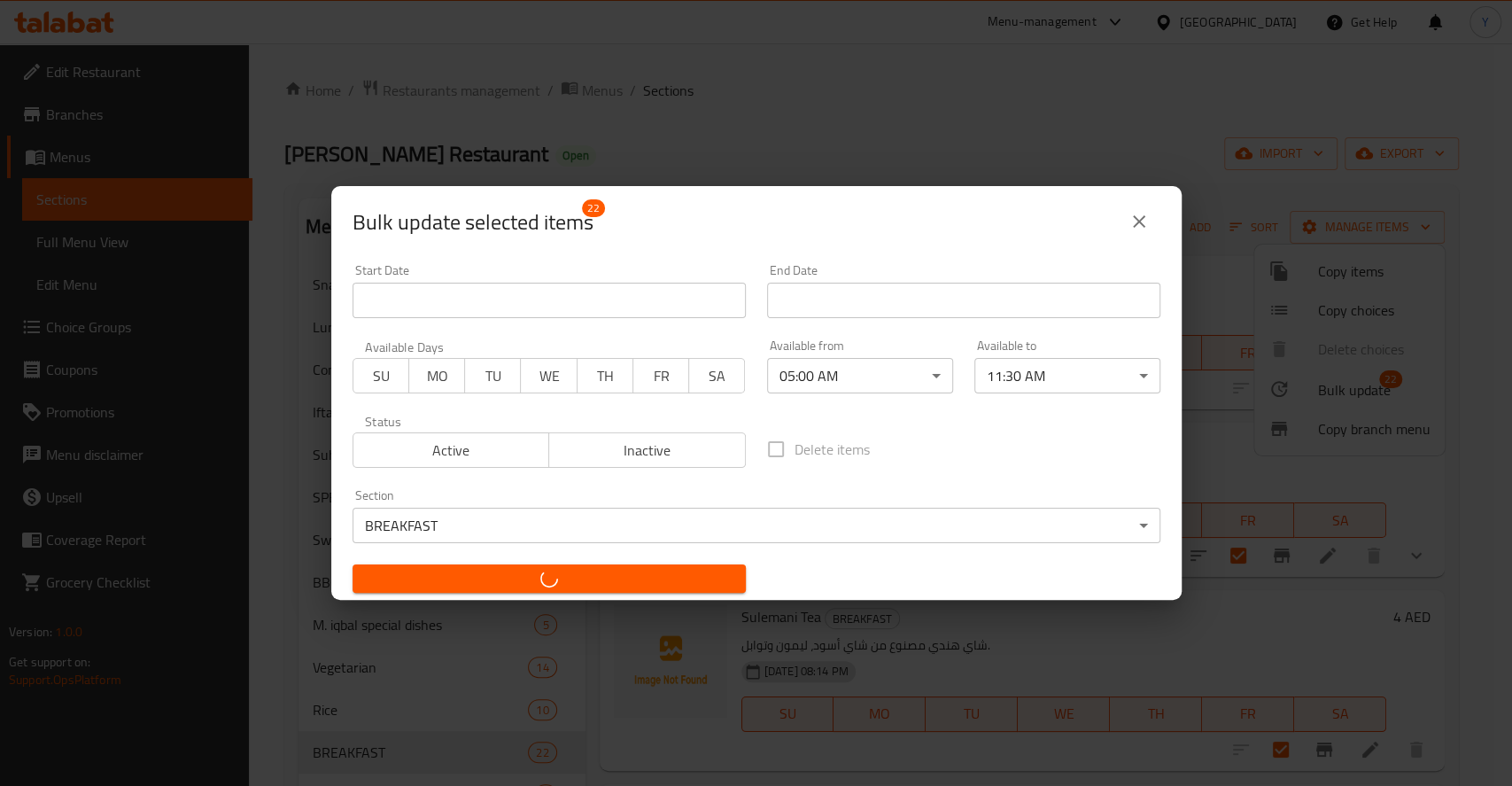
checkbox input "false"
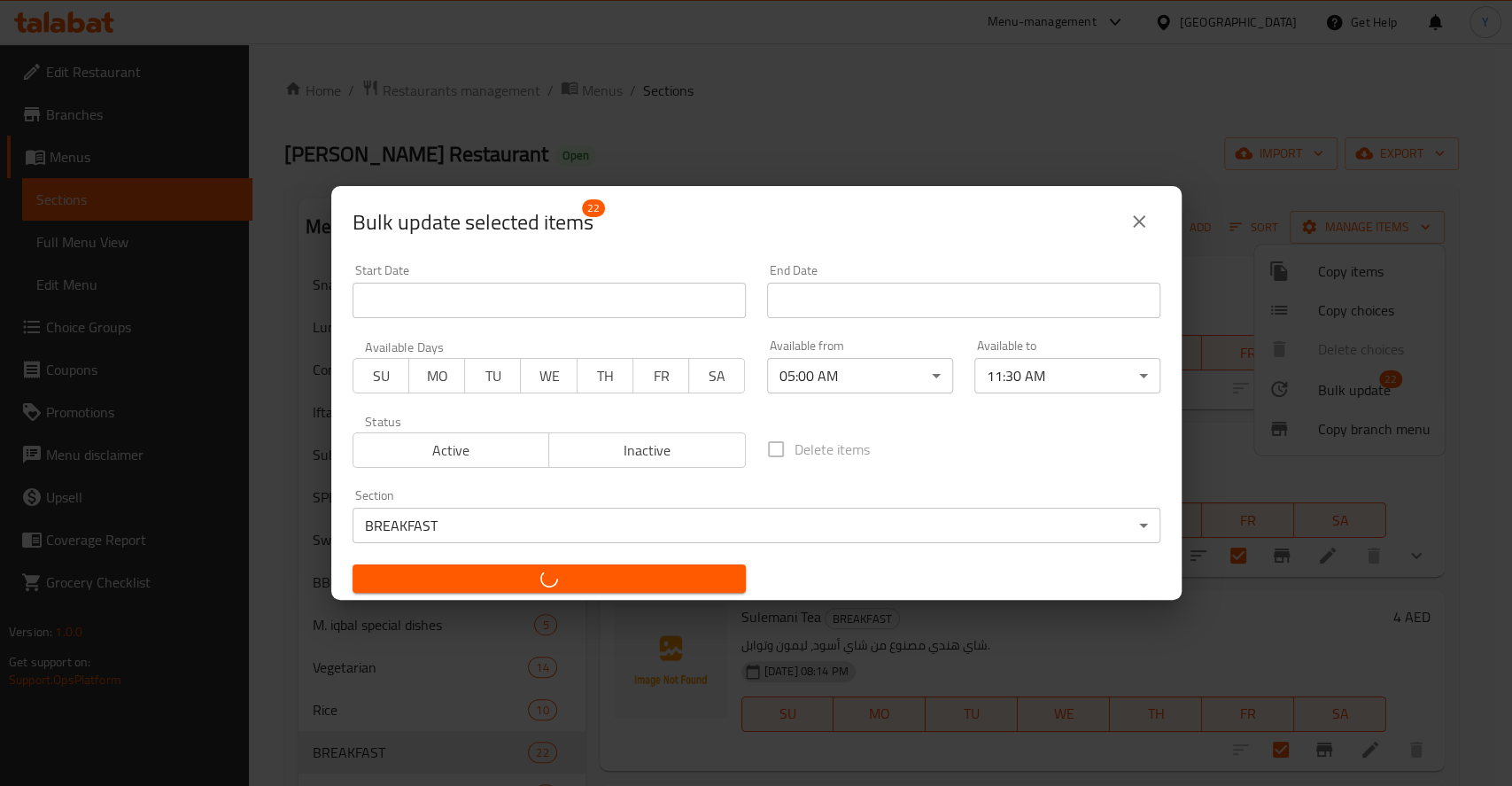
checkbox input "false"
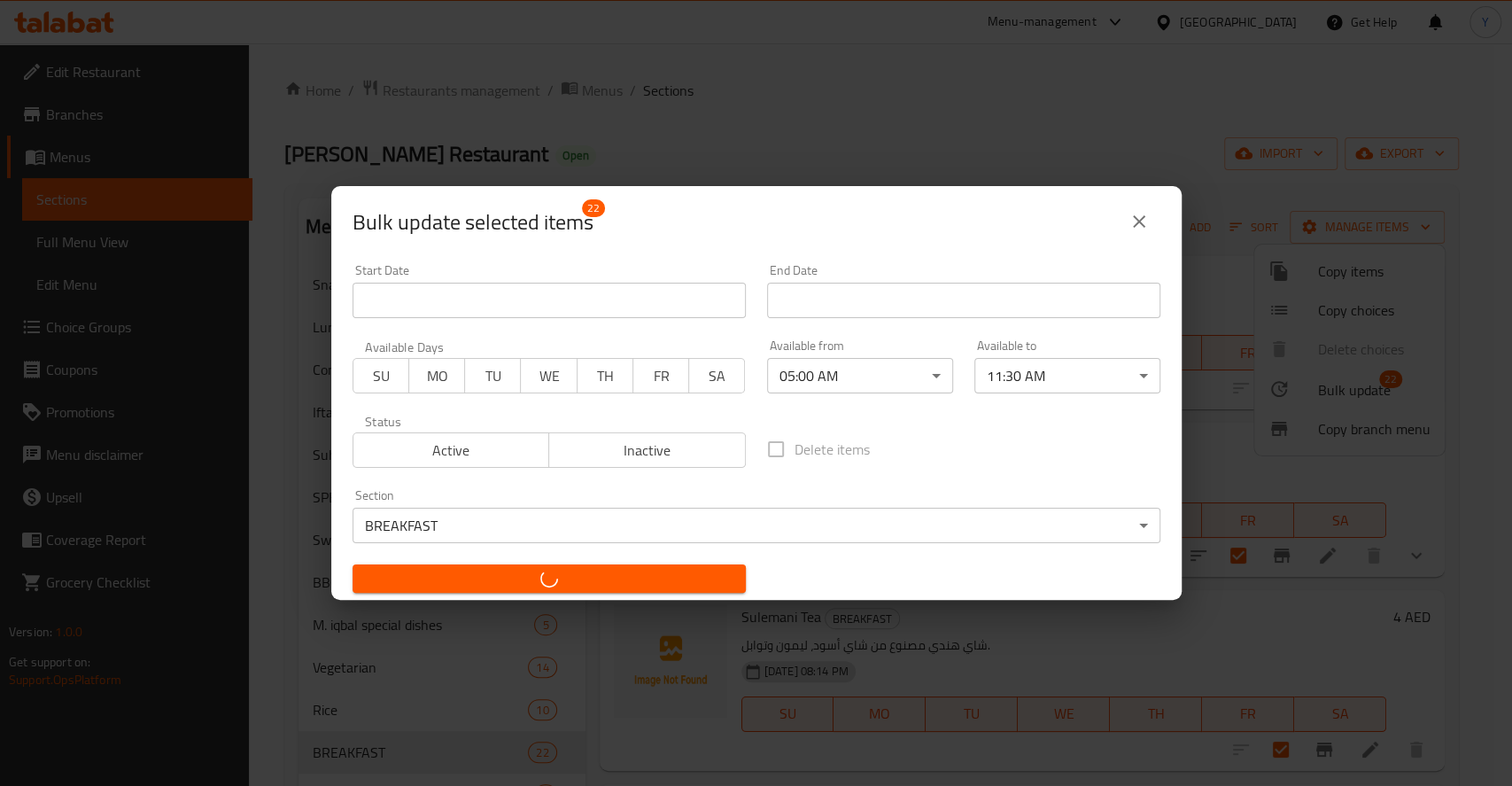
checkbox input "false"
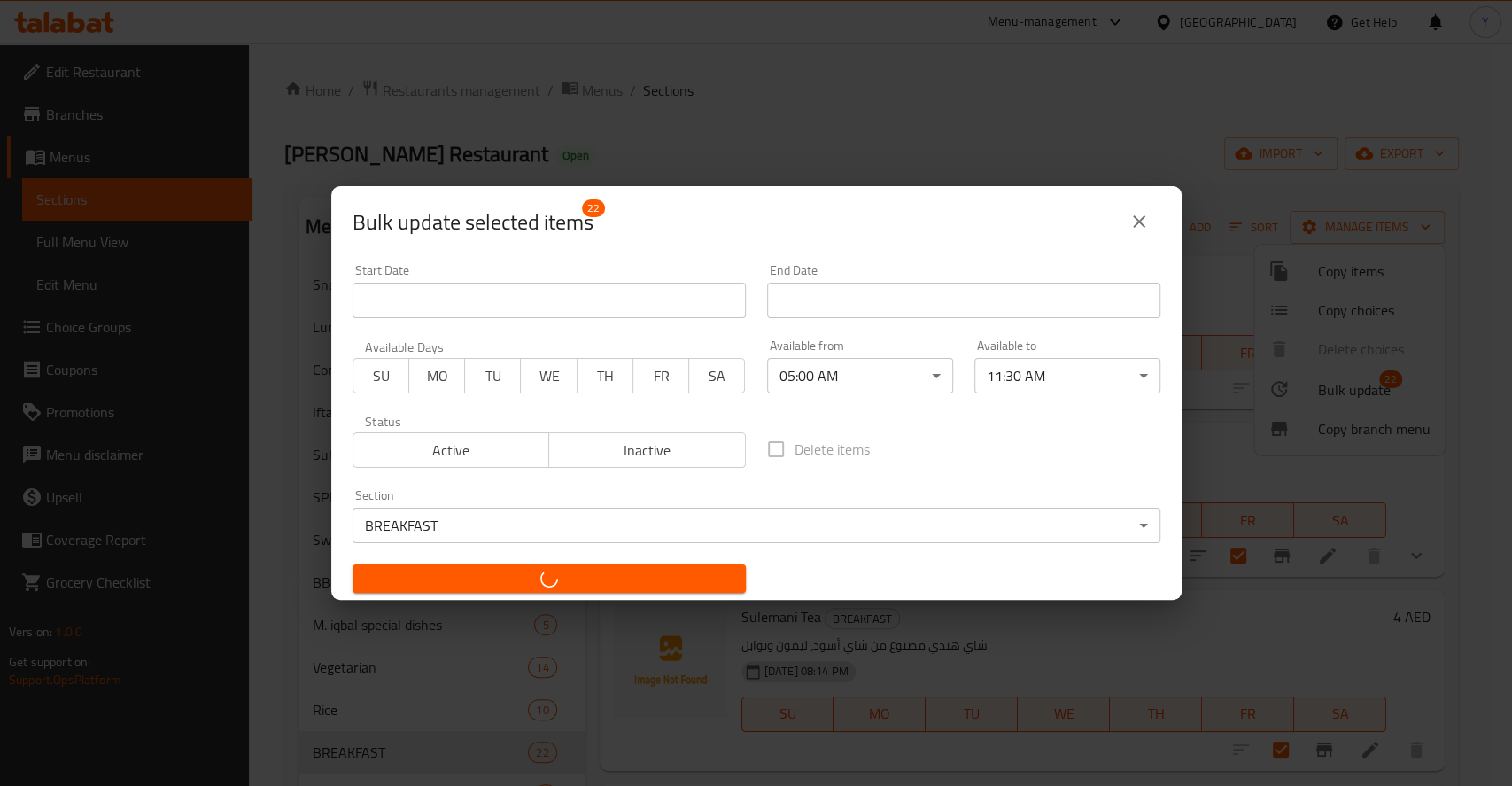
checkbox input "false"
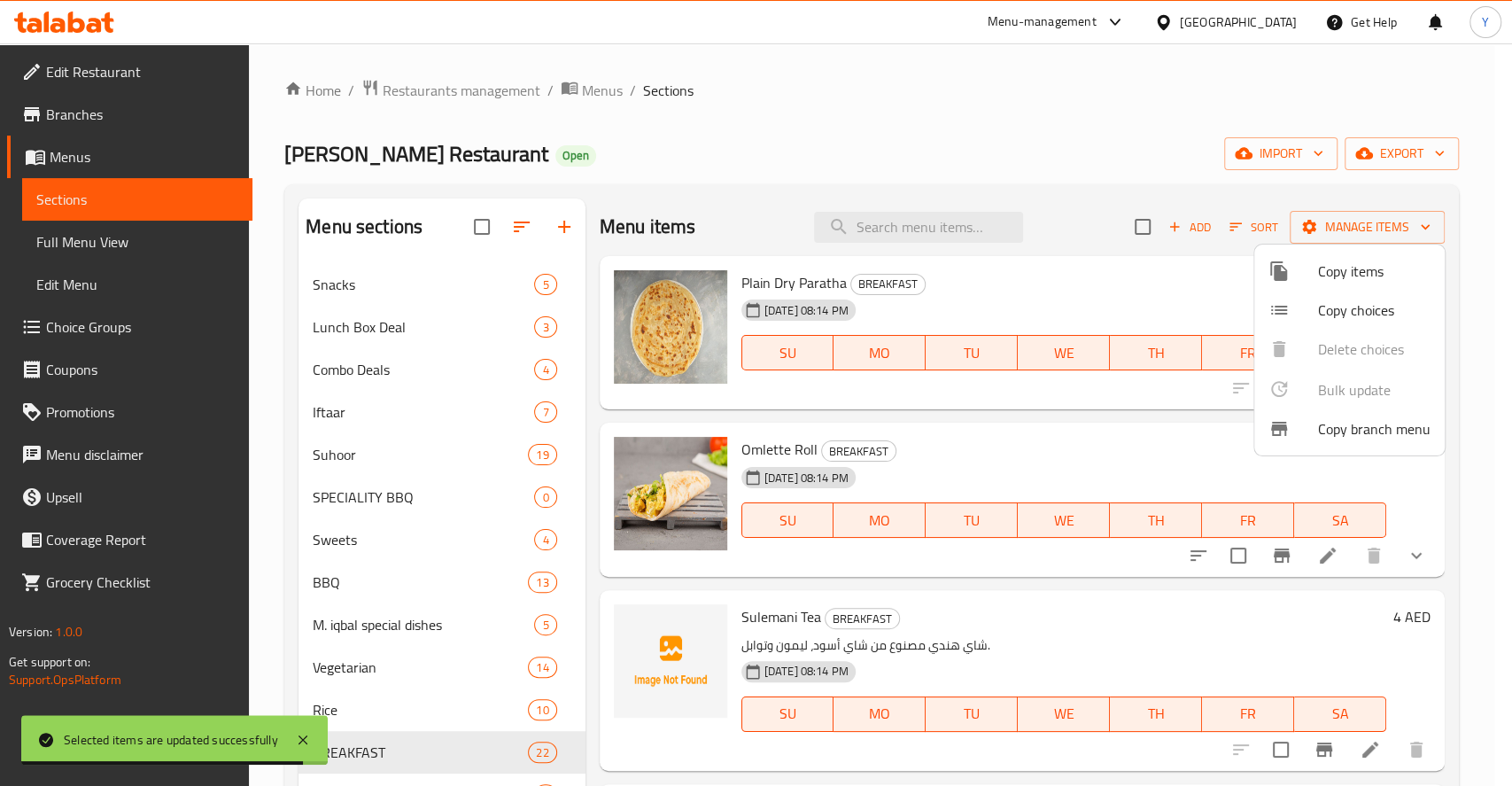
click at [1453, 587] on div at bounding box center [756, 393] width 1512 height 786
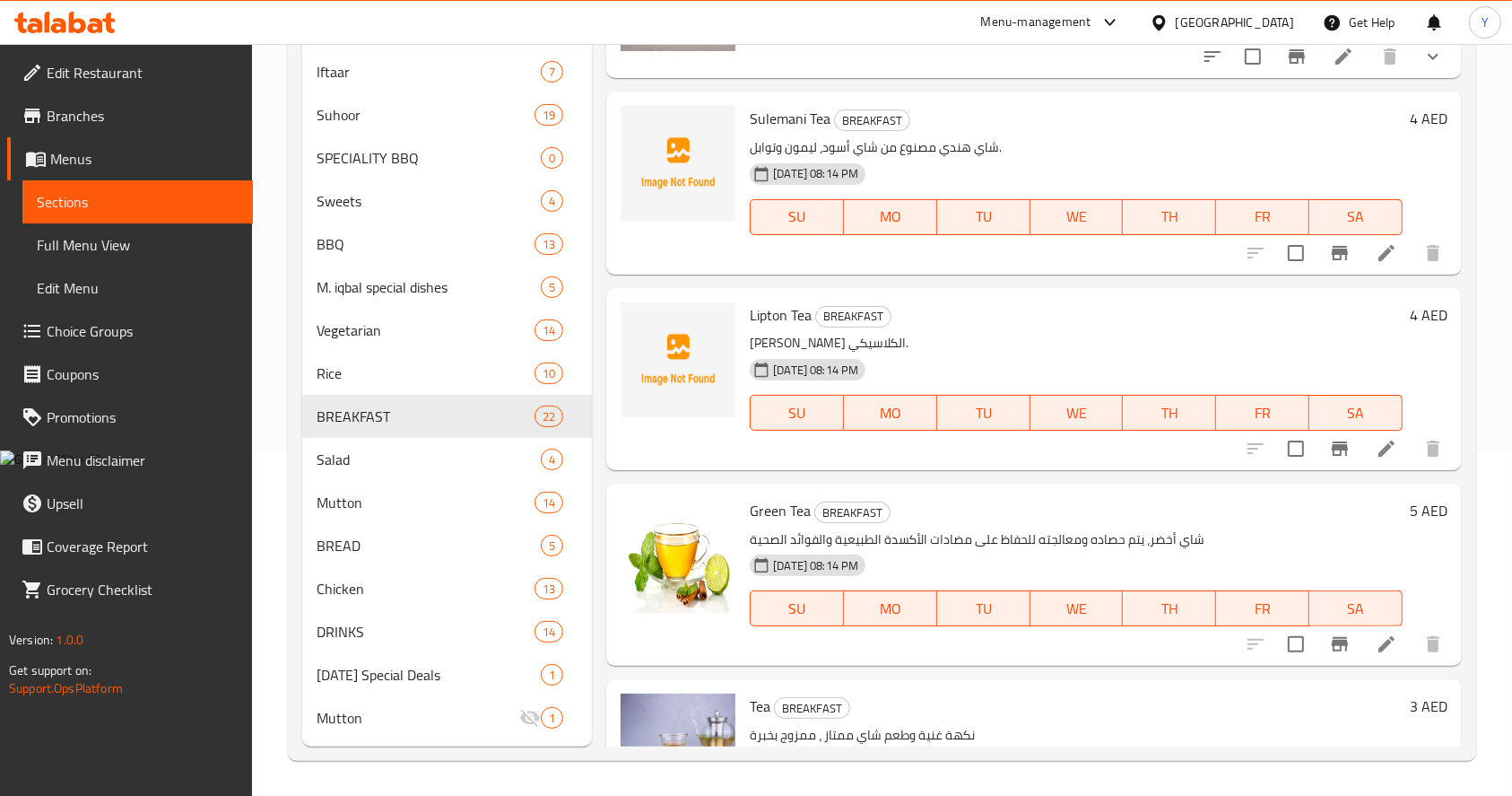
scroll to position [0, 0]
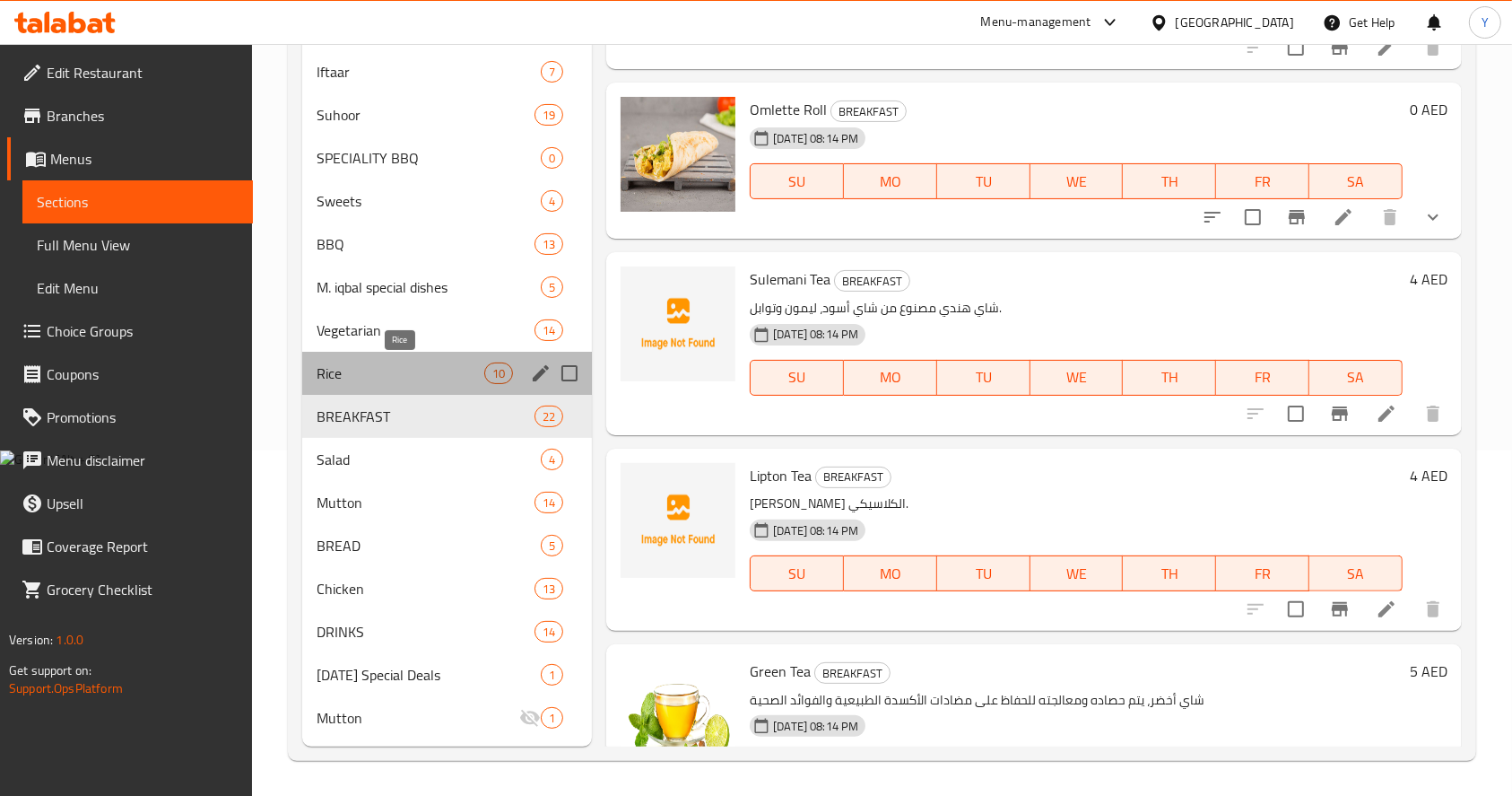
click at [423, 365] on span "Rice" at bounding box center [401, 373] width 168 height 22
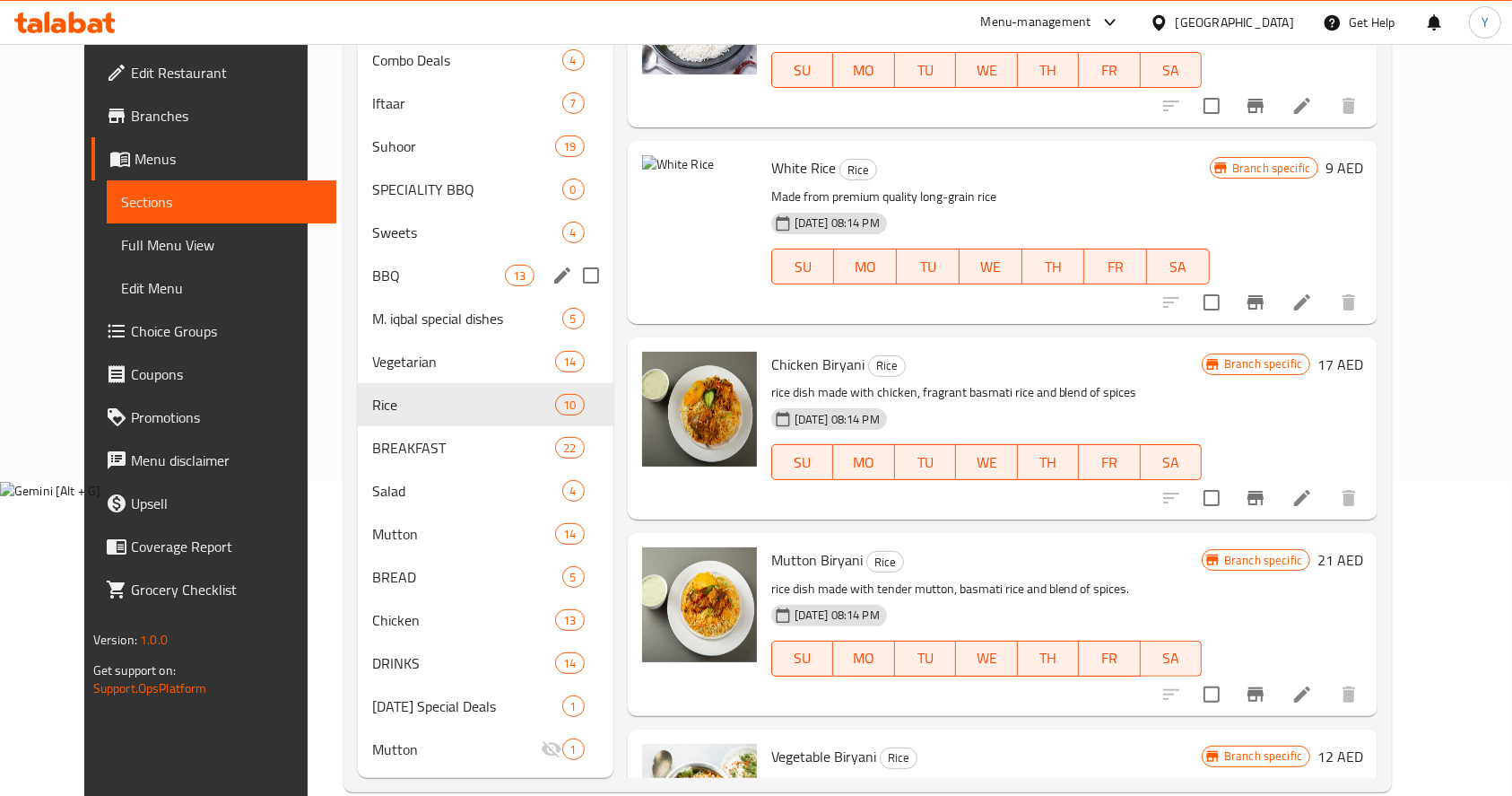
scroll to position [317, 0]
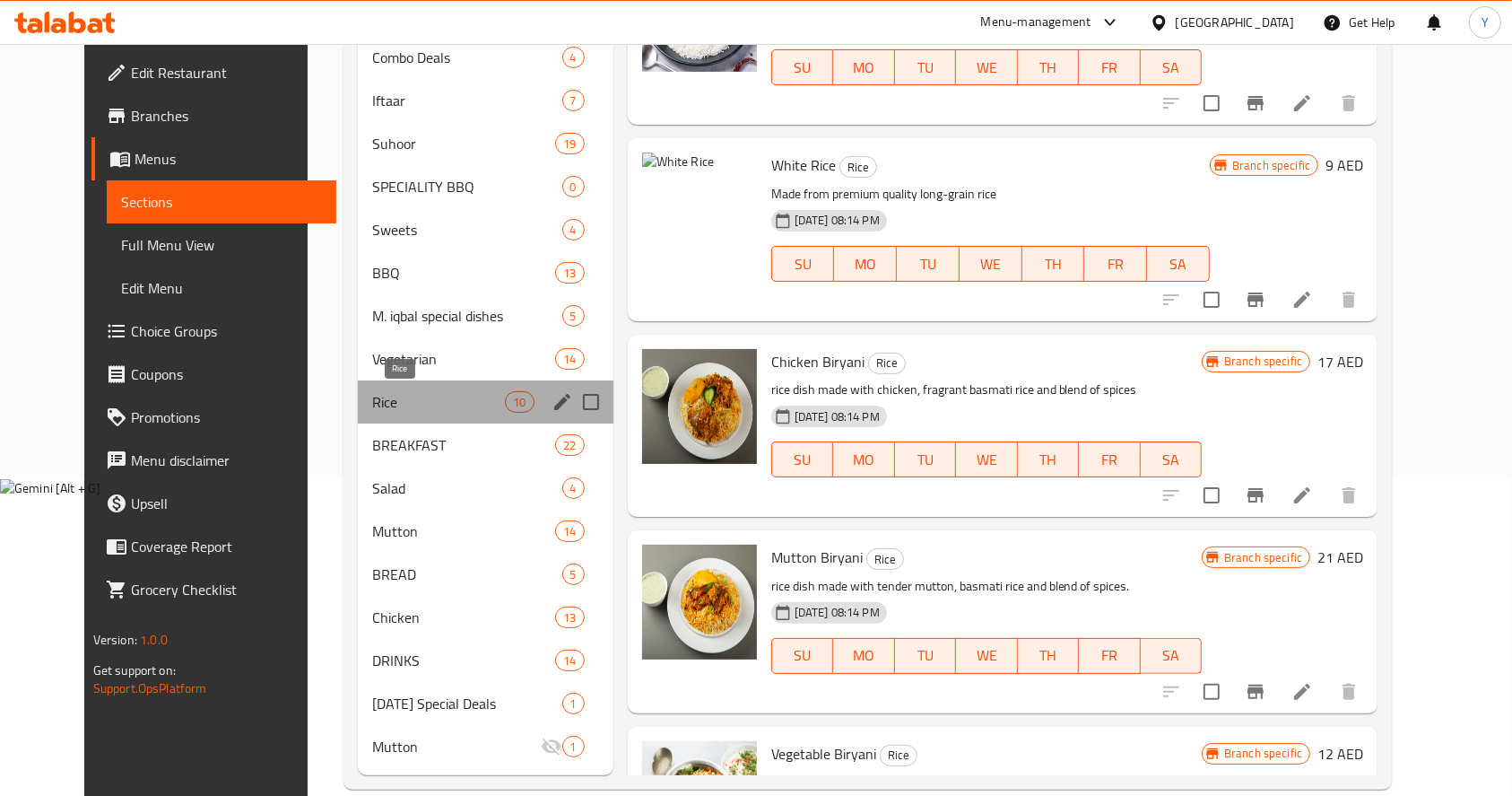
click at [413, 401] on span "Rice" at bounding box center [438, 402] width 132 height 22
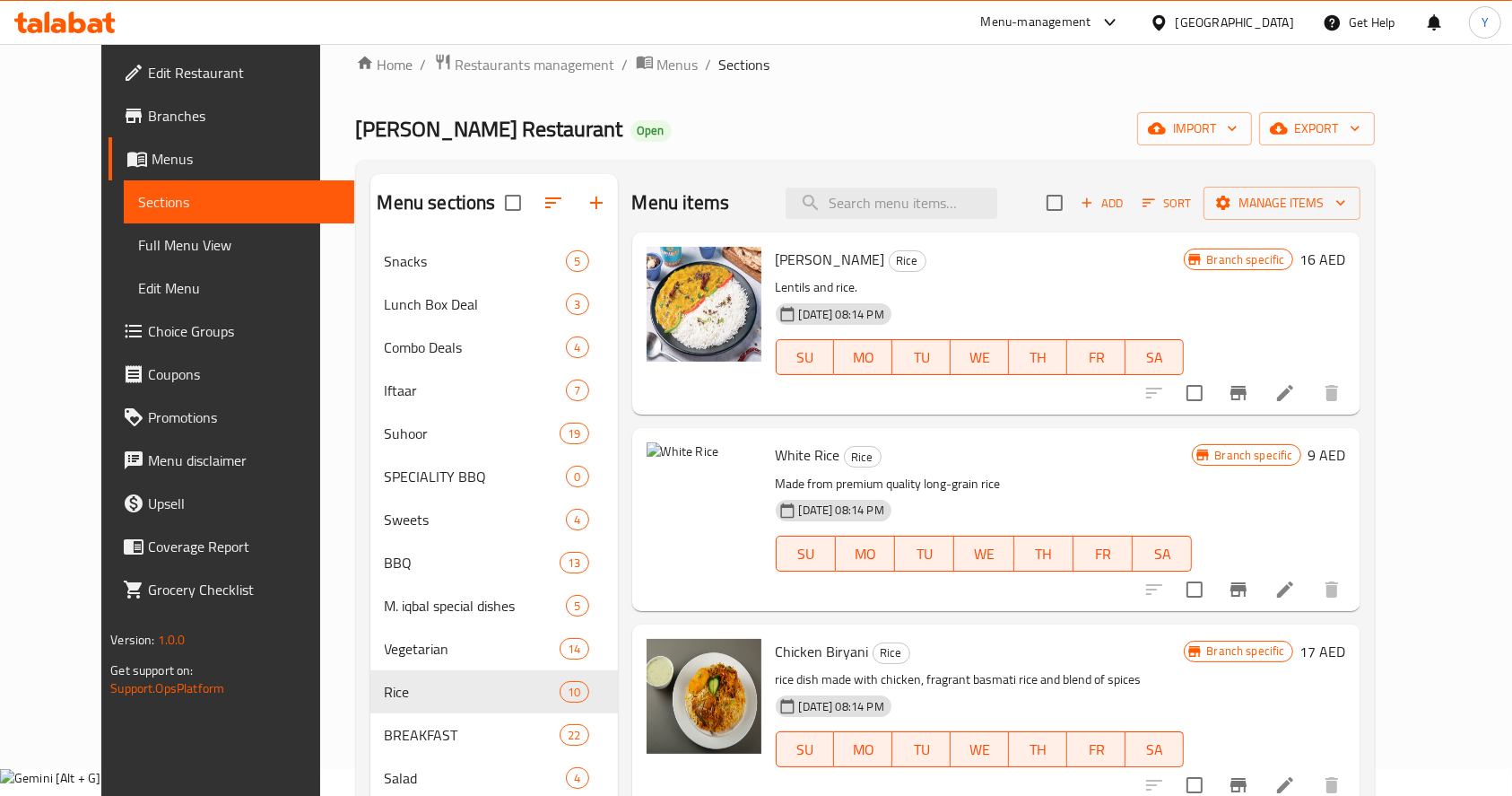
scroll to position [0, 0]
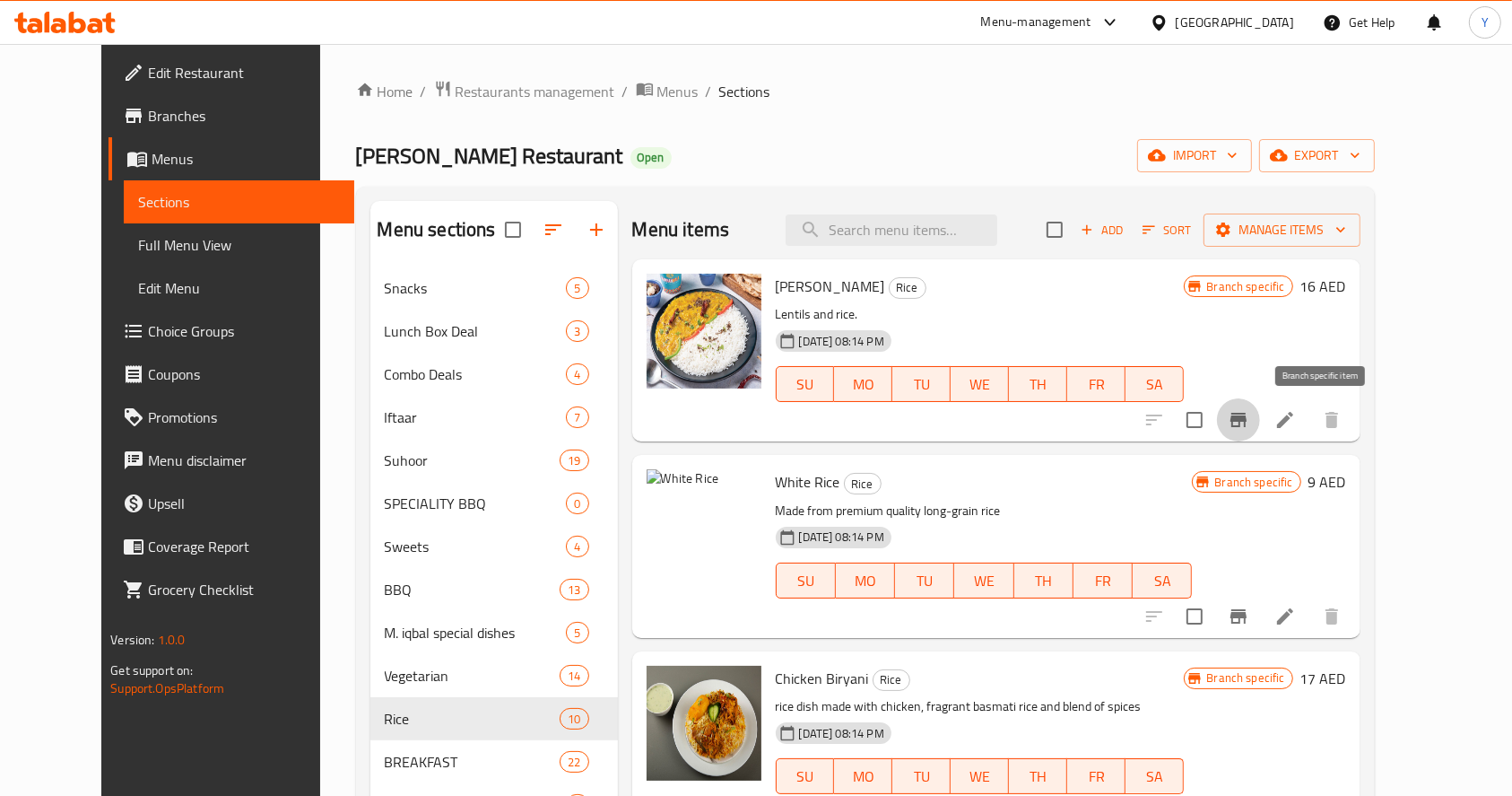
click at [1260, 405] on button "Branch-specific-item" at bounding box center [1238, 419] width 43 height 43
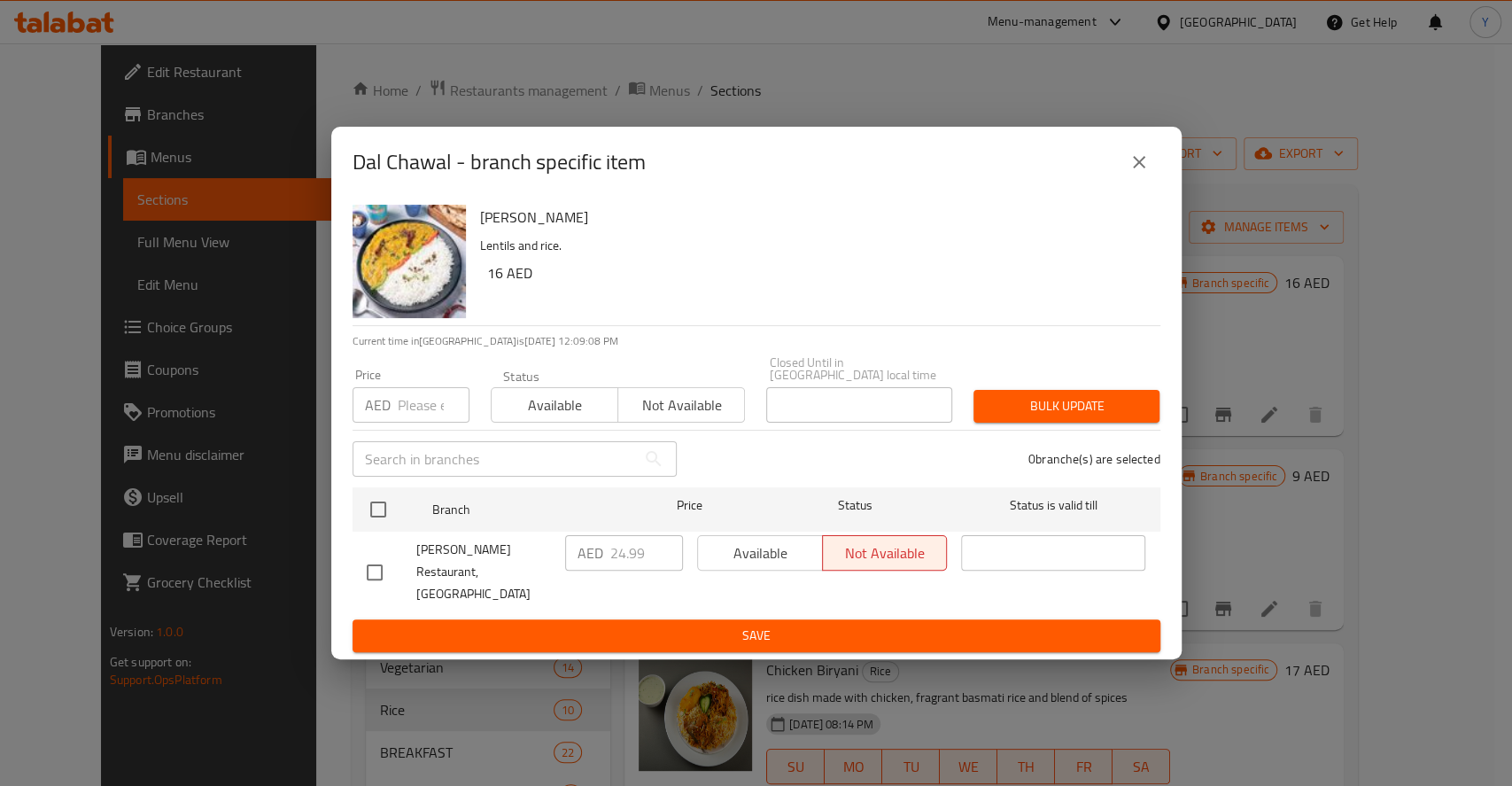
click at [1139, 173] on icon "close" at bounding box center [1139, 162] width 22 height 22
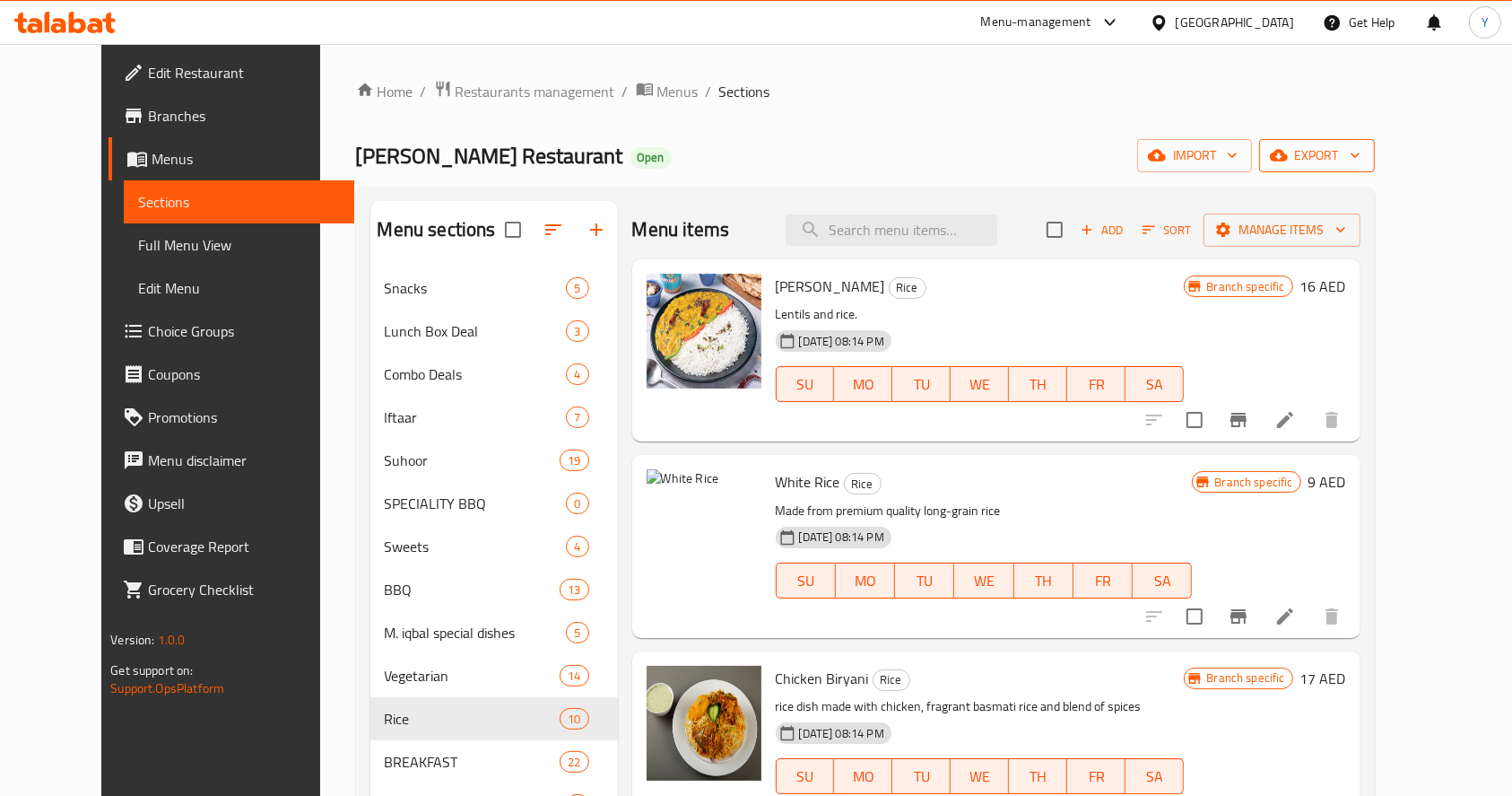
click at [1361, 165] on span "export" at bounding box center [1317, 155] width 87 height 23
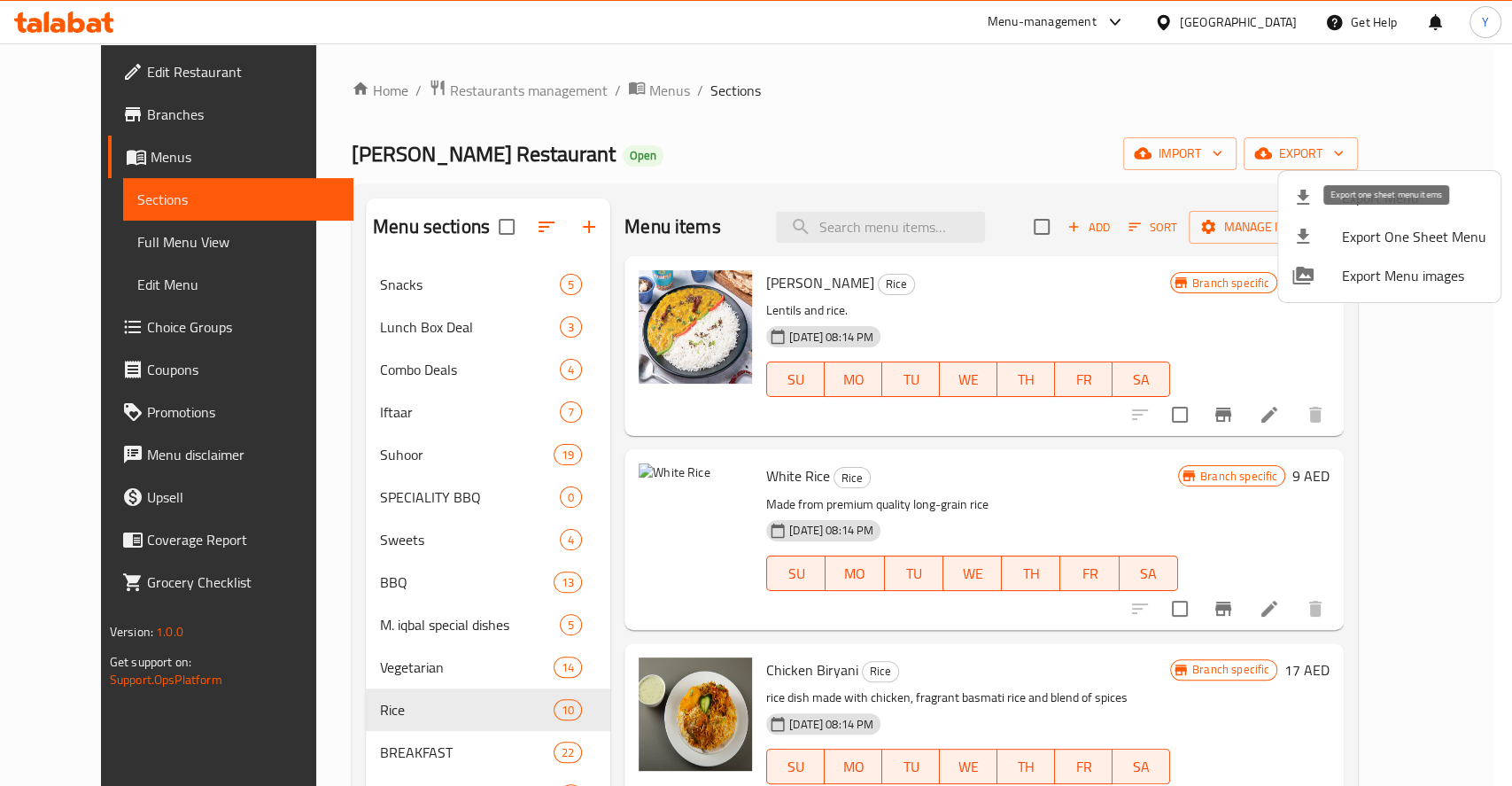
click at [1381, 227] on span "Export One Sheet Menu" at bounding box center [1414, 237] width 144 height 22
click at [473, 75] on div at bounding box center [756, 393] width 1512 height 786
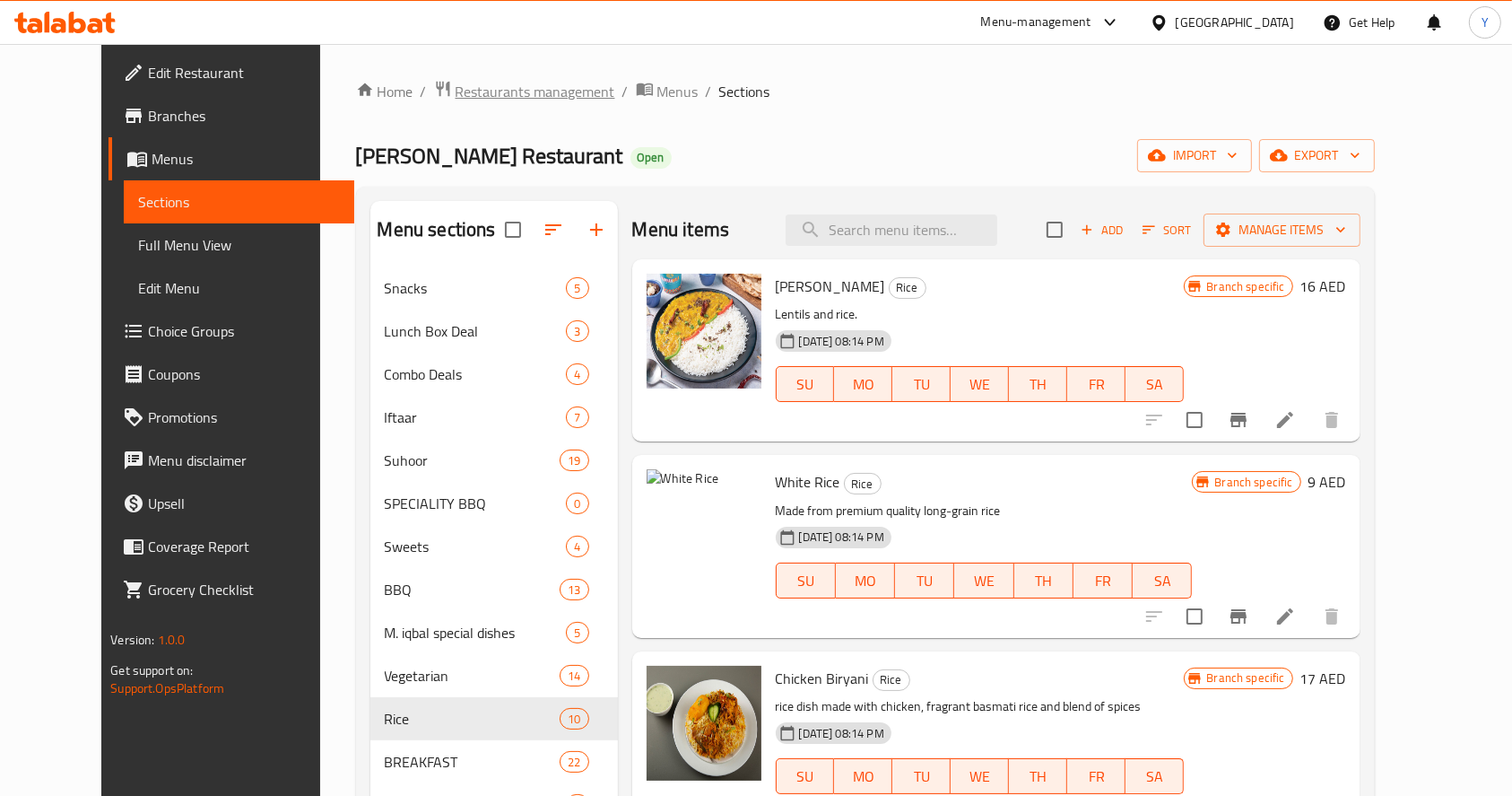
click at [455, 97] on span "Restaurants management" at bounding box center [535, 91] width 160 height 22
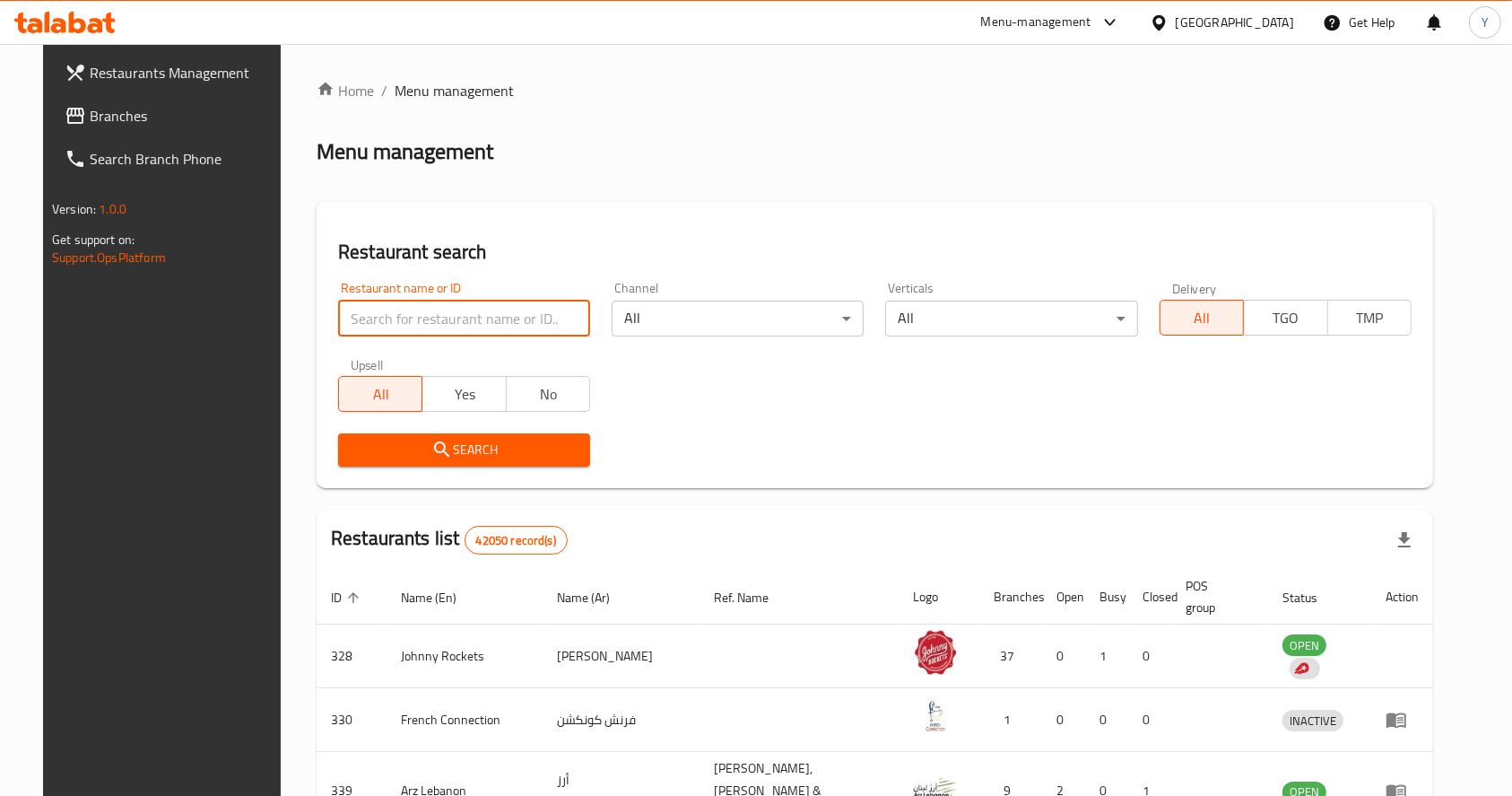
click at [435, 313] on input "search" at bounding box center [464, 318] width 252 height 36
type input "pak darbar"
click button "Search" at bounding box center [464, 450] width 252 height 33
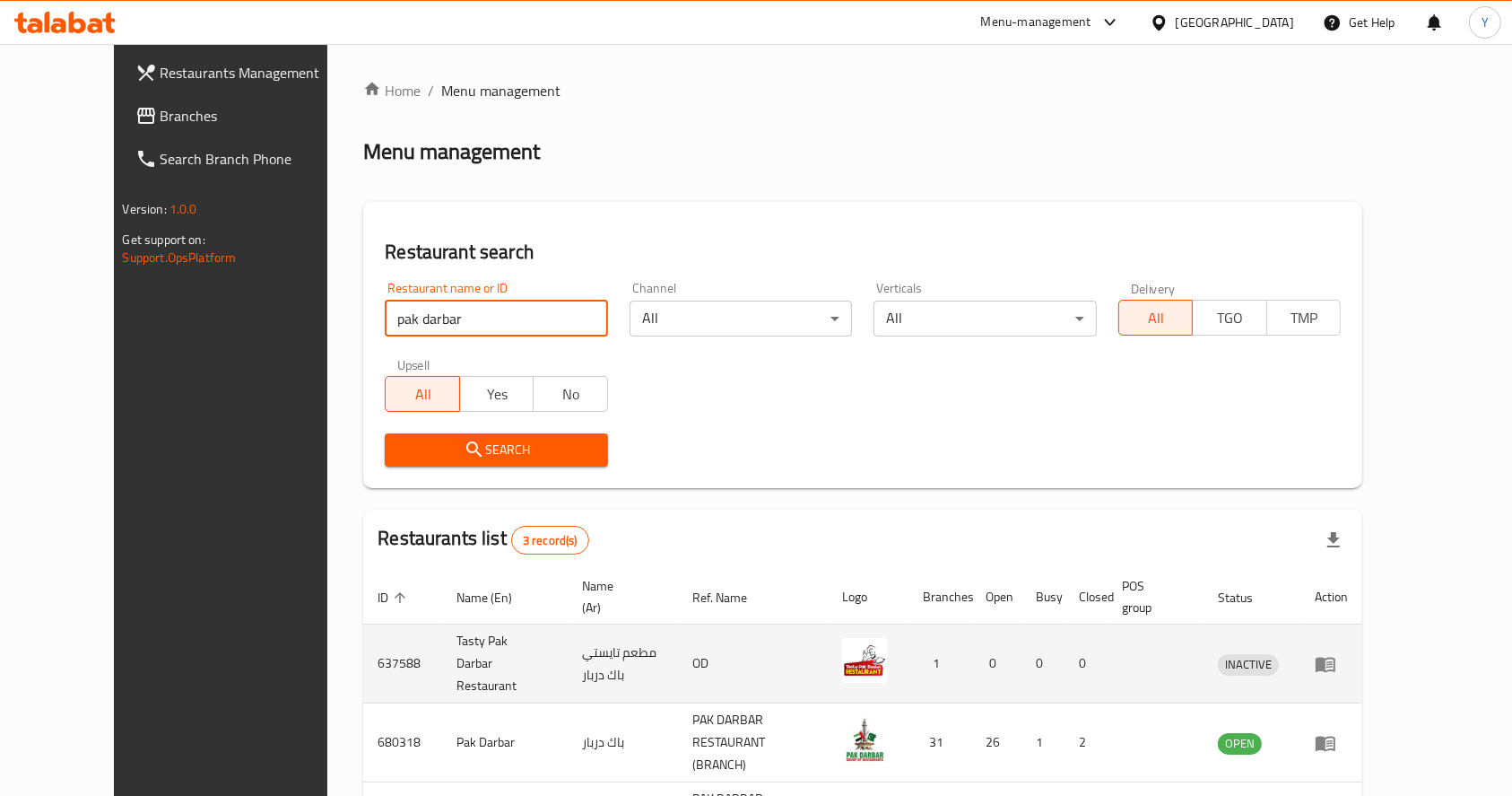
scroll to position [115, 0]
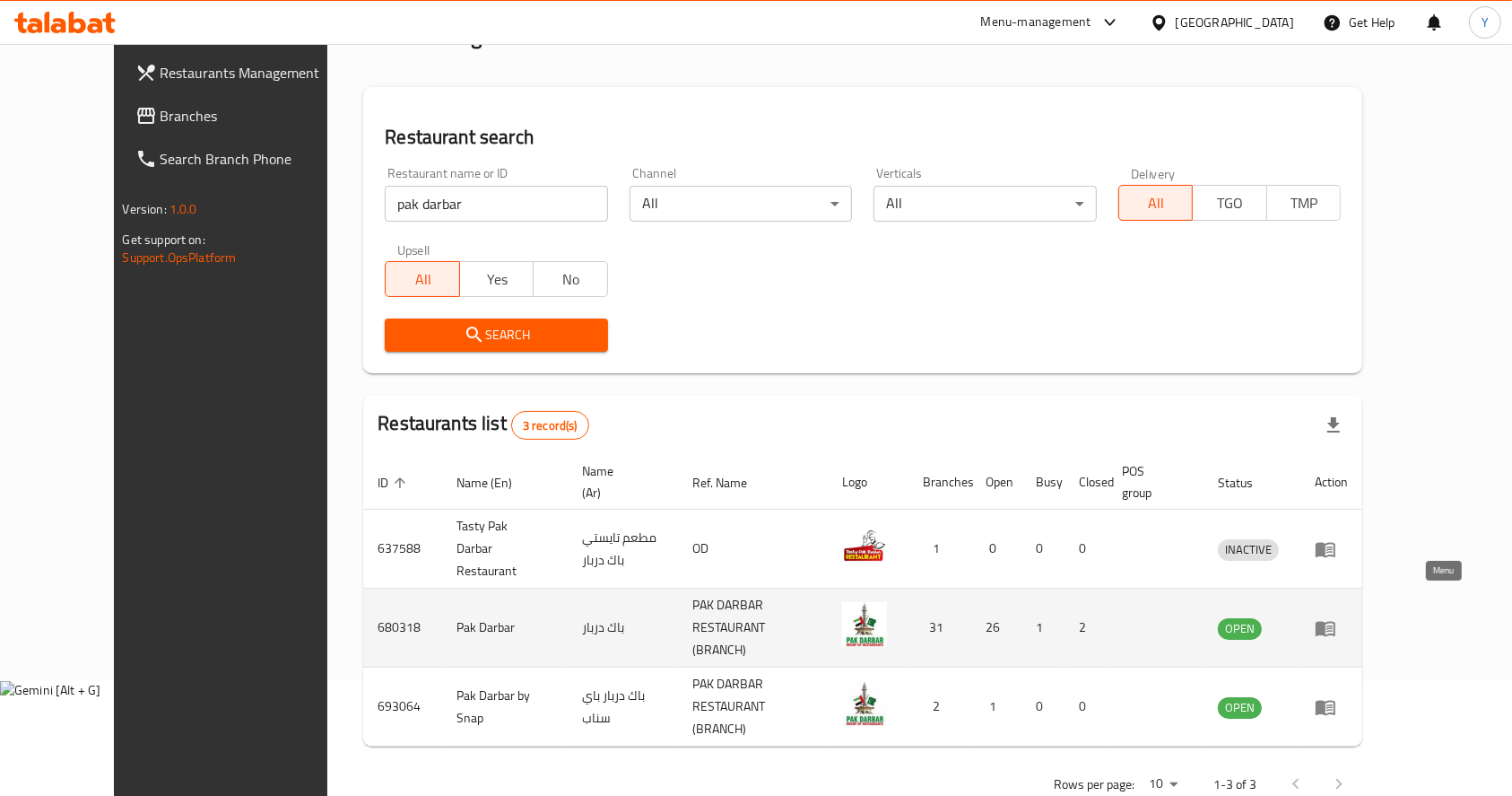
click at [1336, 617] on icon "enhanced table" at bounding box center [1326, 628] width 22 height 22
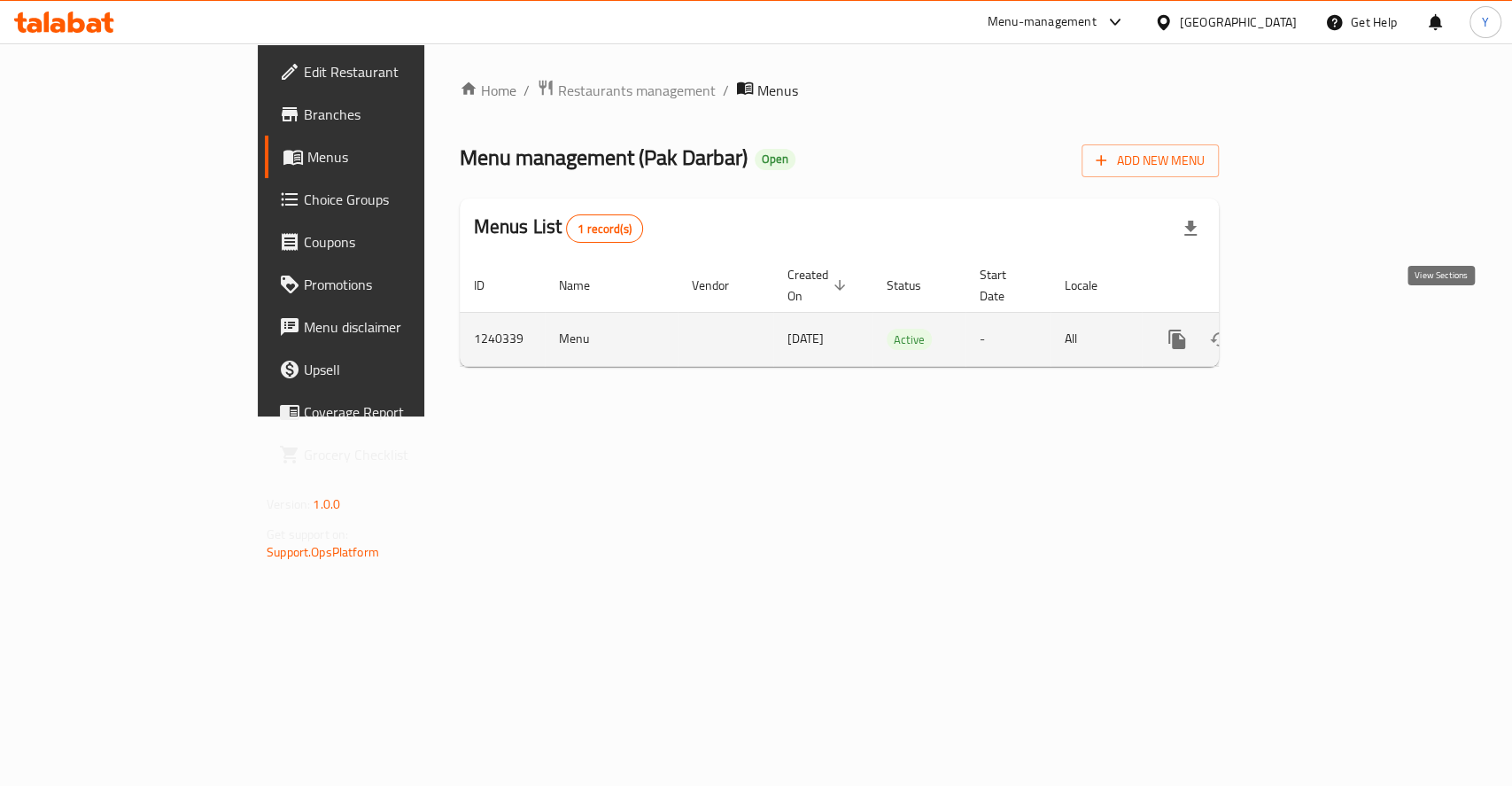
click at [1315, 329] on icon "enhanced table" at bounding box center [1305, 340] width 22 height 22
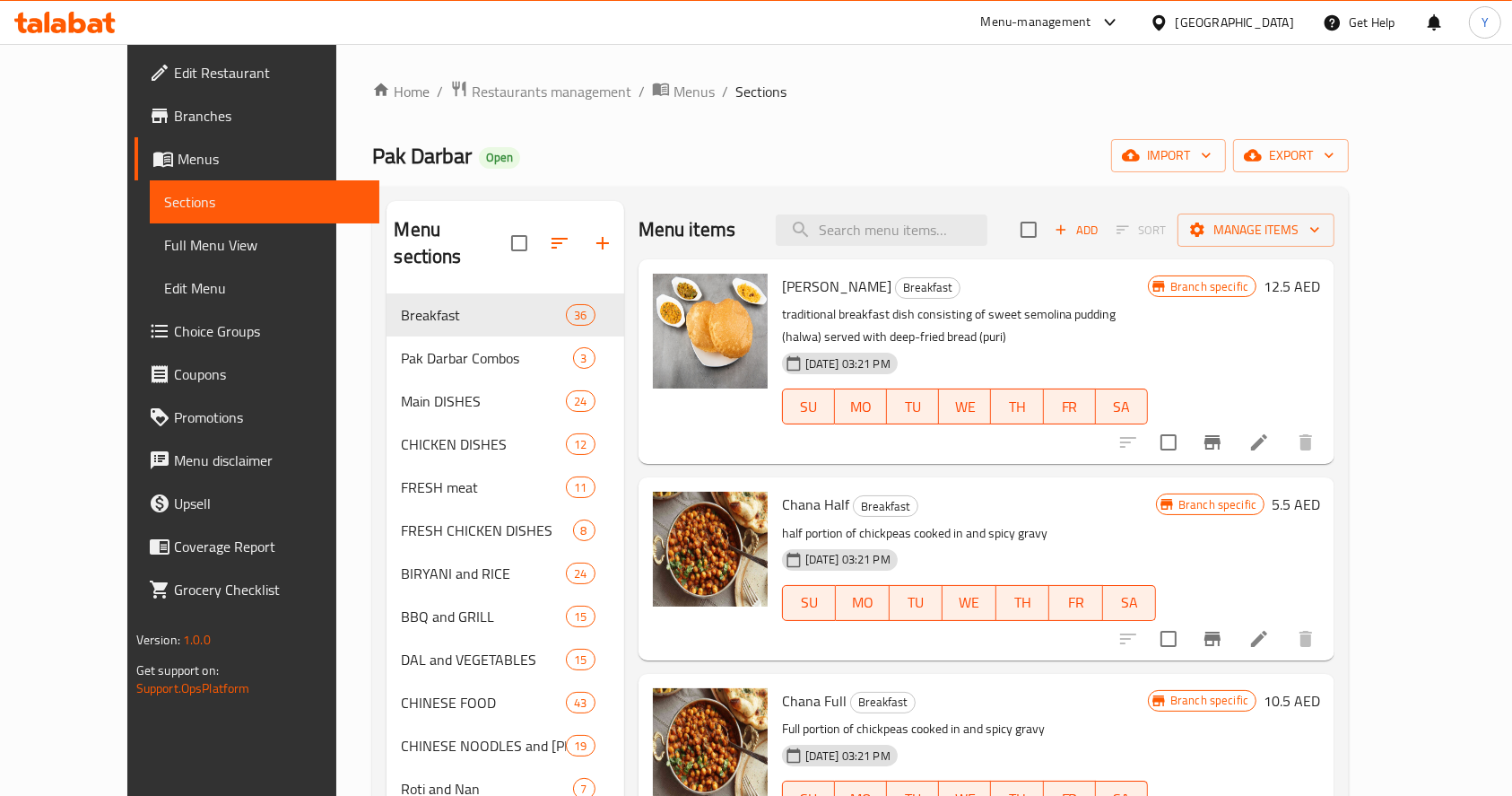
click at [174, 120] on span "Branches" at bounding box center [270, 116] width 192 height 22
